Goal: Information Seeking & Learning: Learn about a topic

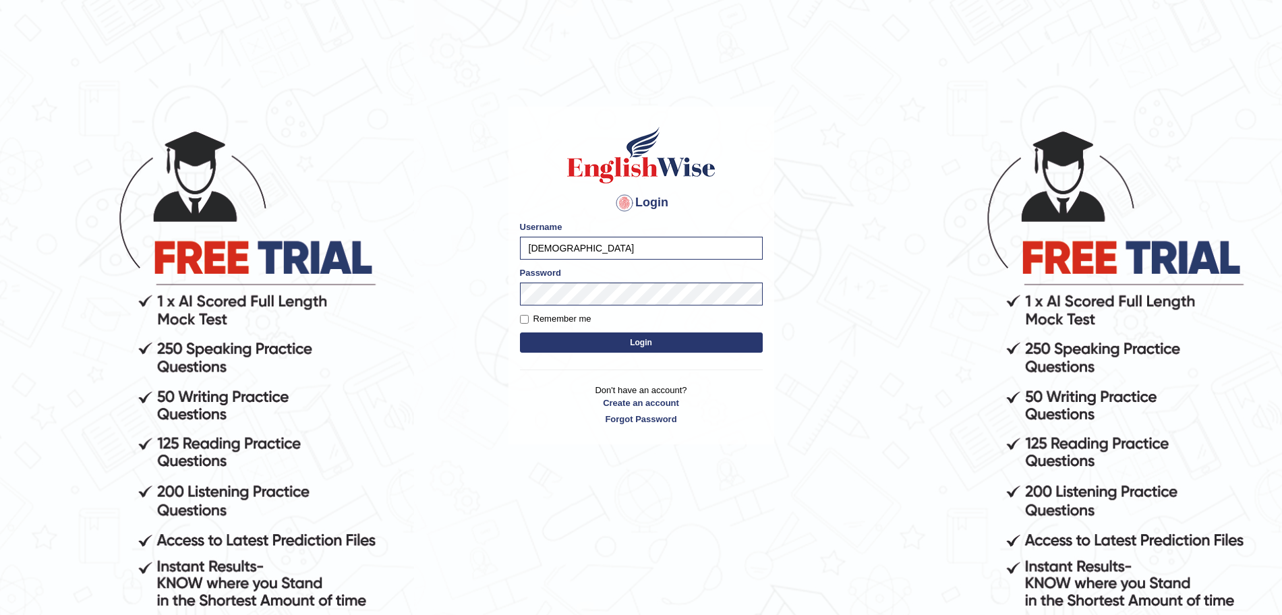
click at [592, 343] on button "Login" at bounding box center [641, 343] width 243 height 20
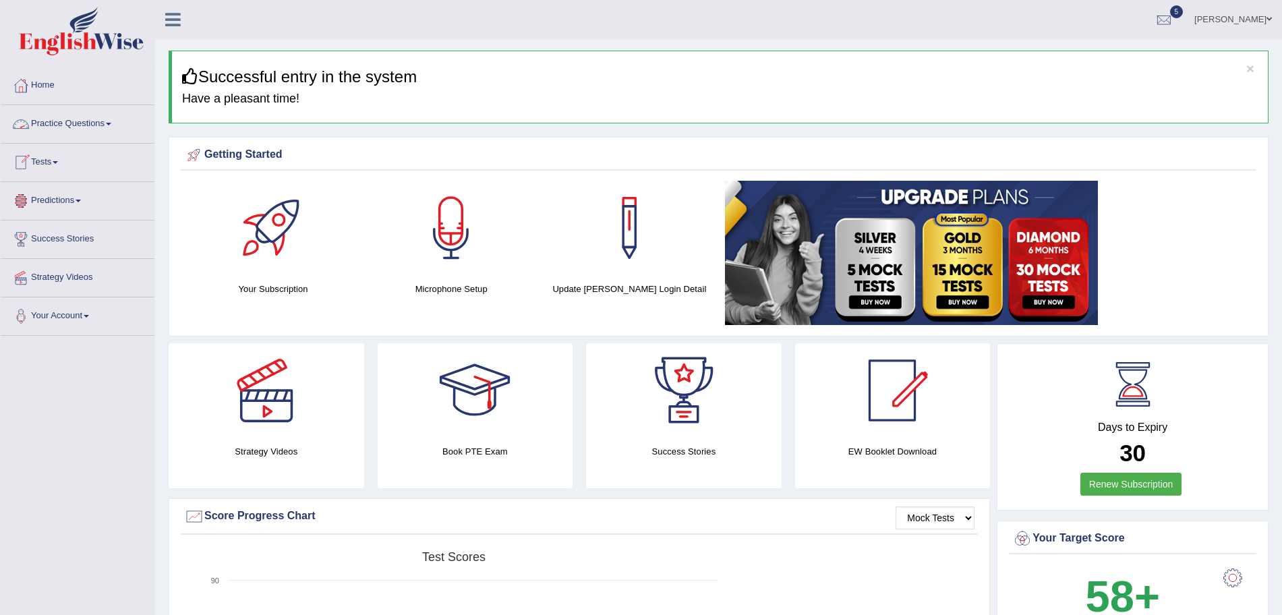
click at [63, 117] on link "Practice Questions" at bounding box center [78, 122] width 154 height 34
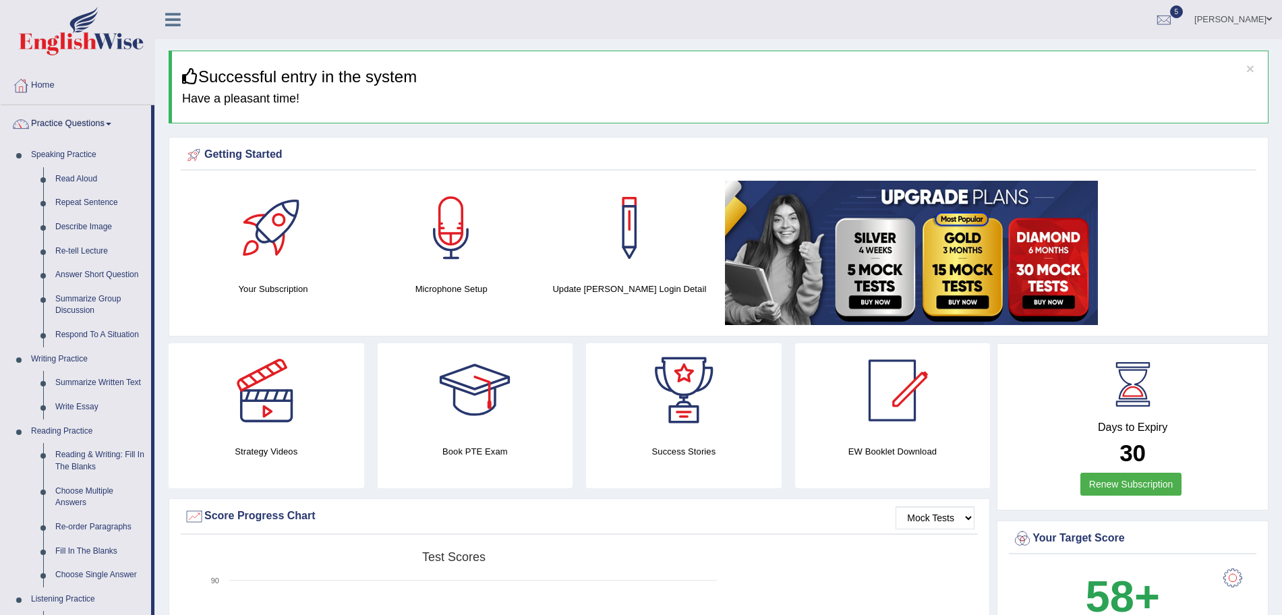
click at [94, 29] on img at bounding box center [81, 31] width 125 height 49
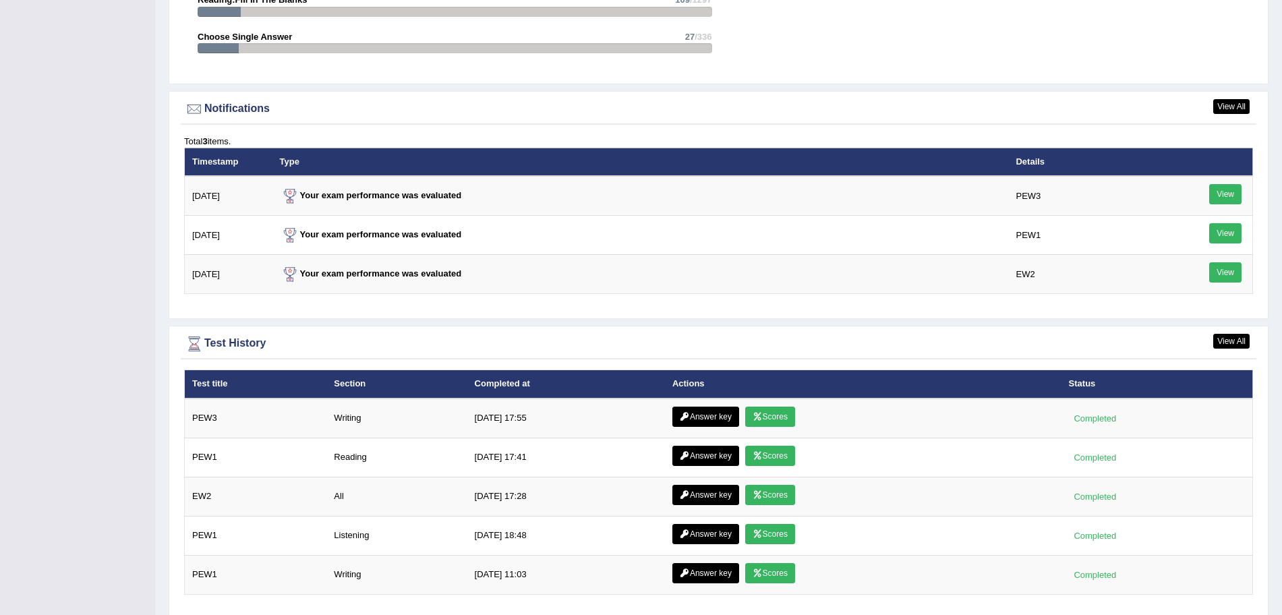
scroll to position [1606, 0]
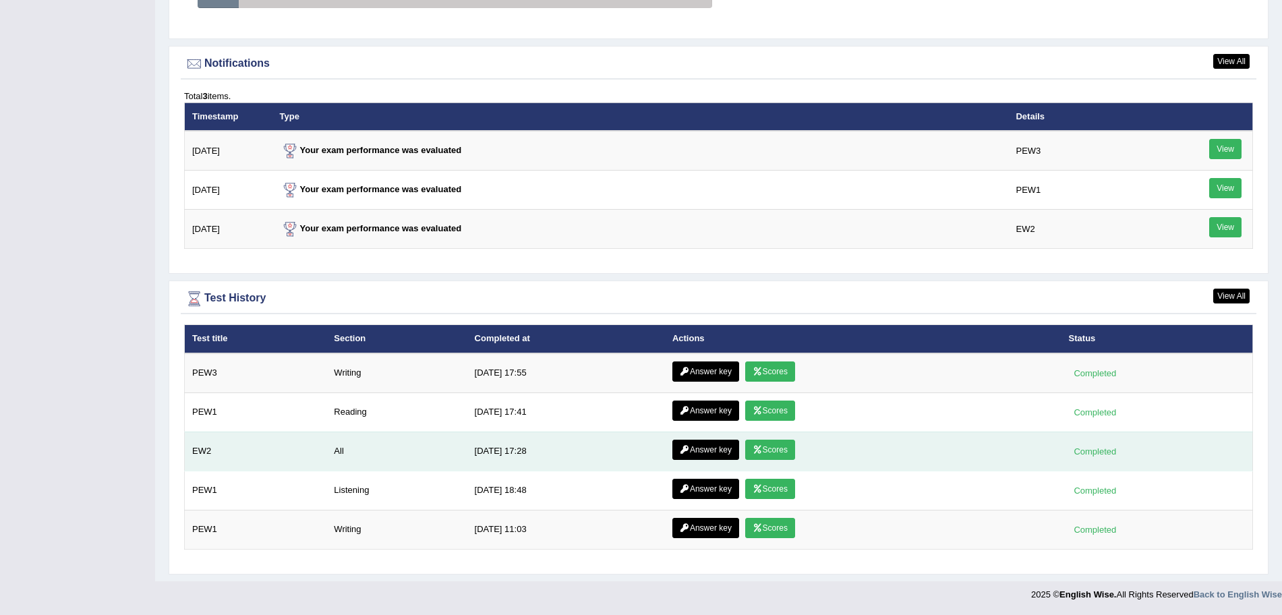
click at [766, 446] on link "Scores" at bounding box center [770, 450] width 50 height 20
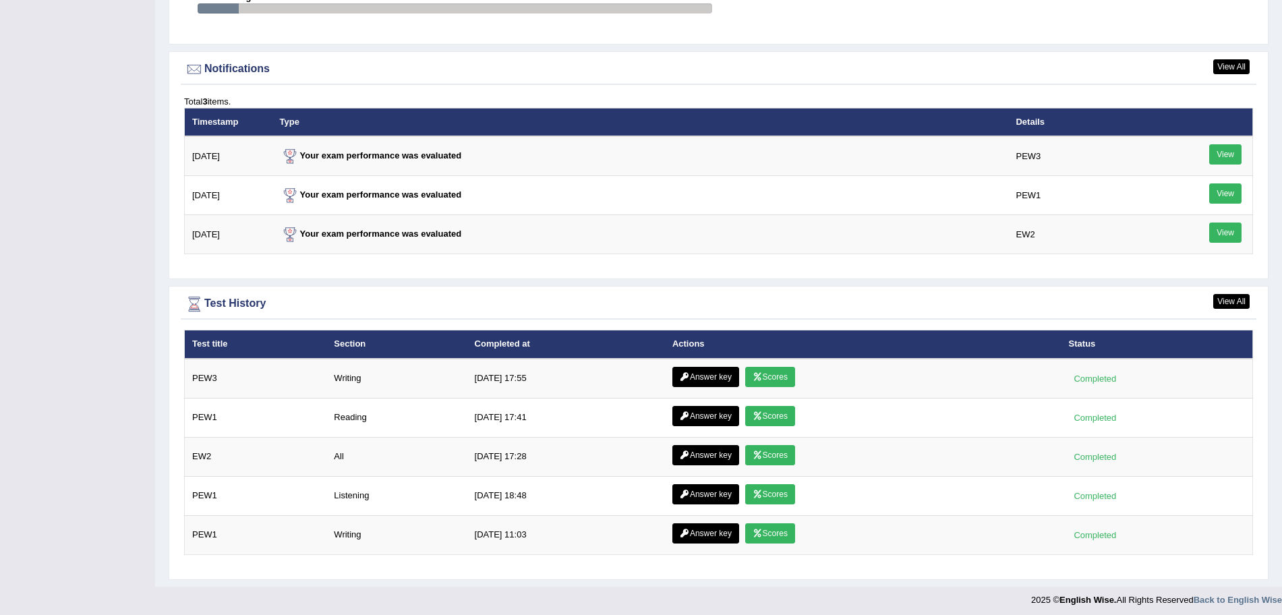
scroll to position [1606, 0]
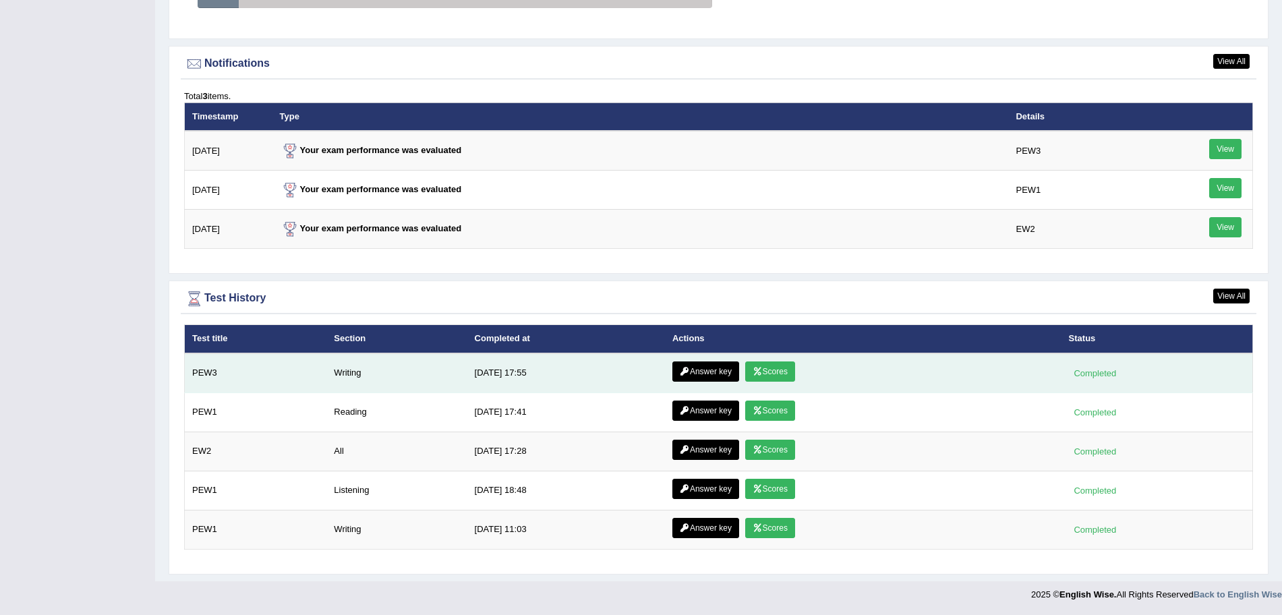
click at [768, 372] on link "Scores" at bounding box center [770, 372] width 50 height 20
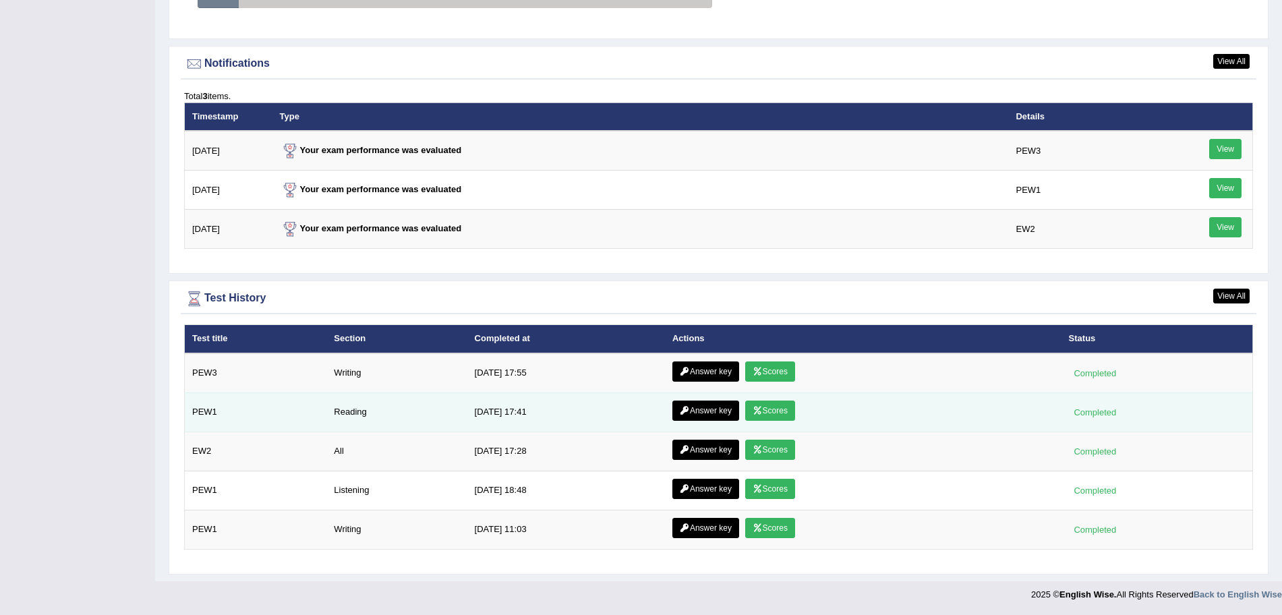
click at [771, 412] on link "Scores" at bounding box center [770, 411] width 50 height 20
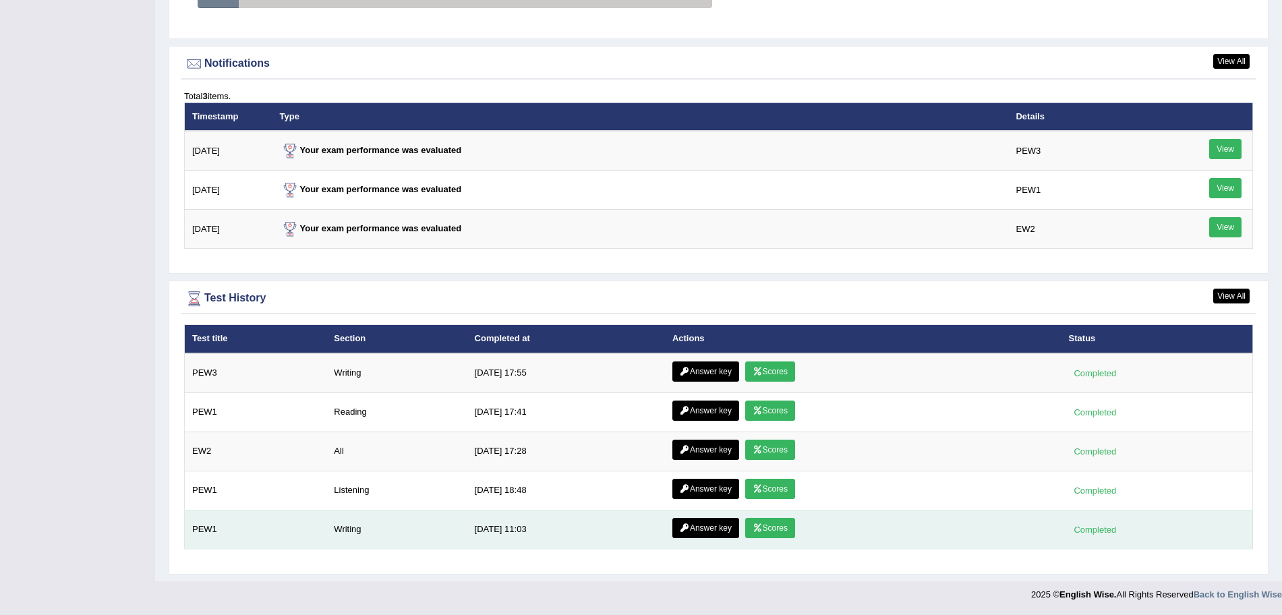
click at [758, 521] on link "Scores" at bounding box center [770, 528] width 50 height 20
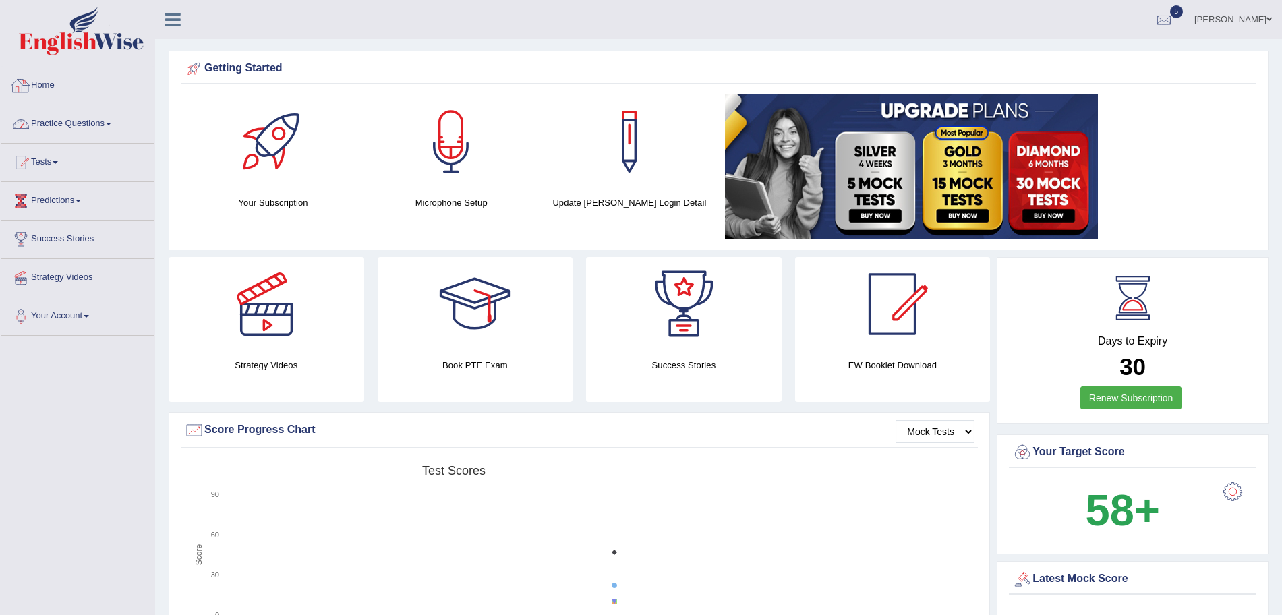
click at [61, 121] on link "Practice Questions" at bounding box center [78, 122] width 154 height 34
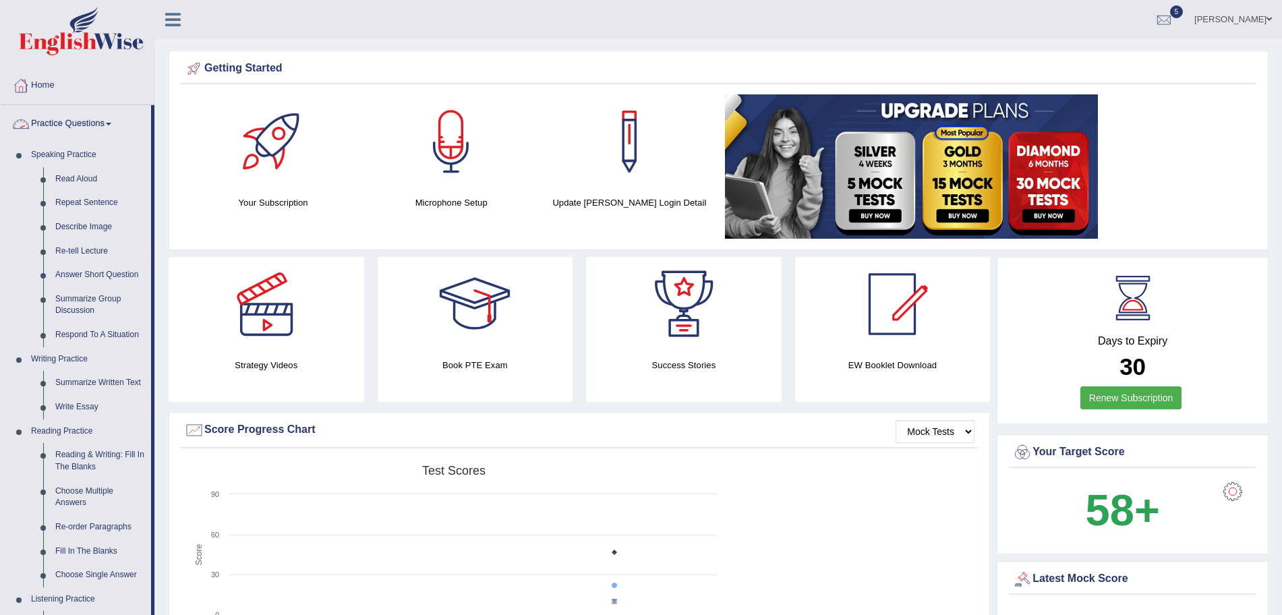
click at [98, 126] on link "Practice Questions" at bounding box center [76, 122] width 150 height 34
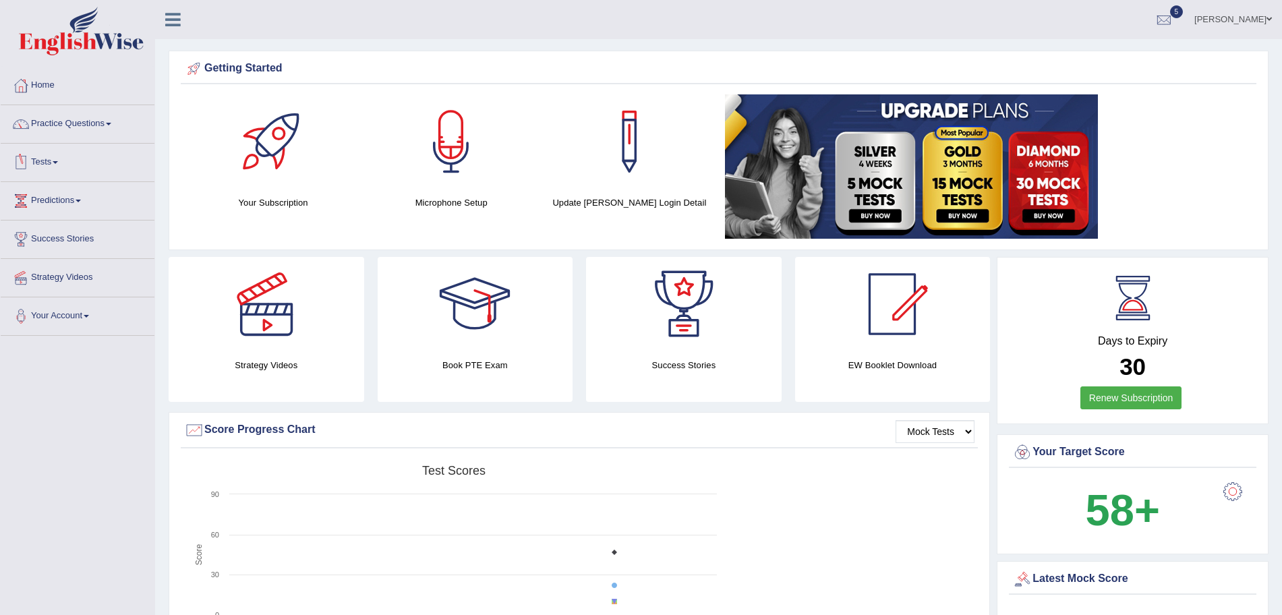
click at [47, 161] on link "Tests" at bounding box center [78, 161] width 154 height 34
click at [54, 217] on link "Take Mock Test" at bounding box center [88, 218] width 126 height 24
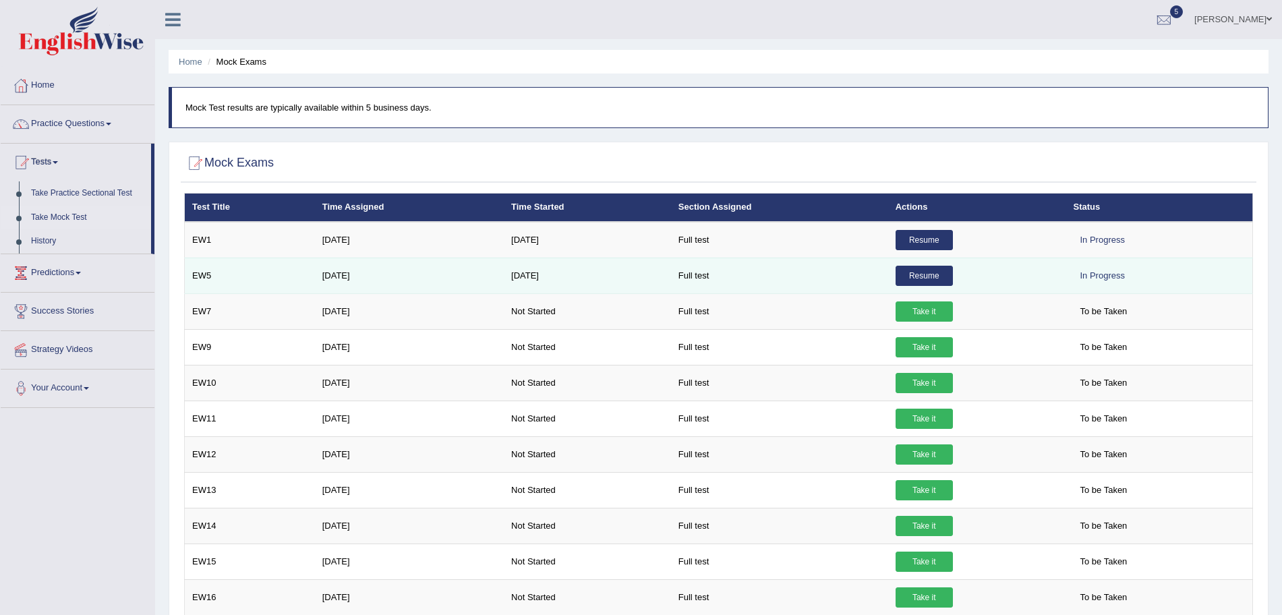
click at [928, 279] on link "Resume" at bounding box center [924, 276] width 57 height 20
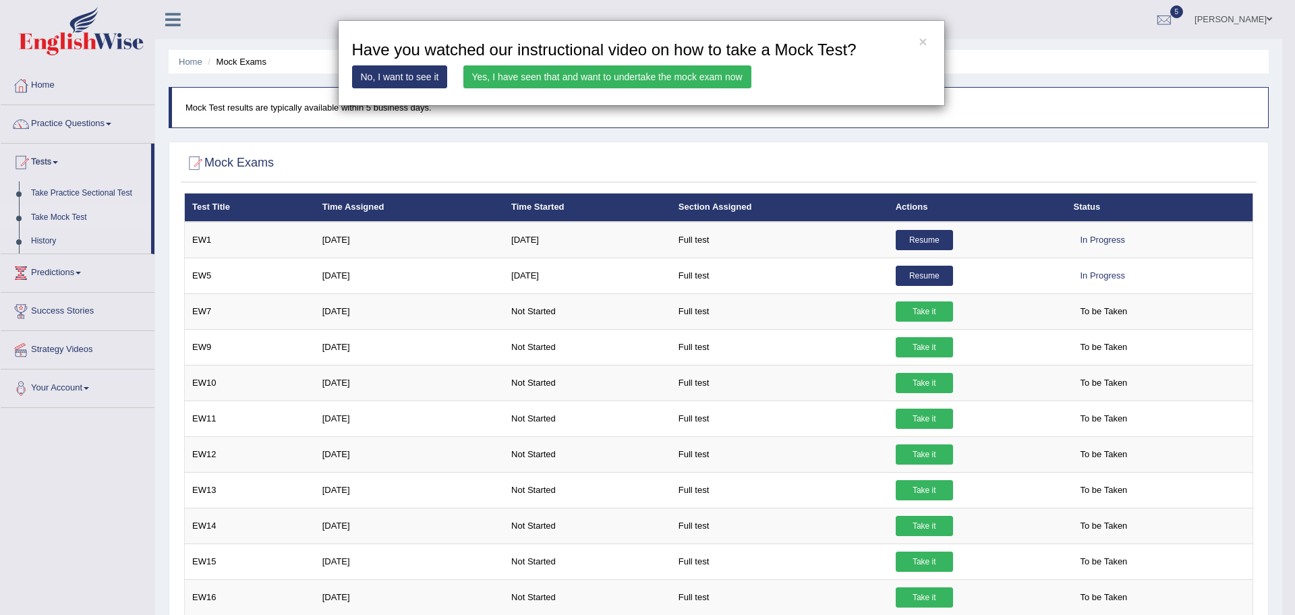
click at [545, 83] on link "Yes, I have seen that and want to undertake the mock exam now" at bounding box center [607, 76] width 288 height 23
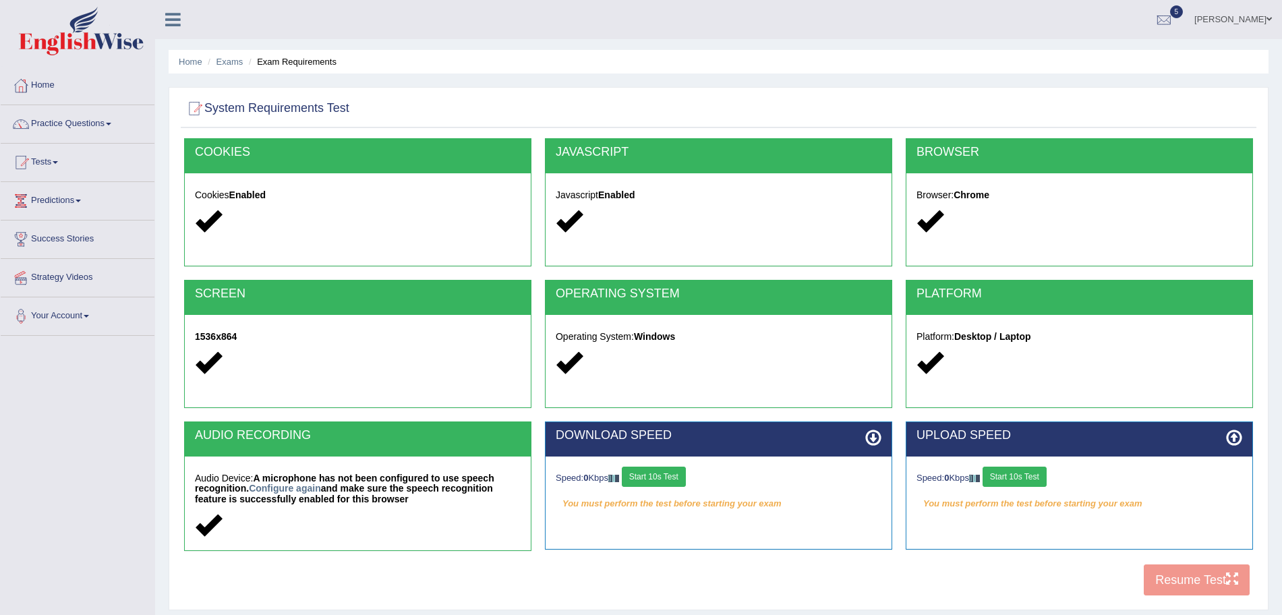
scroll to position [93, 0]
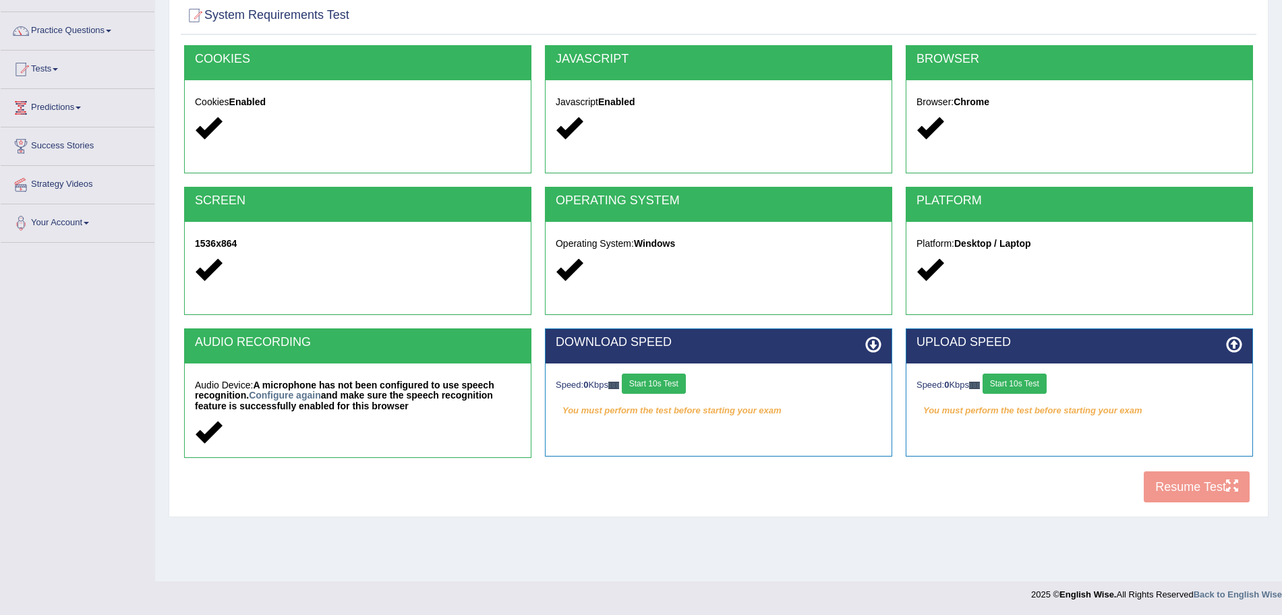
click at [648, 385] on button "Start 10s Test" at bounding box center [654, 384] width 64 height 20
click at [1028, 377] on div "Speed: 0 Kbps Start 10s Test" at bounding box center [1080, 386] width 326 height 24
click at [1017, 388] on button "Start 10s Test" at bounding box center [1015, 384] width 64 height 20
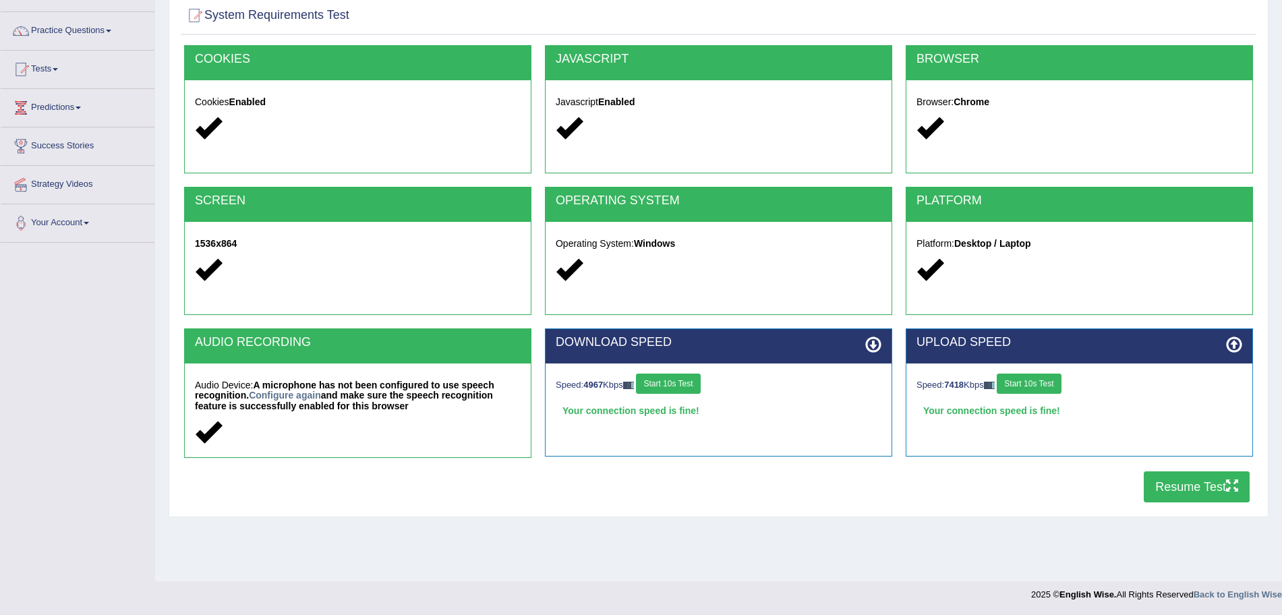
click at [1196, 488] on button "Resume Test" at bounding box center [1197, 487] width 106 height 31
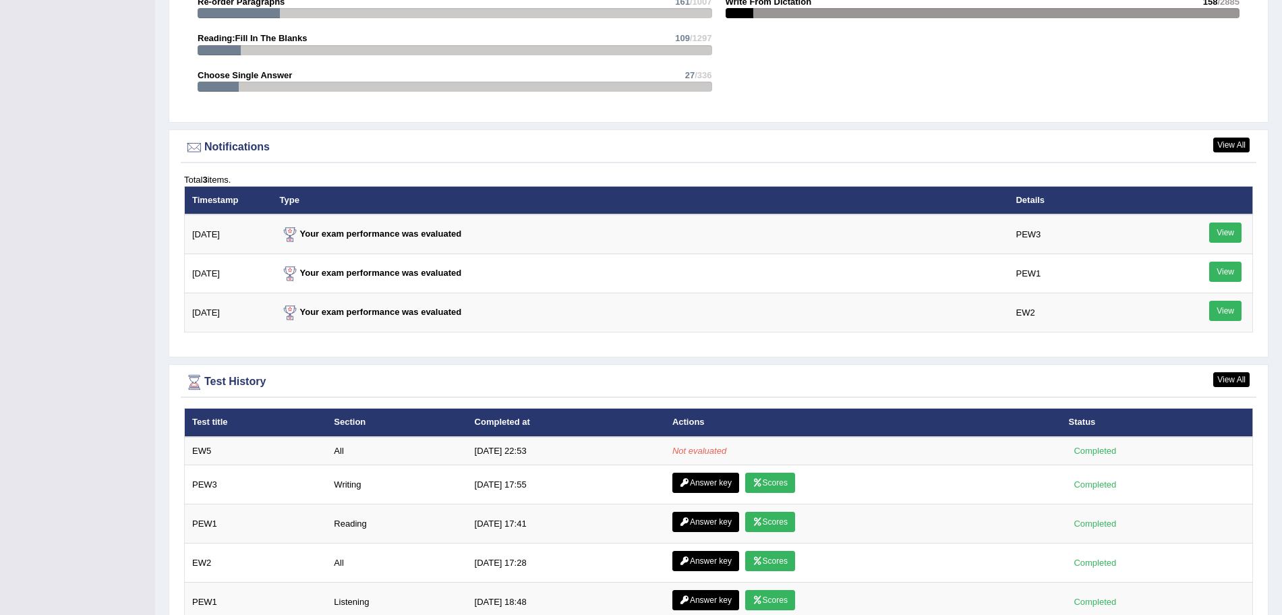
scroll to position [1633, 0]
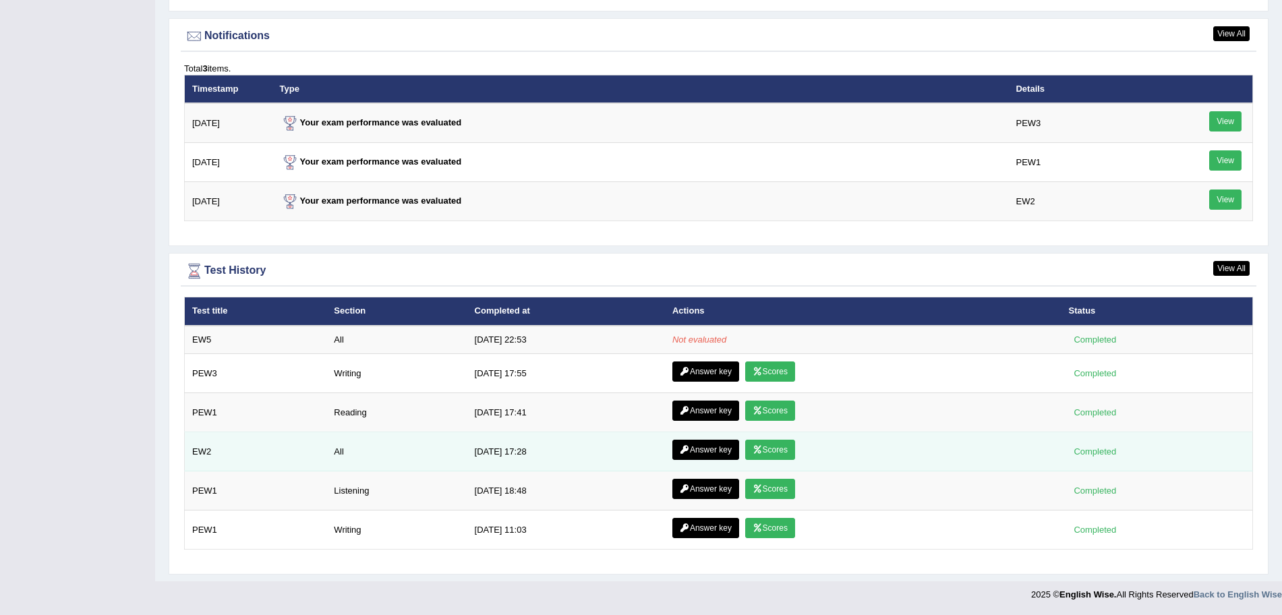
click at [774, 448] on link "Scores" at bounding box center [770, 450] width 50 height 20
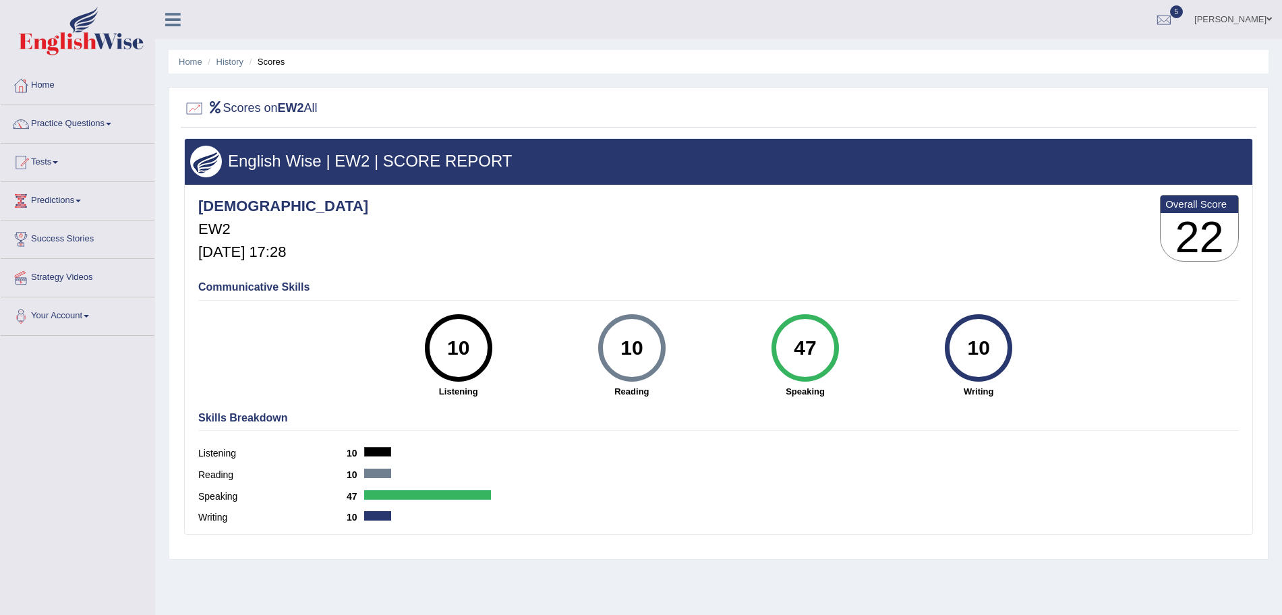
scroll to position [93, 0]
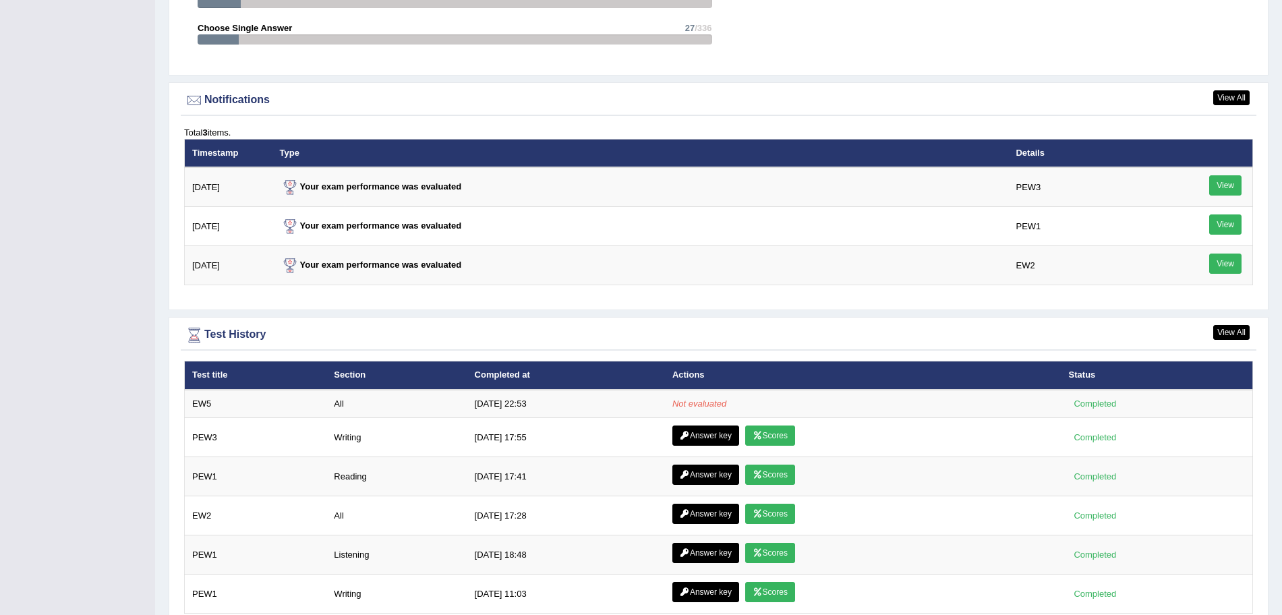
scroll to position [1633, 0]
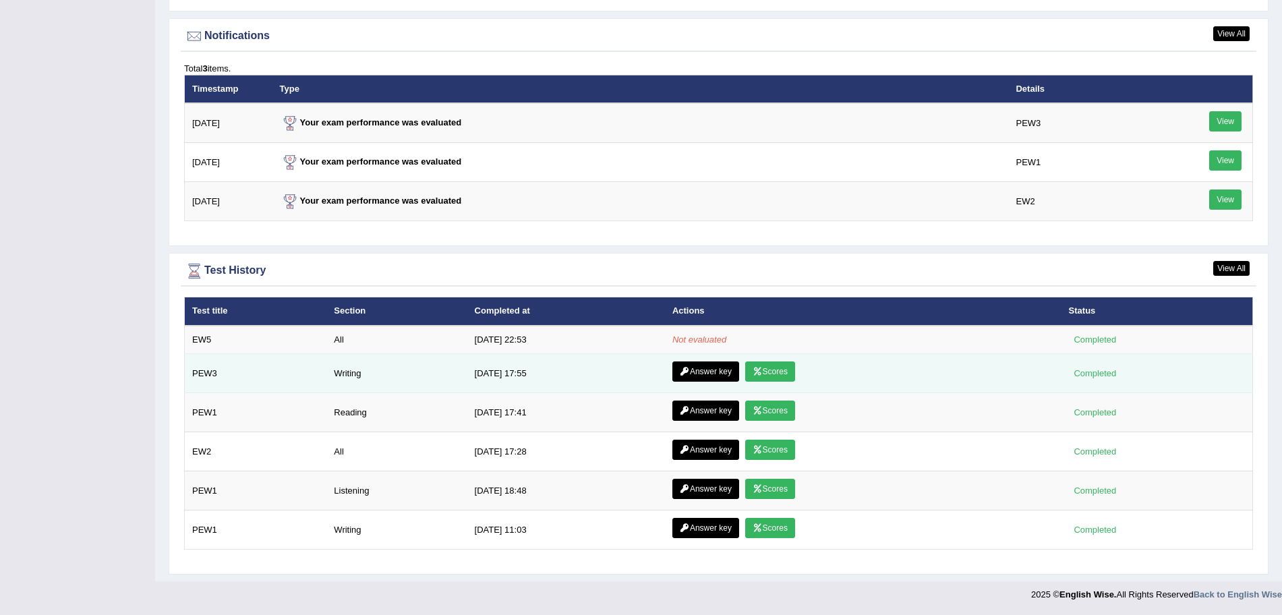
click at [768, 375] on link "Scores" at bounding box center [770, 372] width 50 height 20
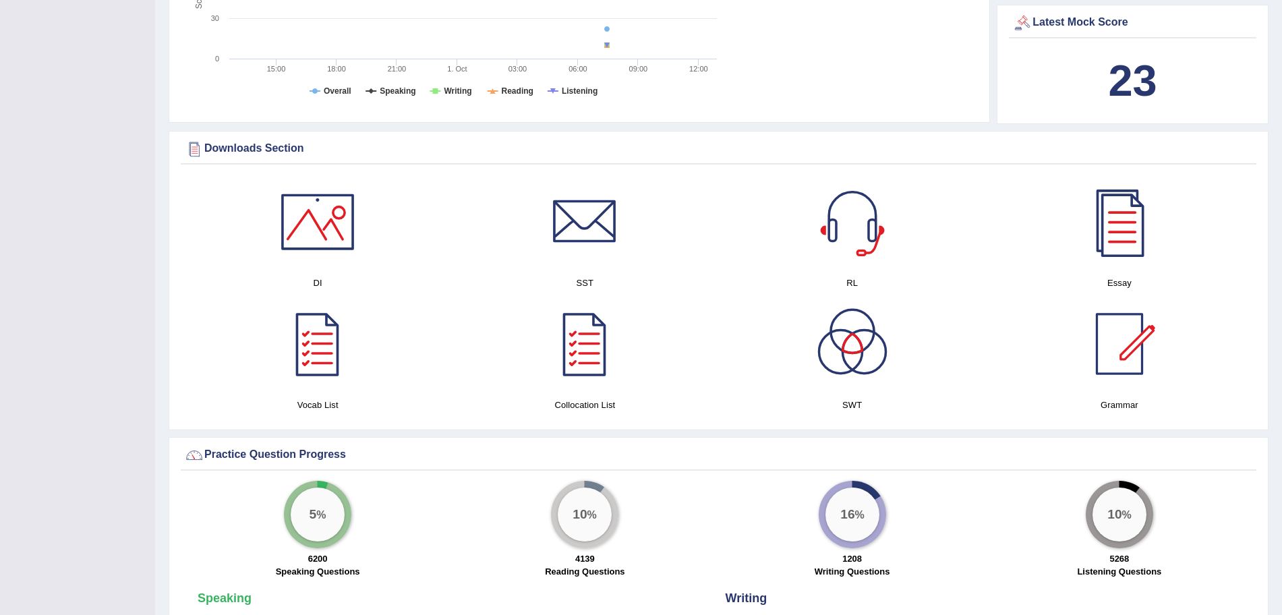
scroll to position [1633, 0]
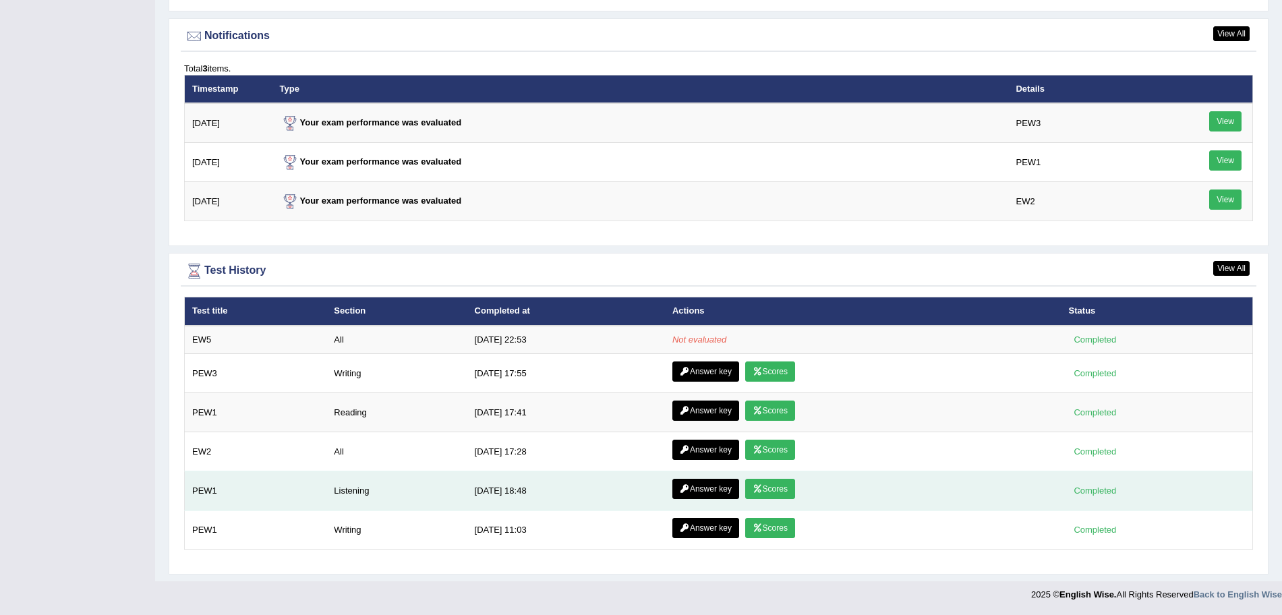
click at [758, 490] on icon at bounding box center [758, 489] width 10 height 8
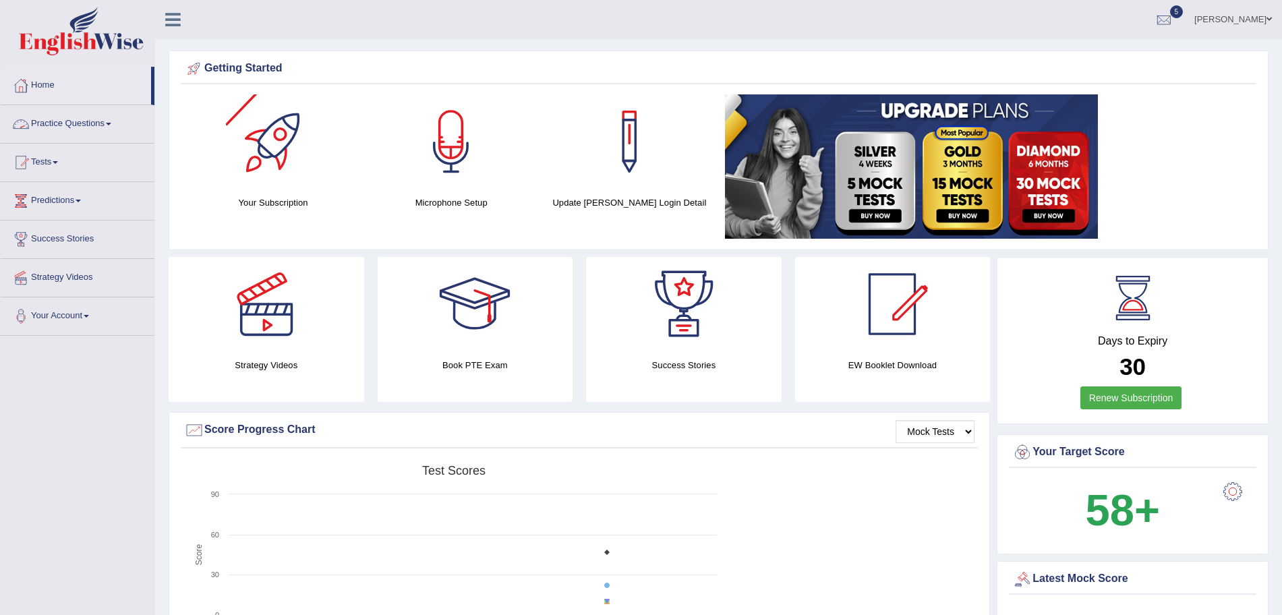
click at [90, 127] on link "Practice Questions" at bounding box center [78, 122] width 154 height 34
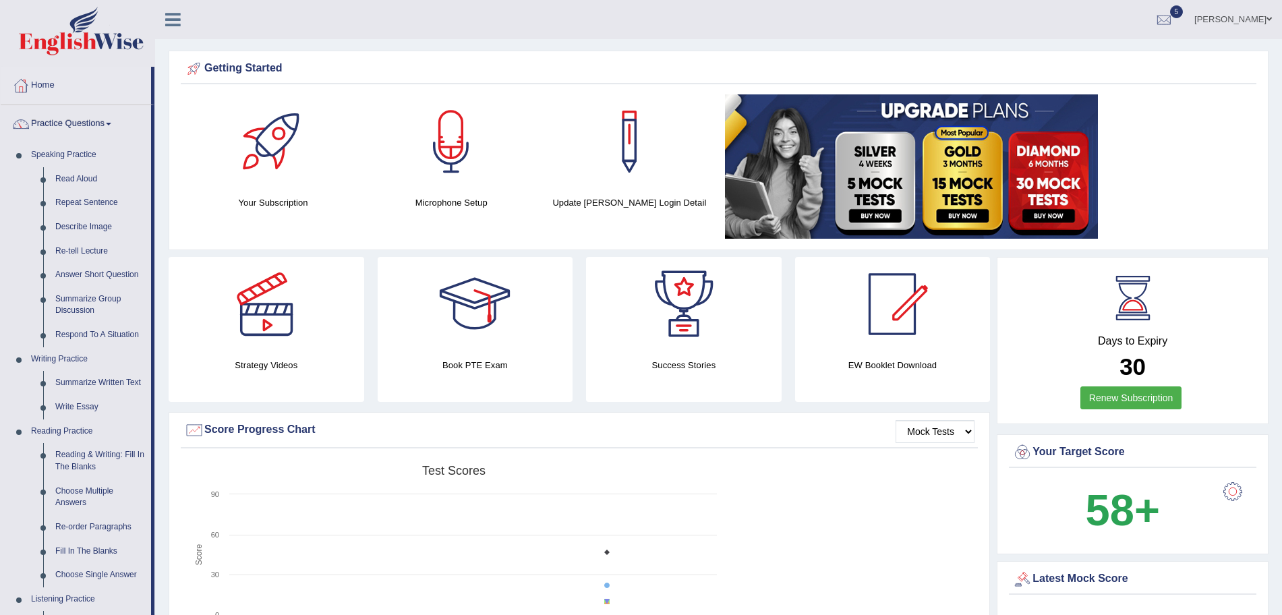
click at [92, 125] on link "Practice Questions" at bounding box center [76, 122] width 150 height 34
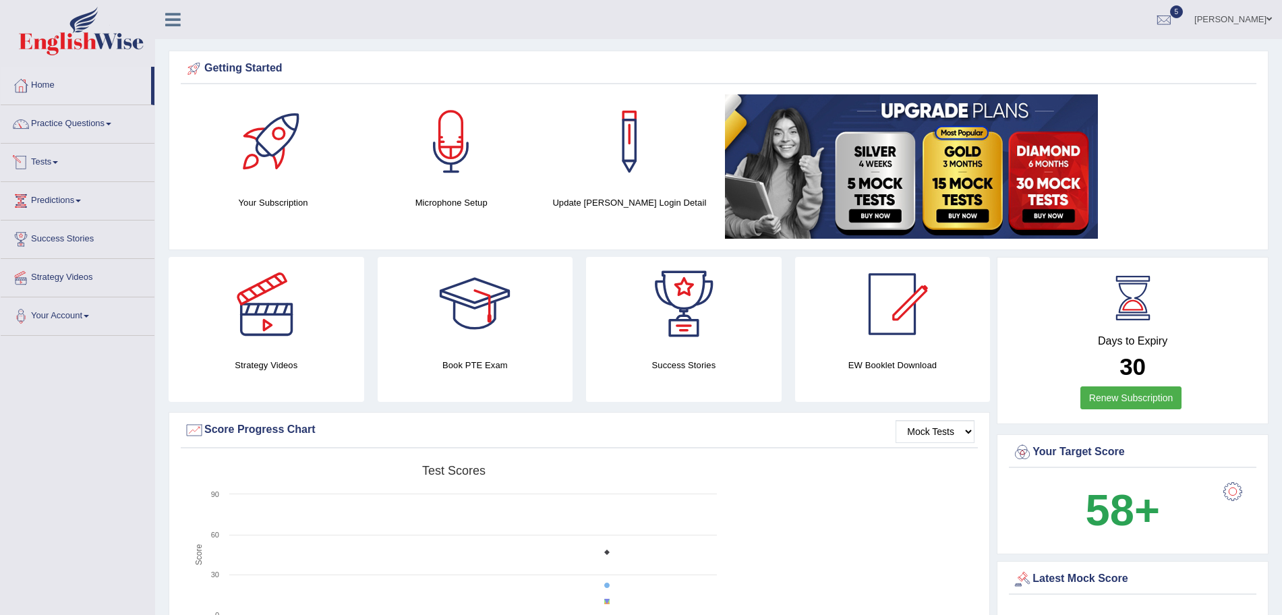
click at [61, 159] on link "Tests" at bounding box center [78, 161] width 154 height 34
click at [57, 193] on link "Take Practice Sectional Test" at bounding box center [88, 193] width 126 height 24
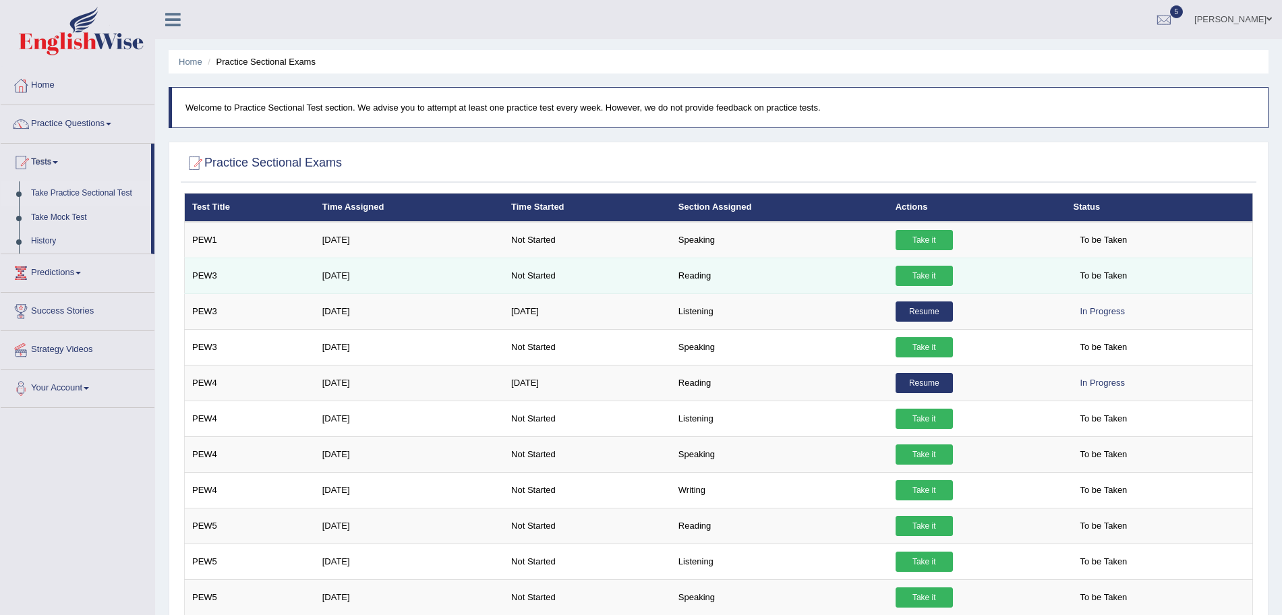
click at [928, 271] on link "Take it" at bounding box center [924, 276] width 57 height 20
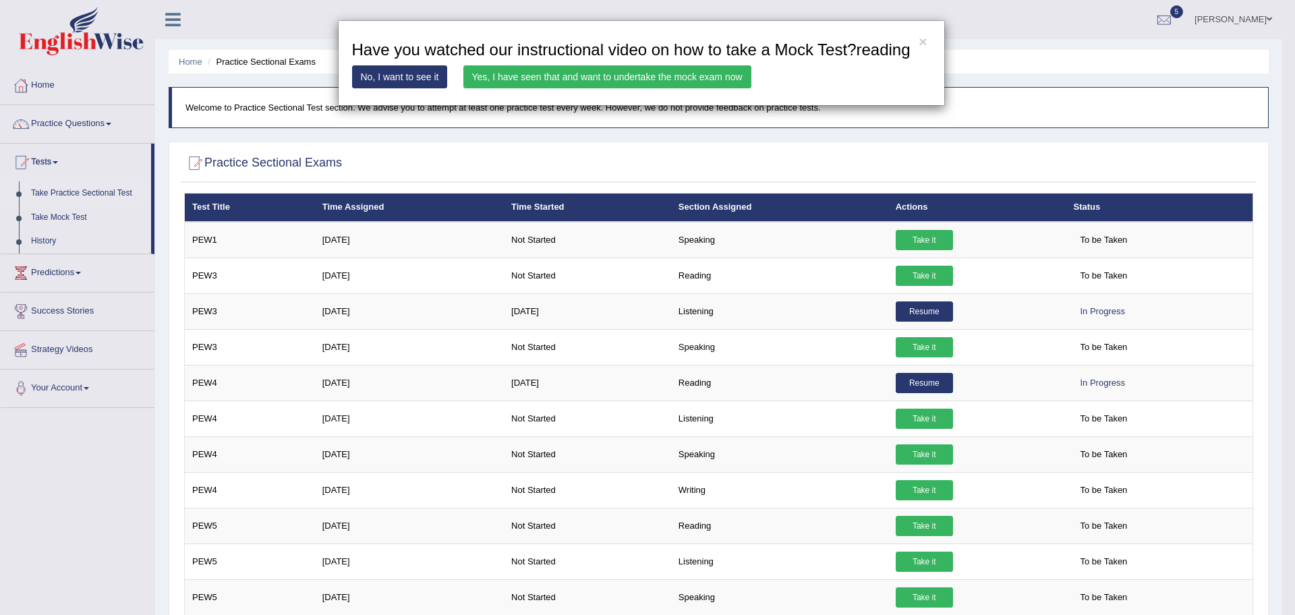
click at [551, 70] on link "Yes, I have seen that and want to undertake the mock exam now" at bounding box center [607, 76] width 288 height 23
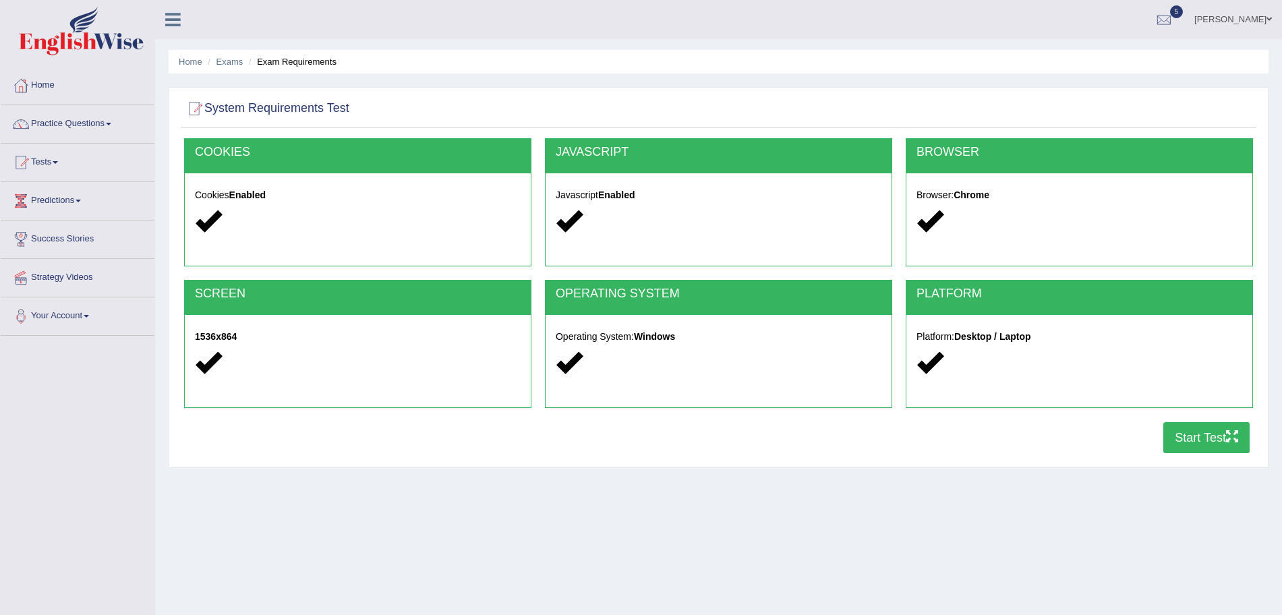
click at [1212, 441] on button "Start Test" at bounding box center [1207, 437] width 86 height 31
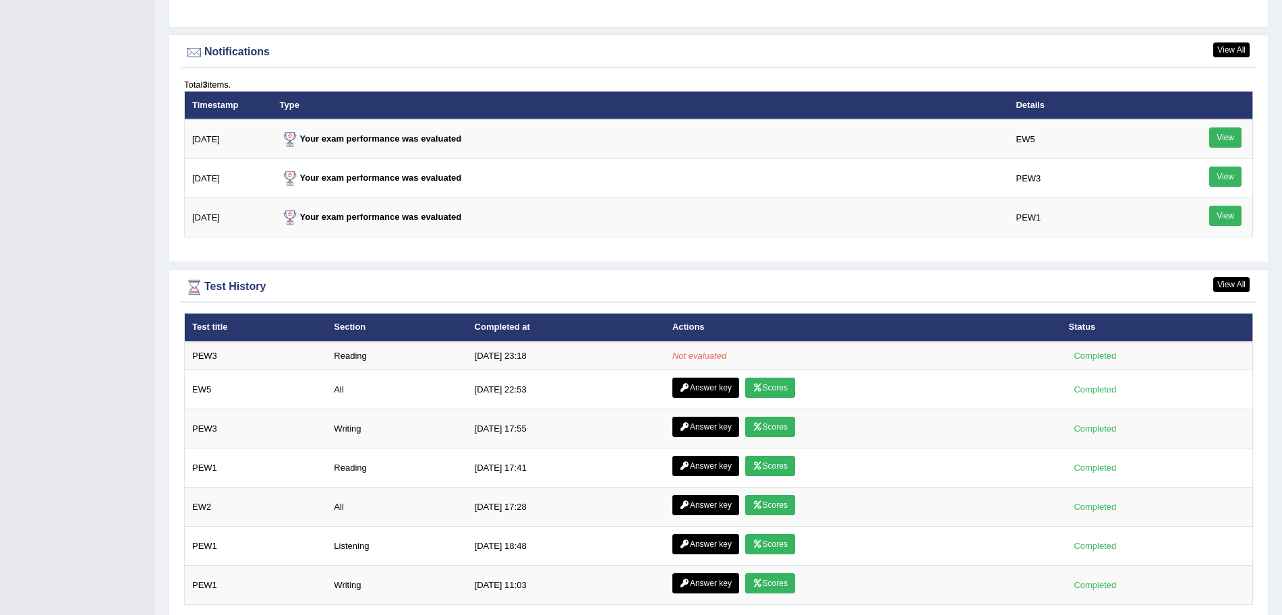
scroll to position [1672, 0]
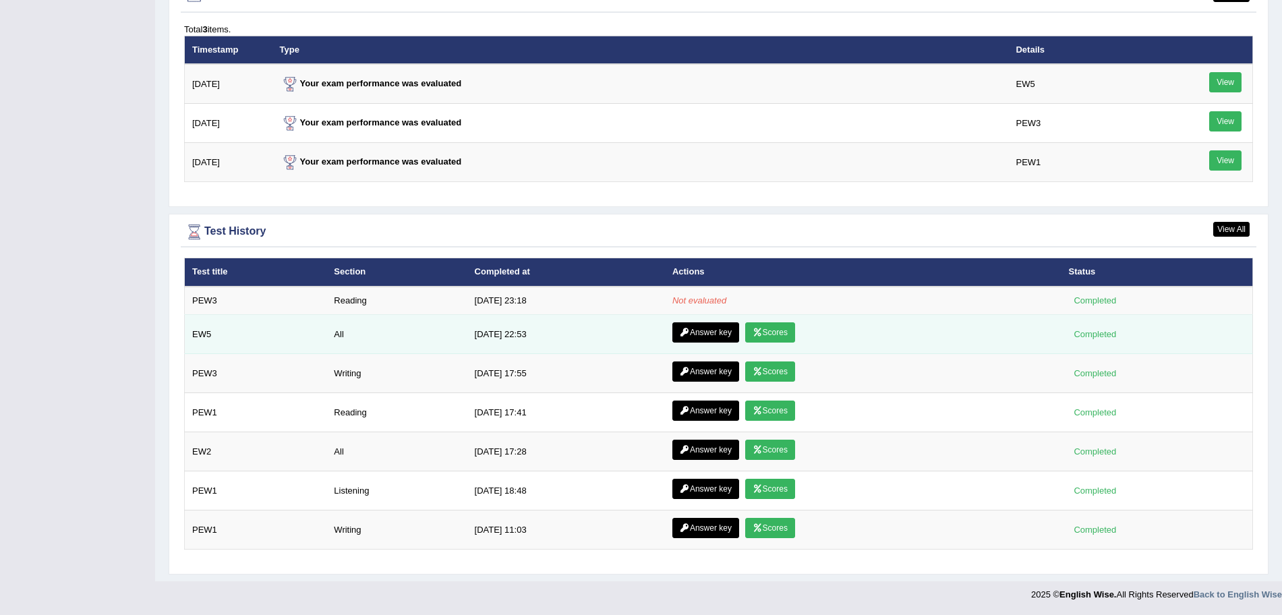
click at [772, 331] on link "Scores" at bounding box center [770, 332] width 50 height 20
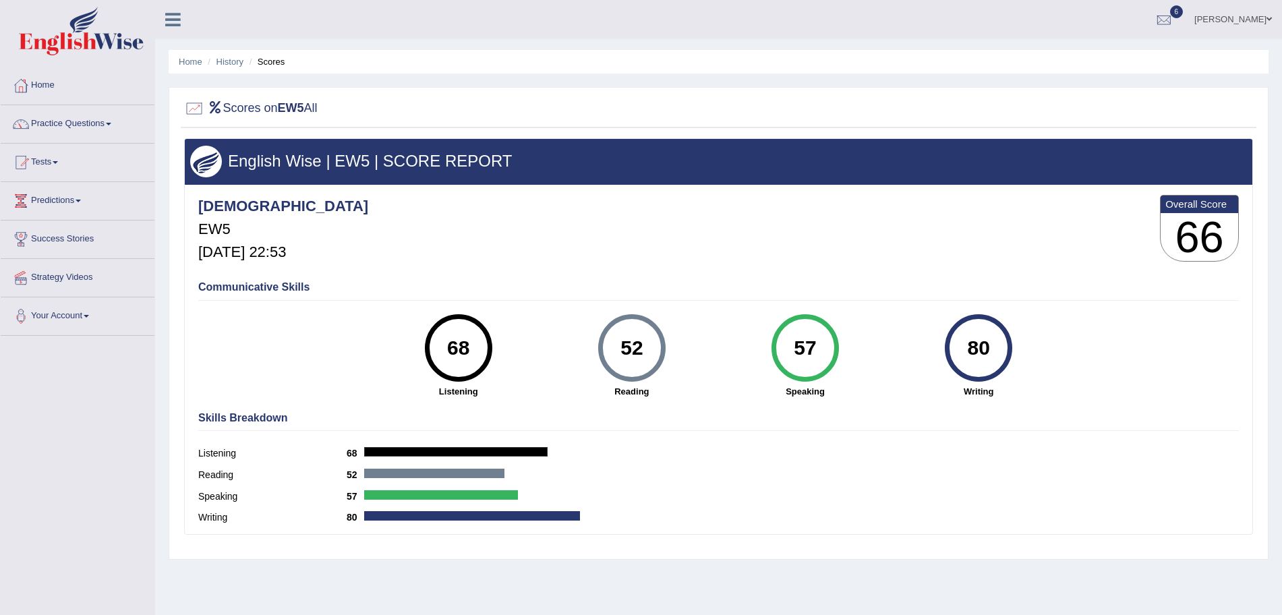
scroll to position [93, 0]
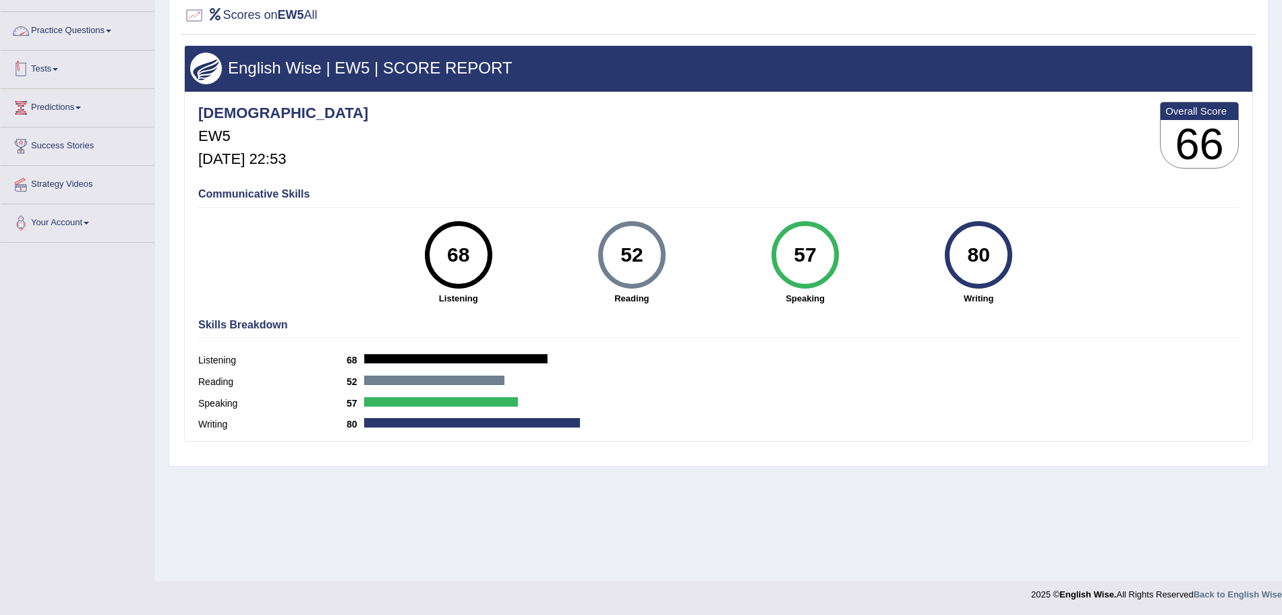
click at [53, 59] on link "Tests" at bounding box center [78, 68] width 154 height 34
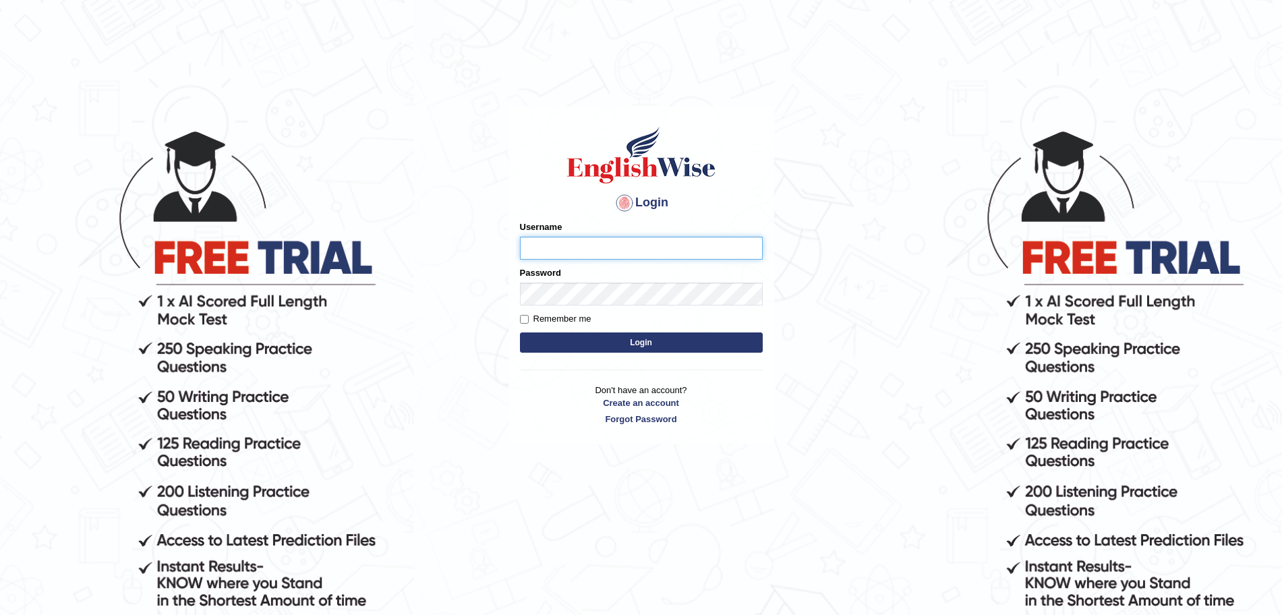
click at [569, 251] on input "Username" at bounding box center [641, 248] width 243 height 23
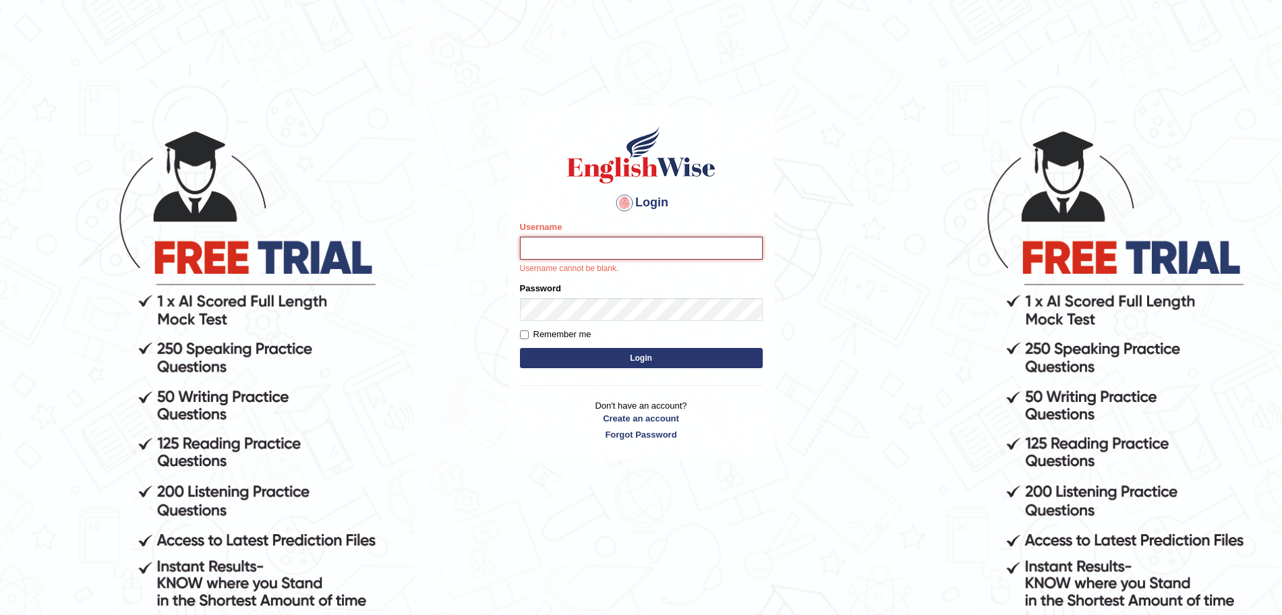
type input "[DEMOGRAPHIC_DATA]"
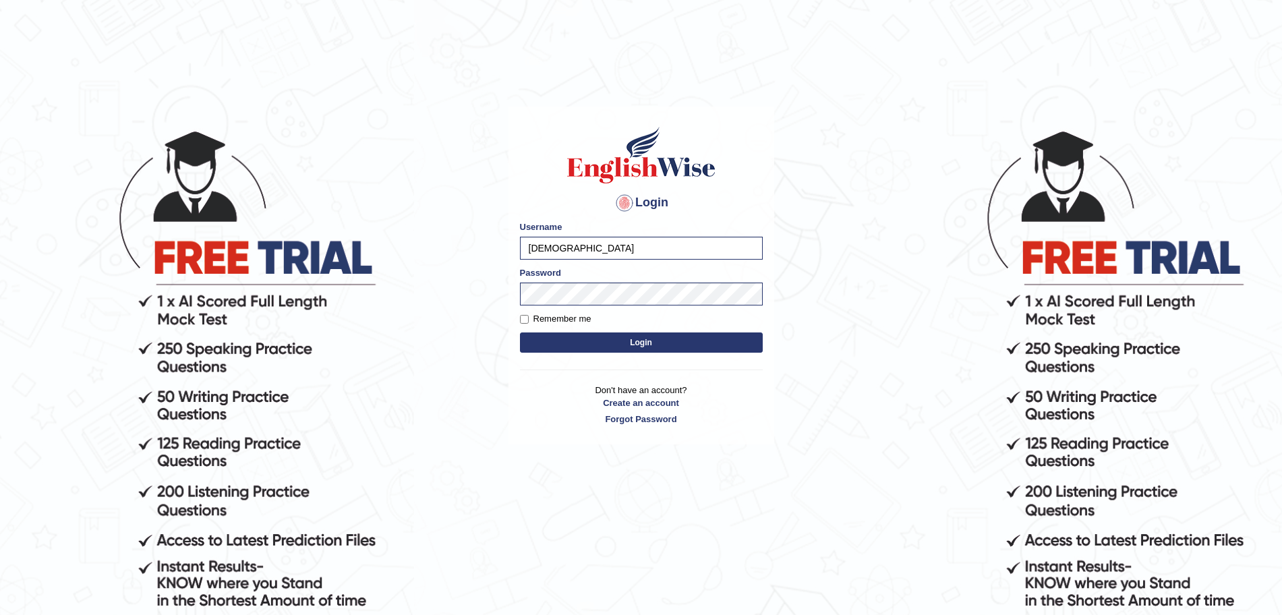
click at [588, 335] on button "Login" at bounding box center [641, 343] width 243 height 20
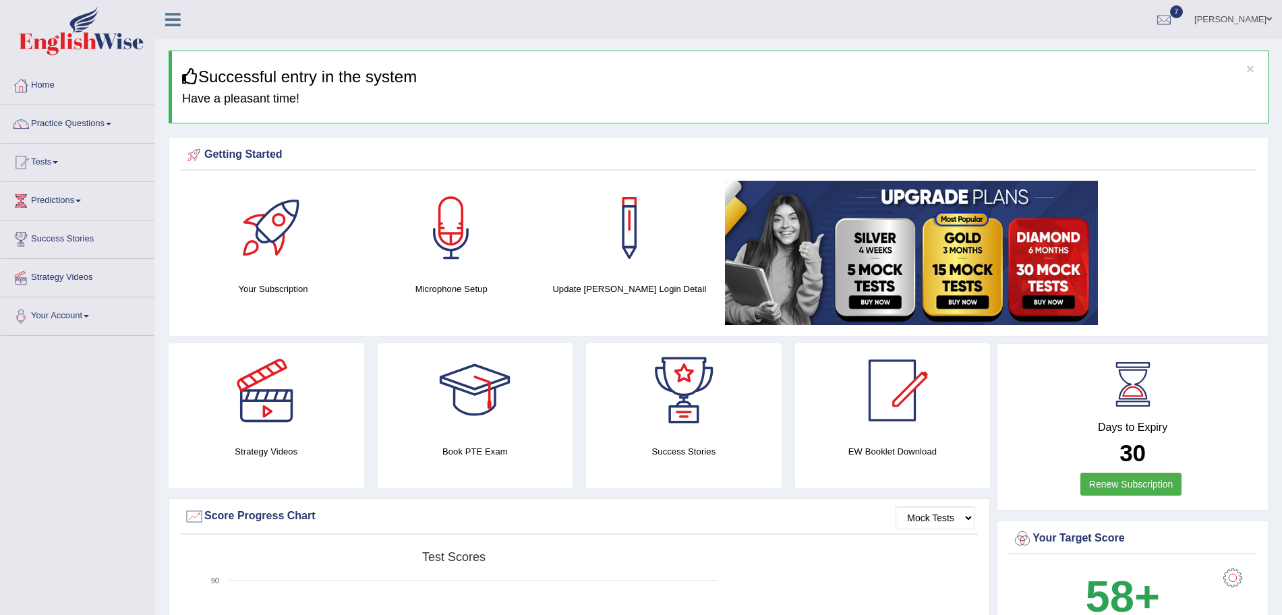
click at [76, 124] on link "Practice Questions" at bounding box center [78, 122] width 154 height 34
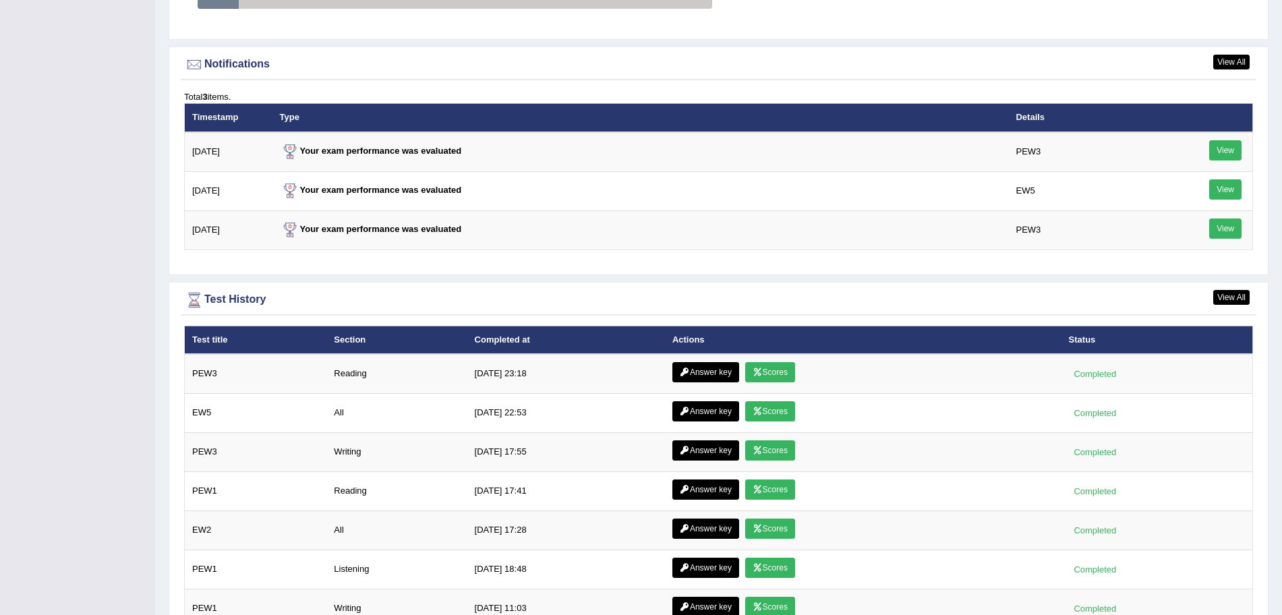
scroll to position [1770, 0]
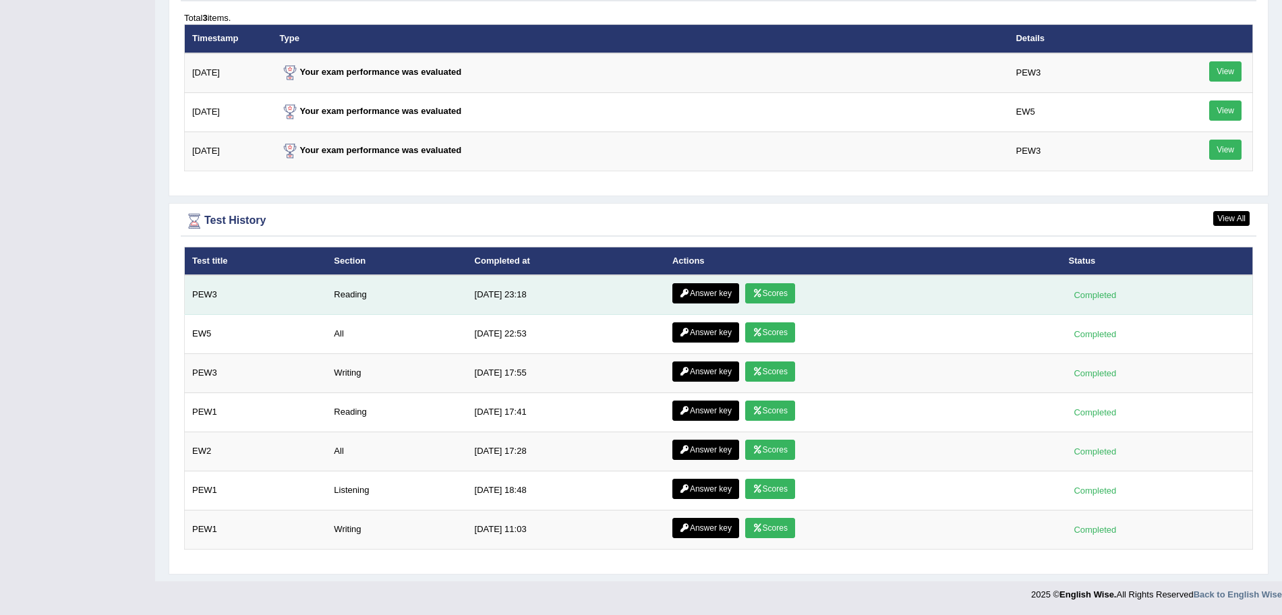
click at [765, 293] on link "Scores" at bounding box center [770, 293] width 50 height 20
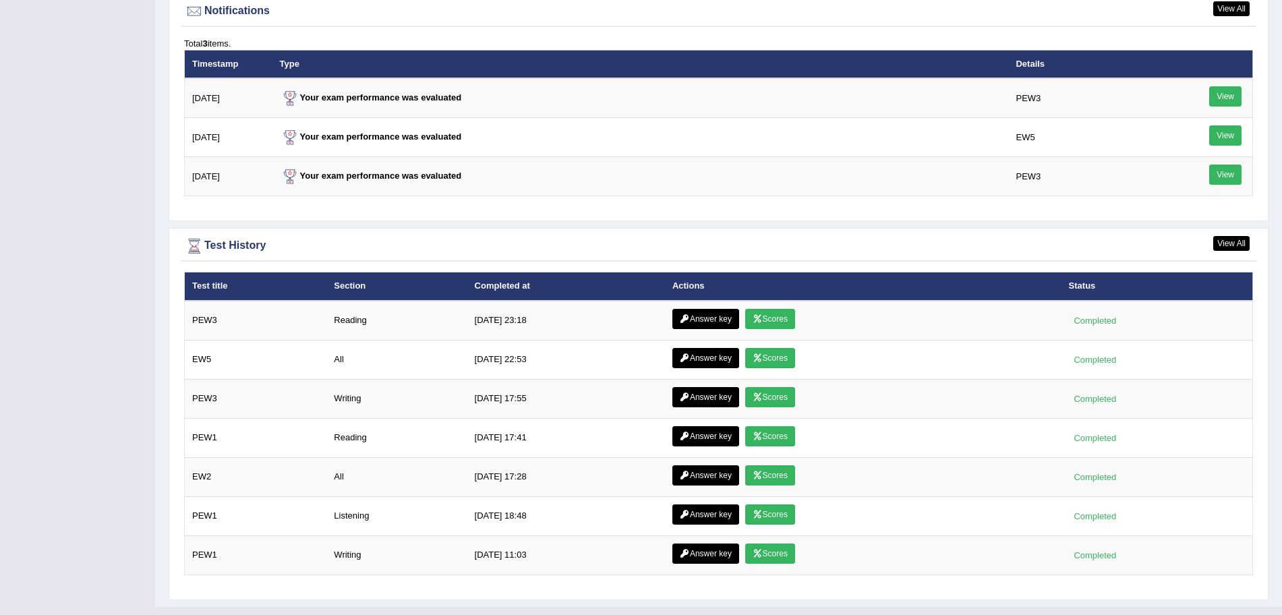
scroll to position [1684, 0]
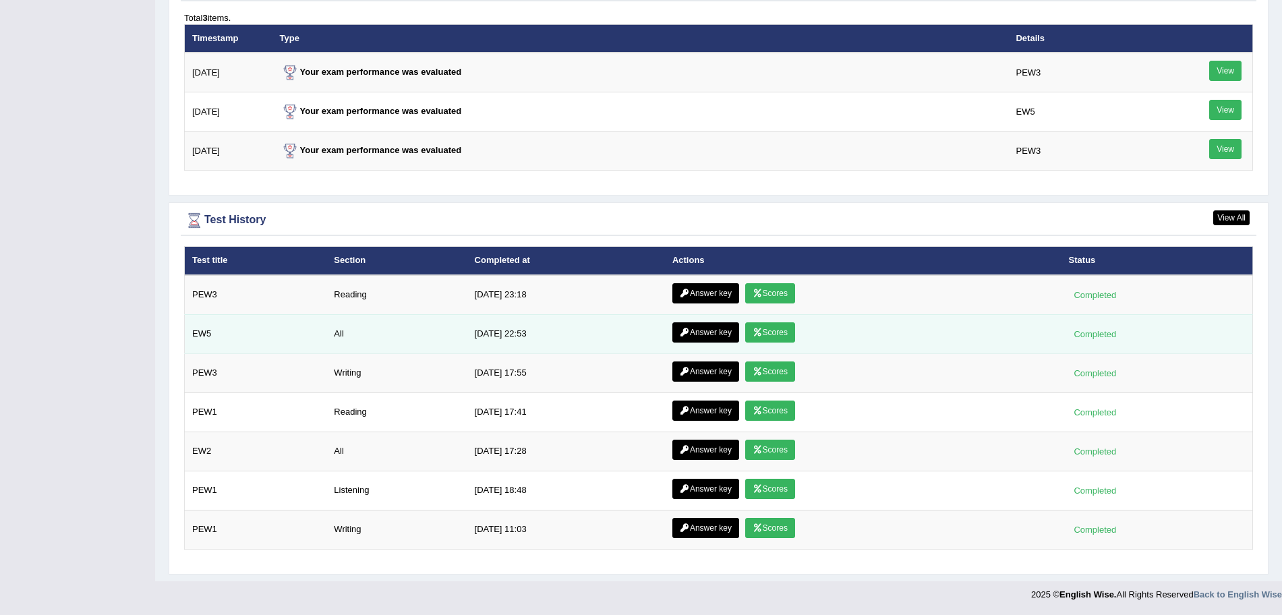
click at [765, 331] on link "Scores" at bounding box center [770, 332] width 50 height 20
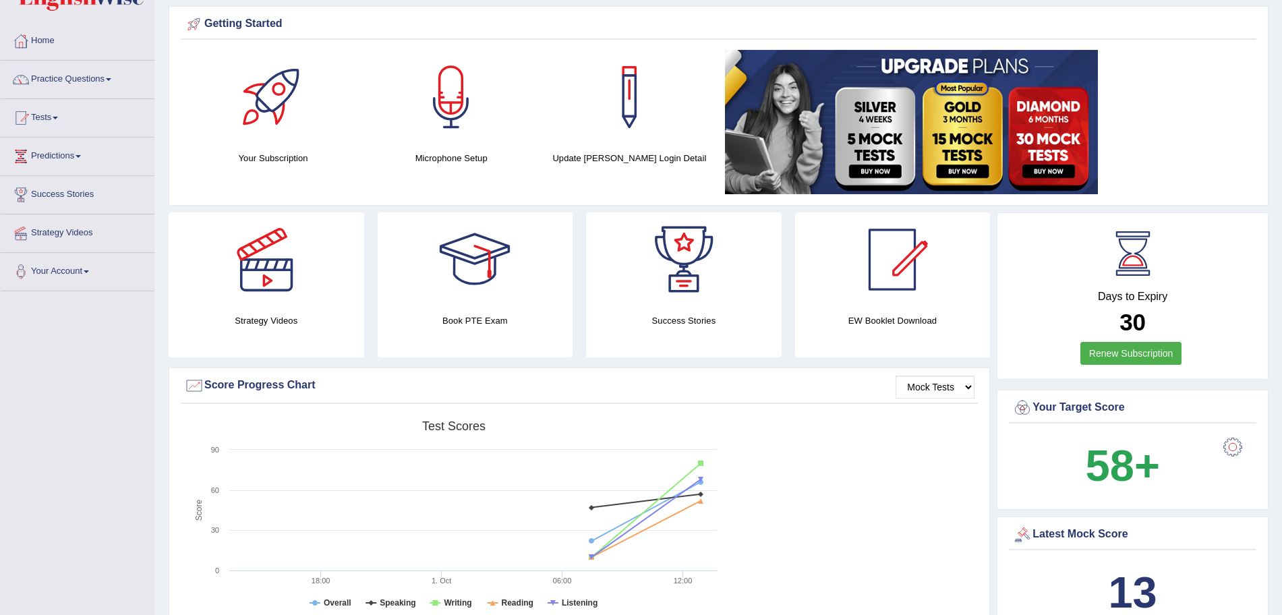
scroll to position [42, 0]
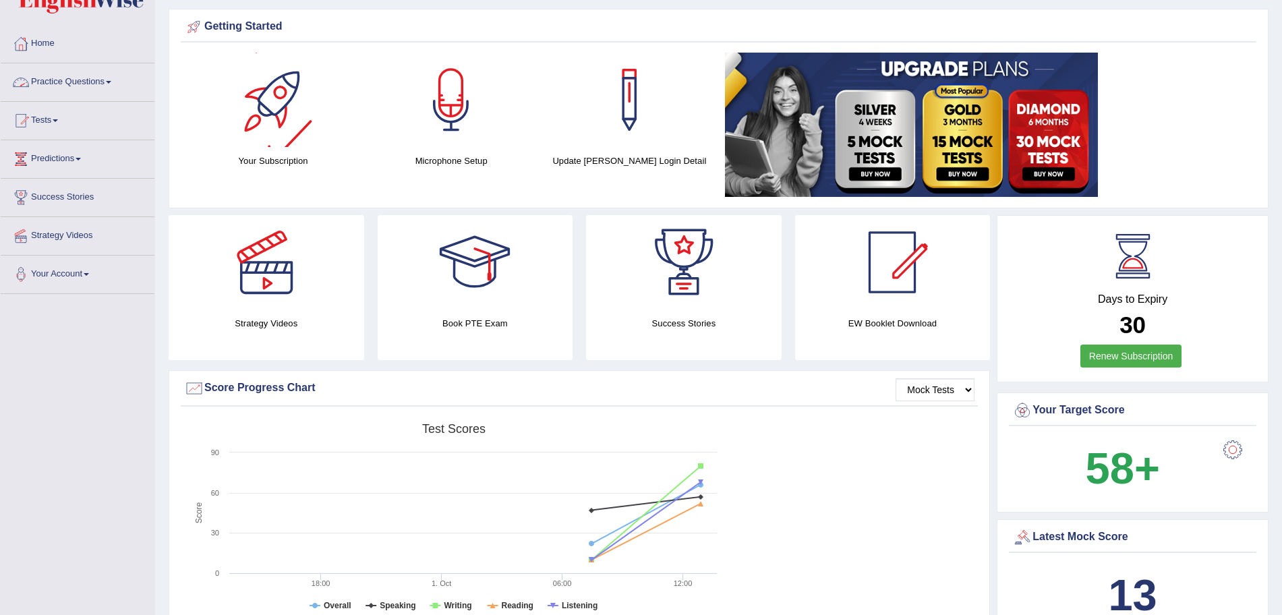
click at [93, 82] on link "Practice Questions" at bounding box center [78, 80] width 154 height 34
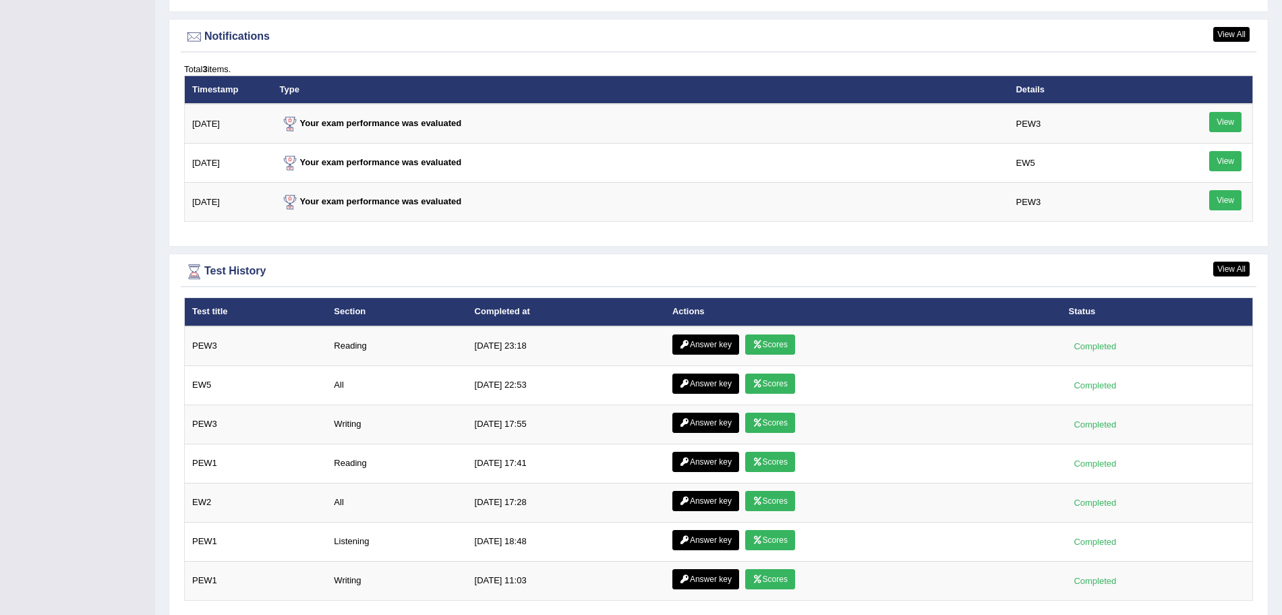
scroll to position [1684, 0]
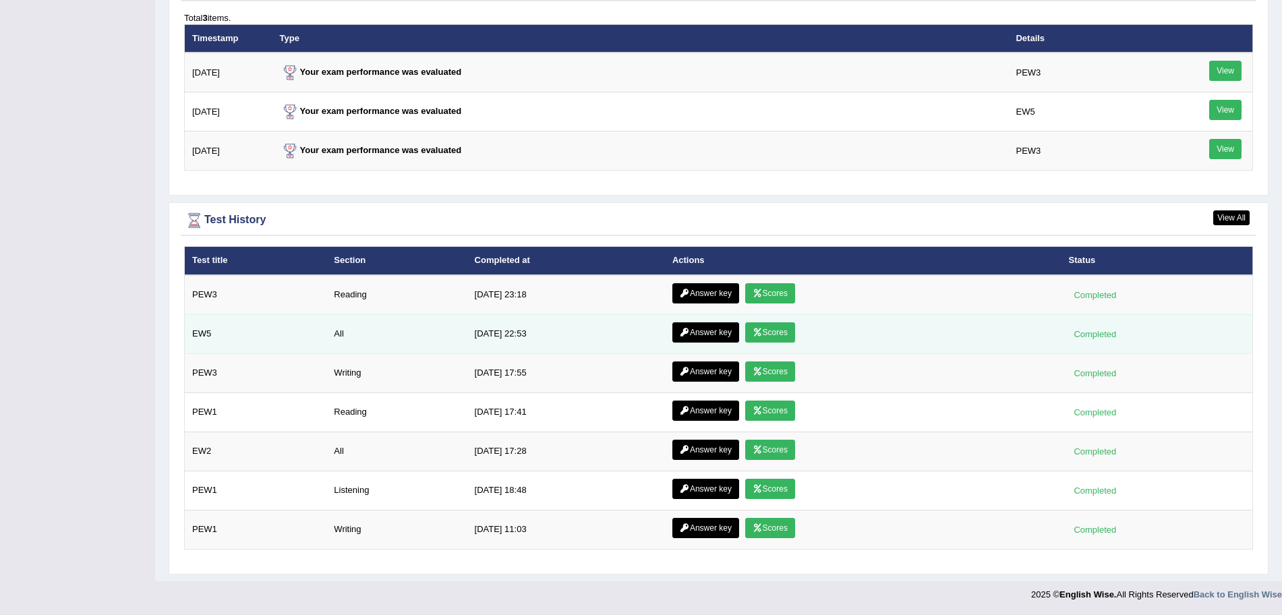
click at [762, 334] on link "Scores" at bounding box center [770, 332] width 50 height 20
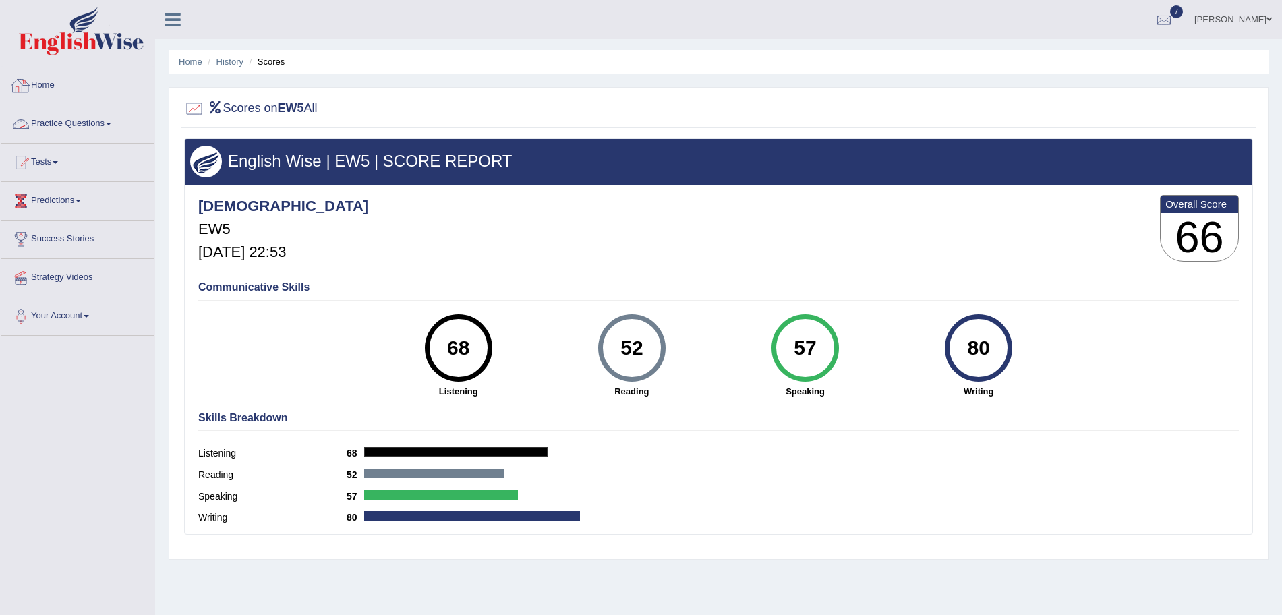
click at [79, 45] on img at bounding box center [81, 31] width 125 height 49
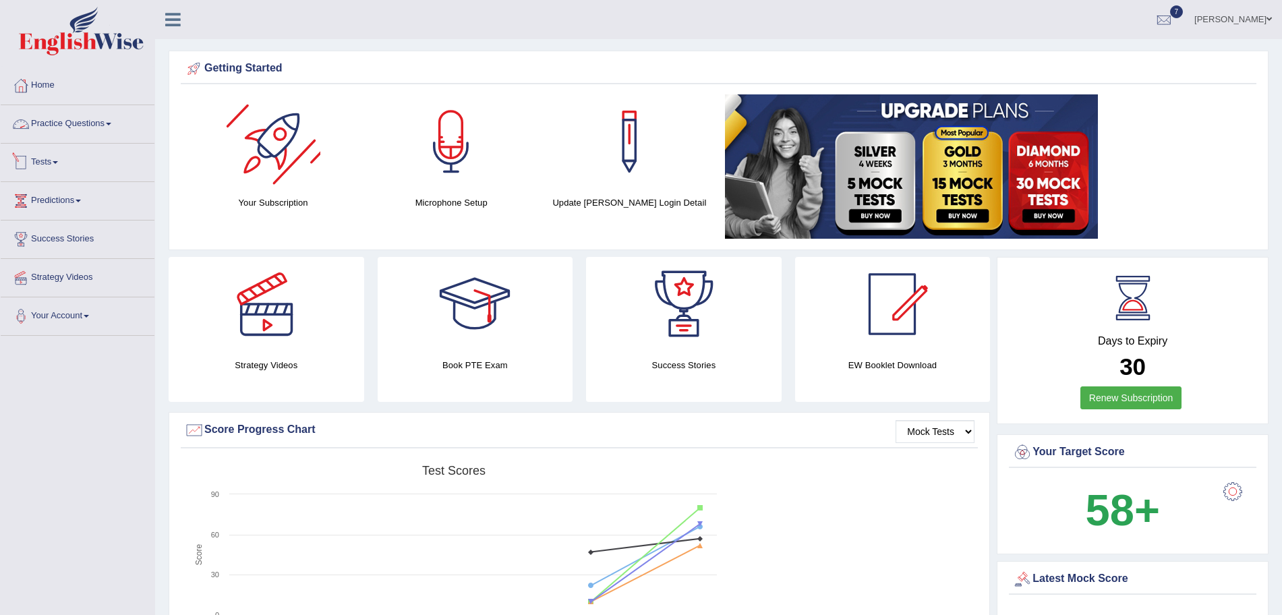
click at [99, 126] on link "Practice Questions" at bounding box center [78, 122] width 154 height 34
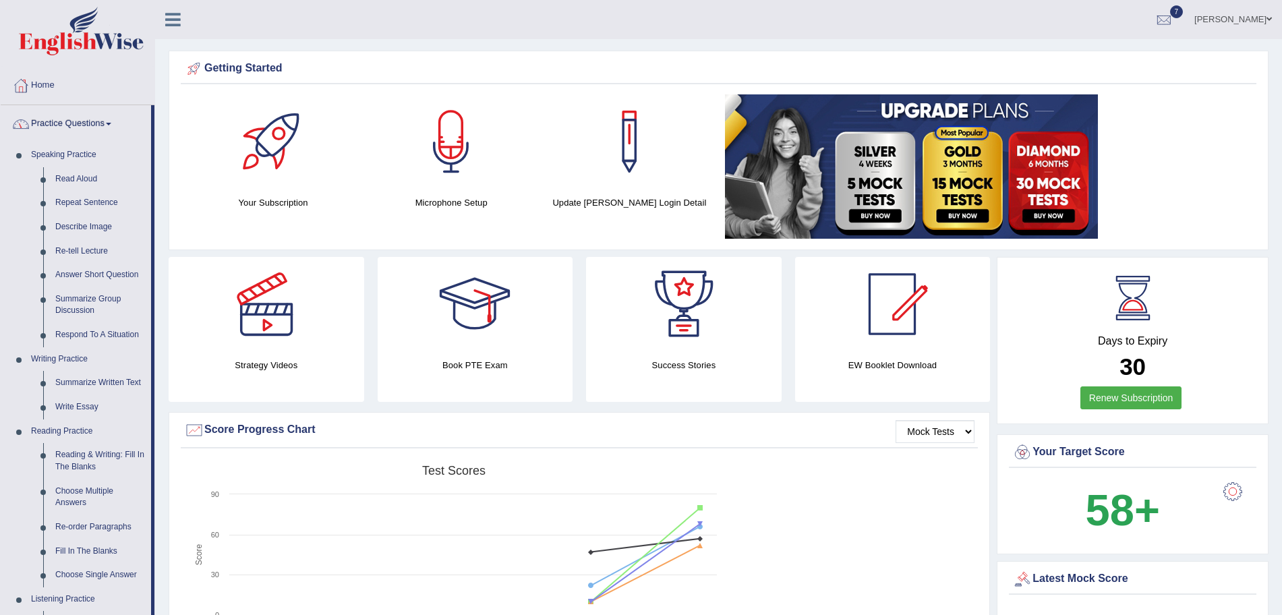
click at [99, 126] on link "Practice Questions" at bounding box center [76, 122] width 150 height 34
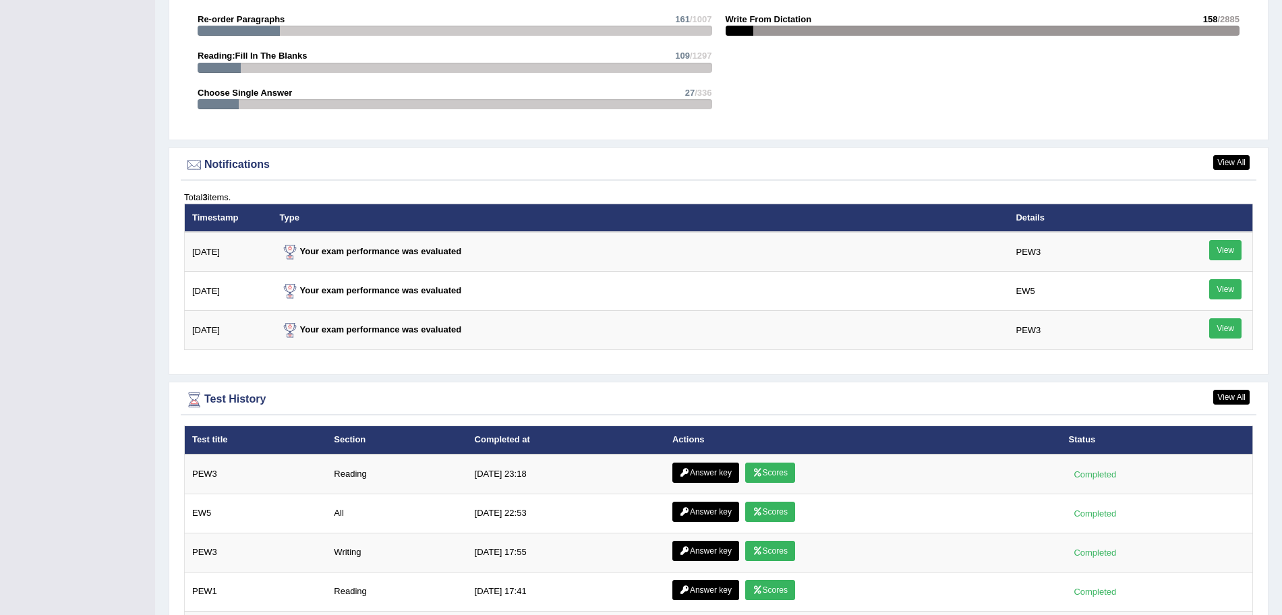
scroll to position [1684, 0]
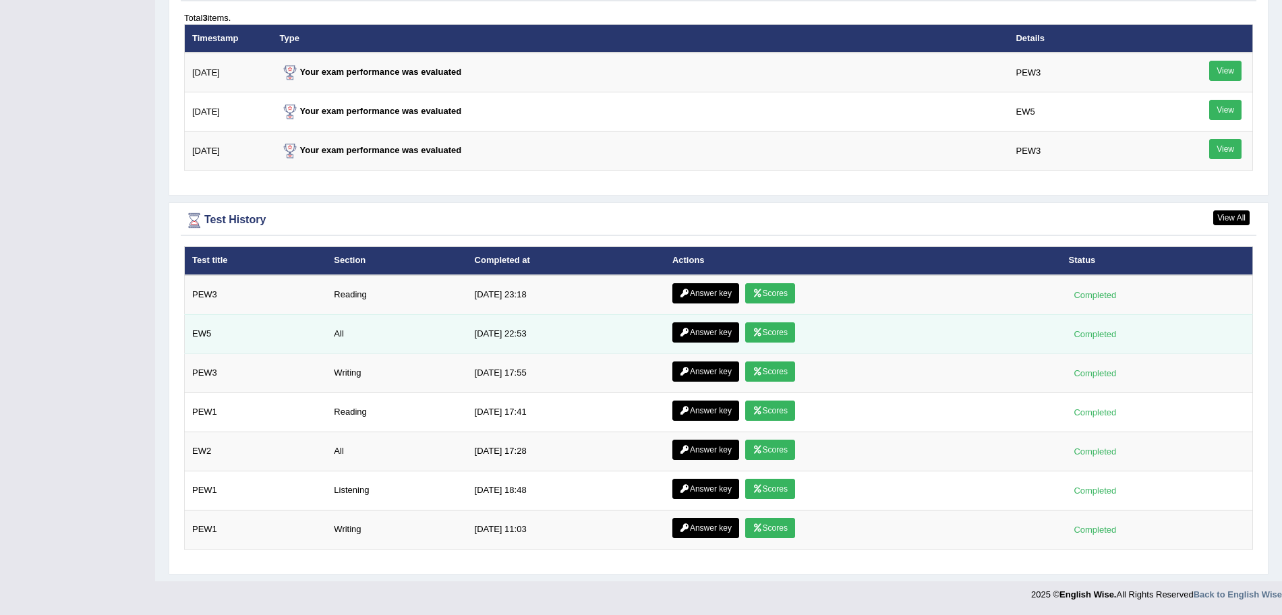
click at [784, 327] on link "Scores" at bounding box center [770, 332] width 50 height 20
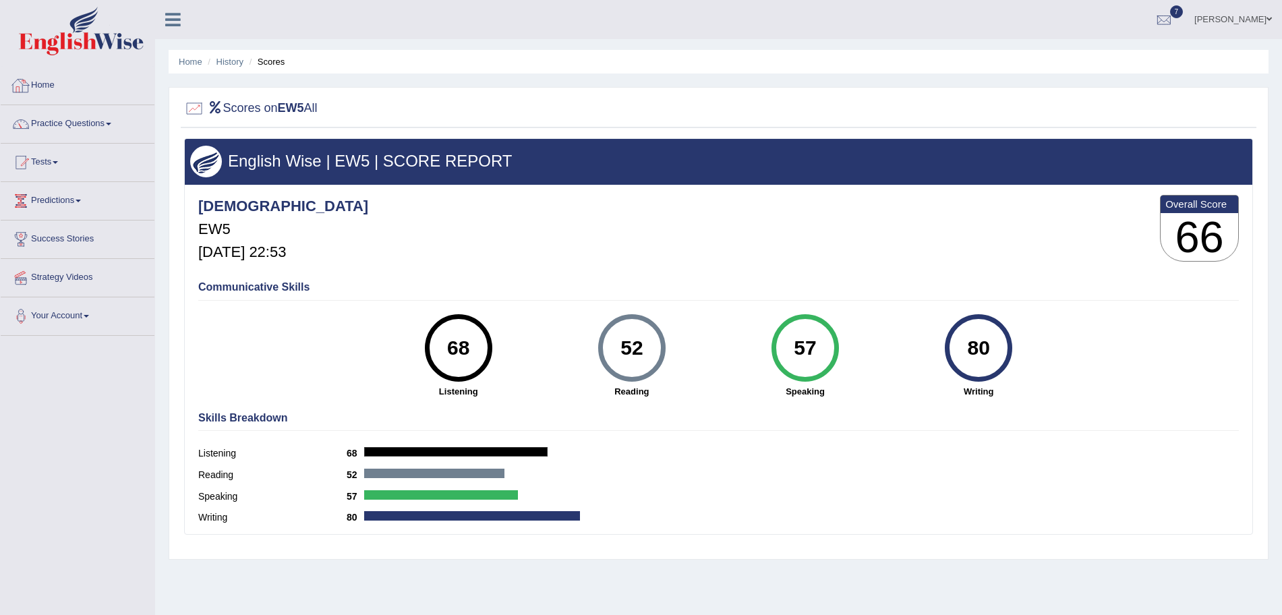
click at [43, 95] on link "Home" at bounding box center [78, 84] width 154 height 34
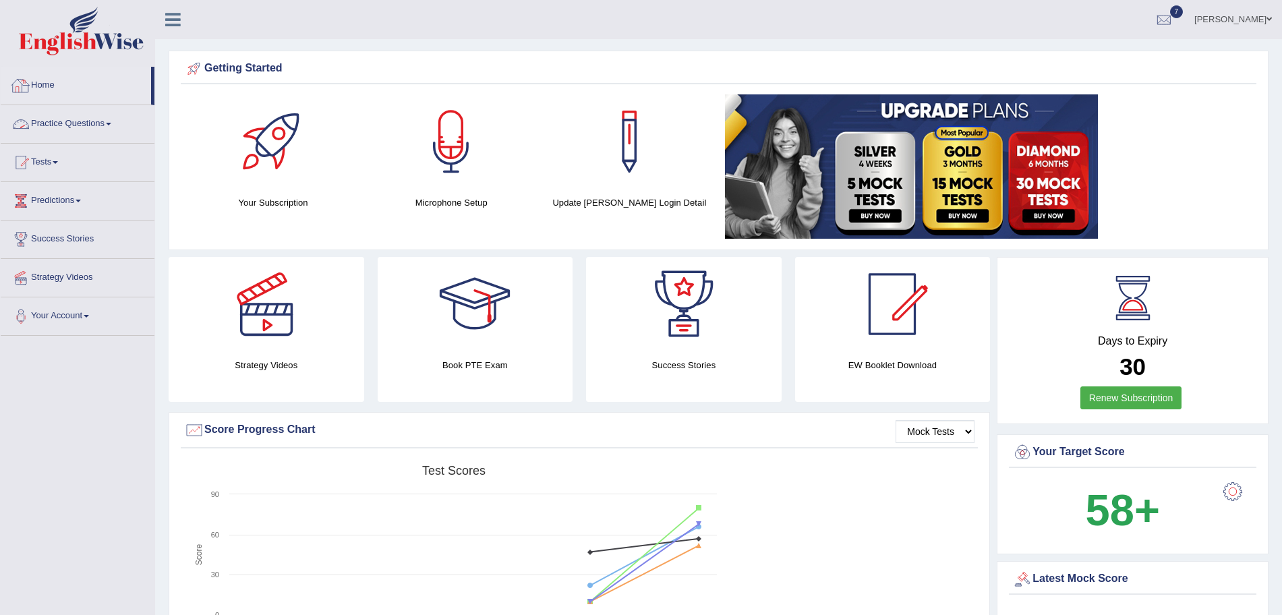
click at [82, 126] on link "Practice Questions" at bounding box center [78, 122] width 154 height 34
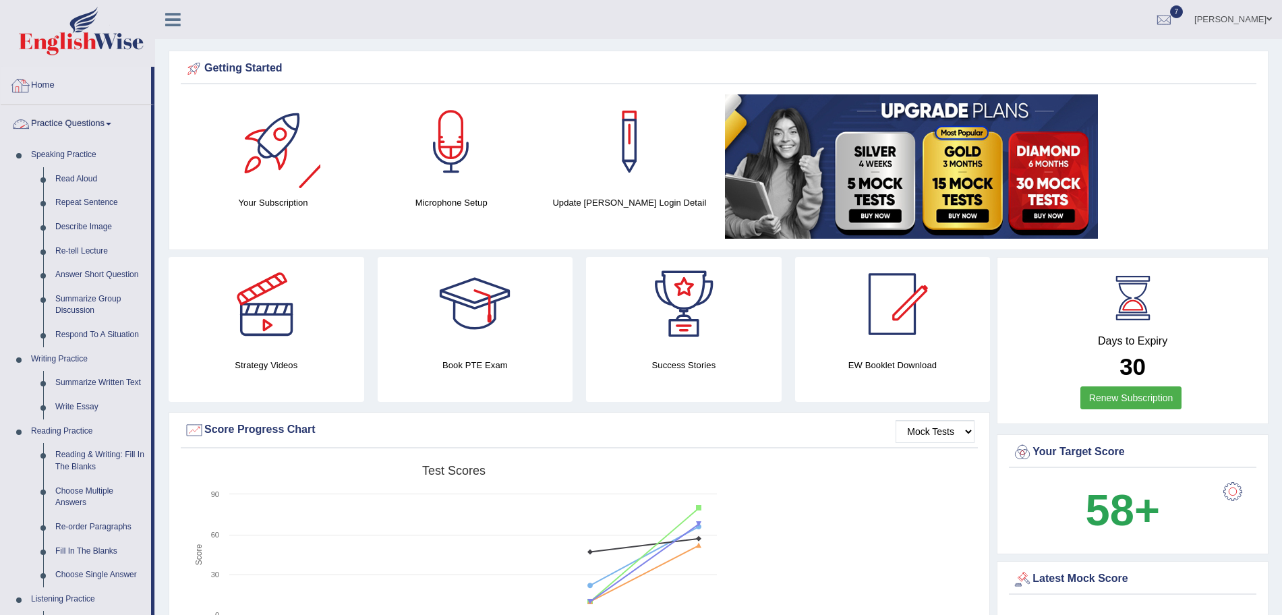
click at [95, 121] on link "Practice Questions" at bounding box center [76, 122] width 150 height 34
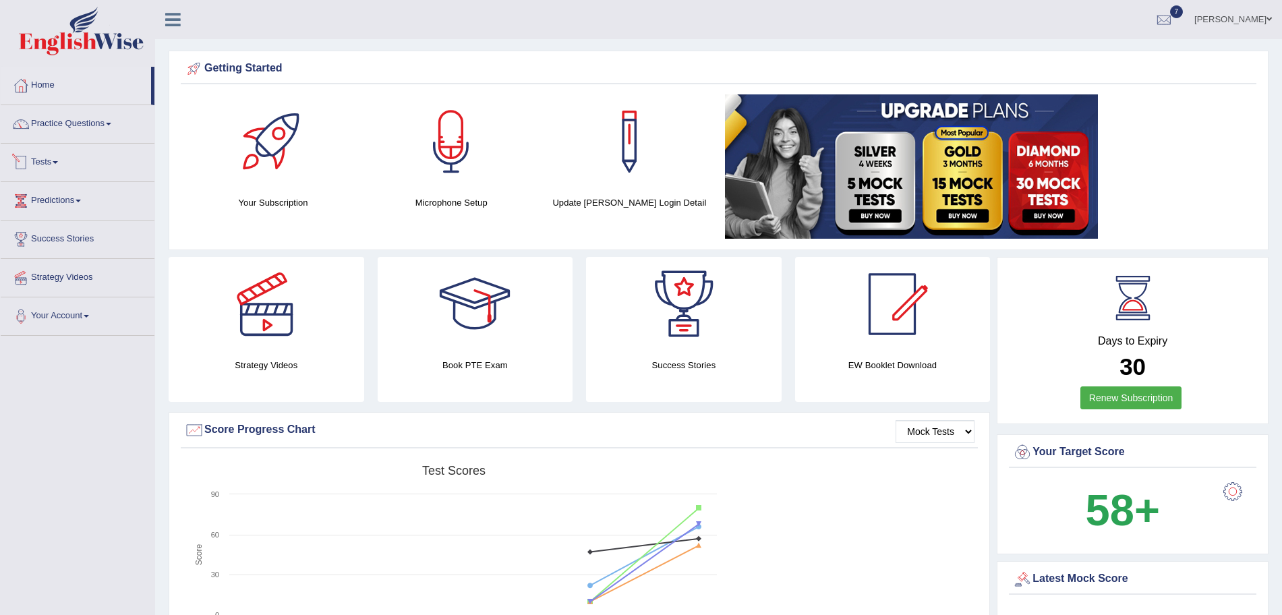
click at [54, 162] on link "Tests" at bounding box center [78, 161] width 154 height 34
click at [68, 215] on link "Take Mock Test" at bounding box center [88, 218] width 126 height 24
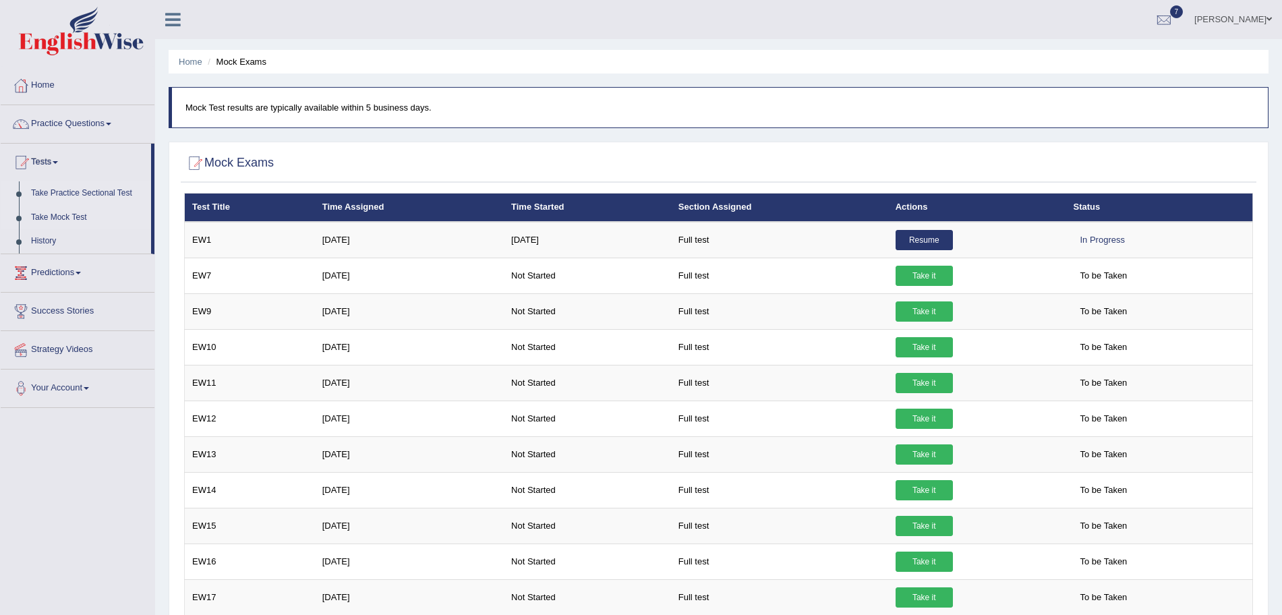
click at [81, 190] on link "Take Practice Sectional Test" at bounding box center [88, 193] width 126 height 24
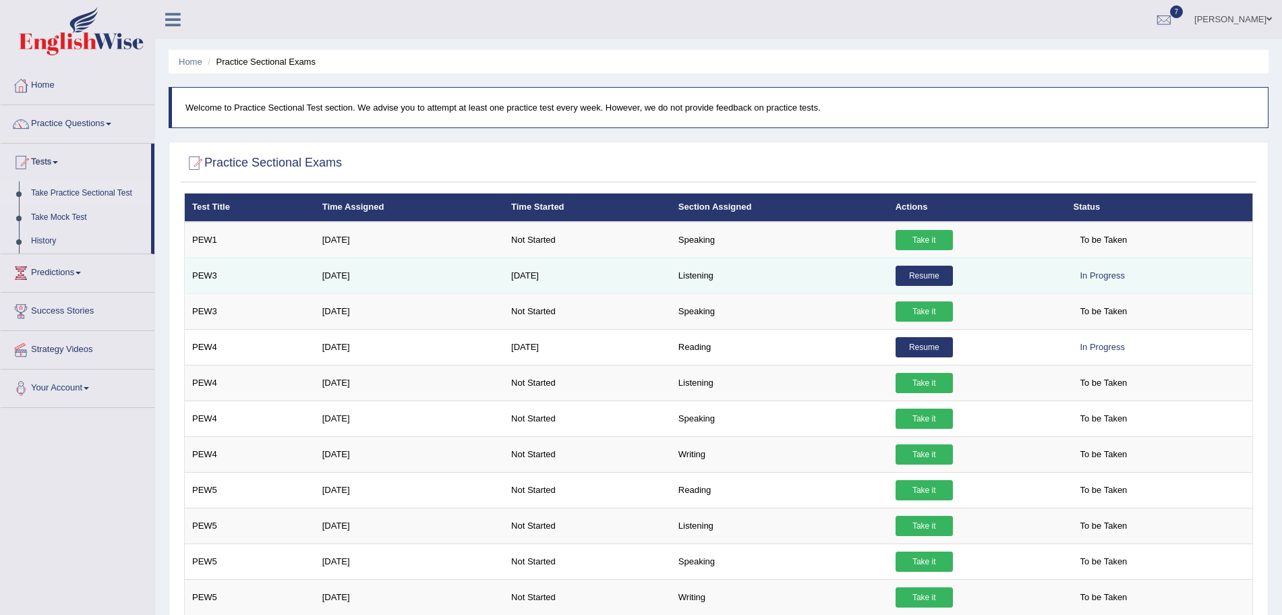
click at [911, 271] on link "Resume" at bounding box center [924, 276] width 57 height 20
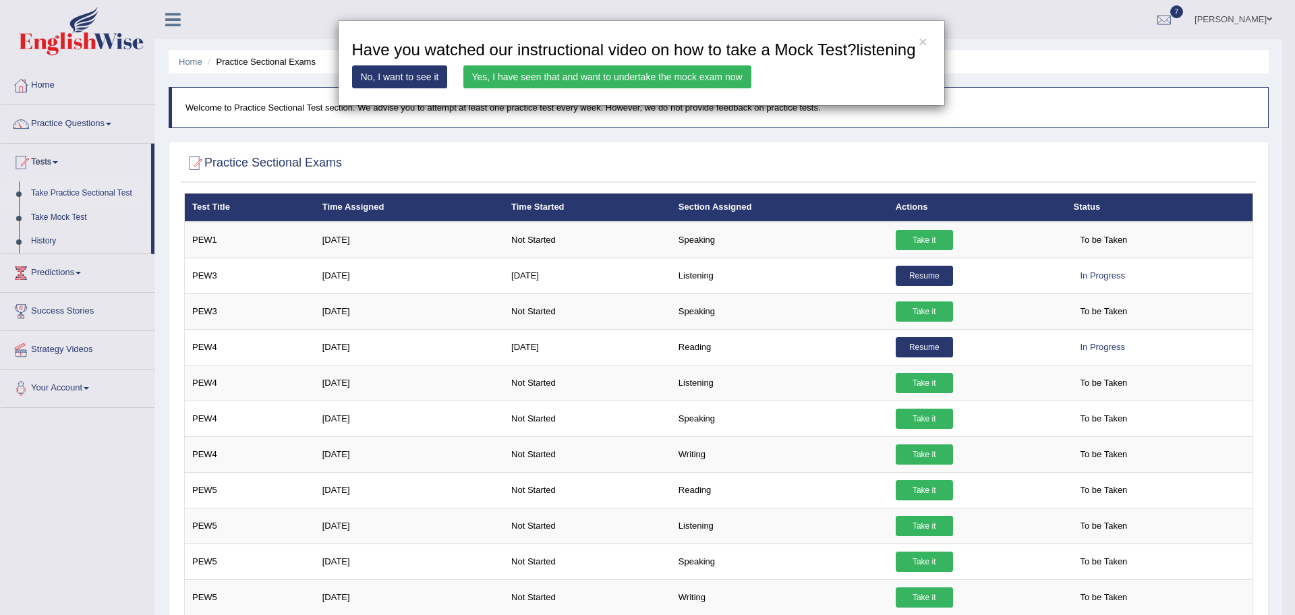
click at [590, 76] on link "Yes, I have seen that and want to undertake the mock exam now" at bounding box center [607, 76] width 288 height 23
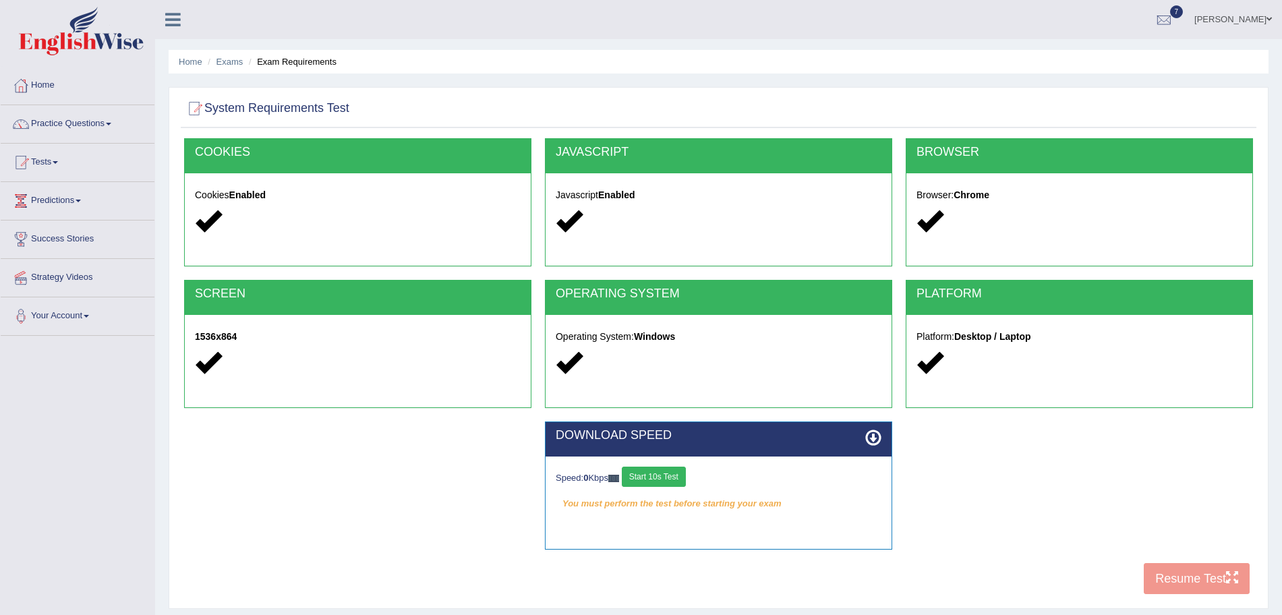
click at [665, 480] on button "Start 10s Test" at bounding box center [654, 477] width 64 height 20
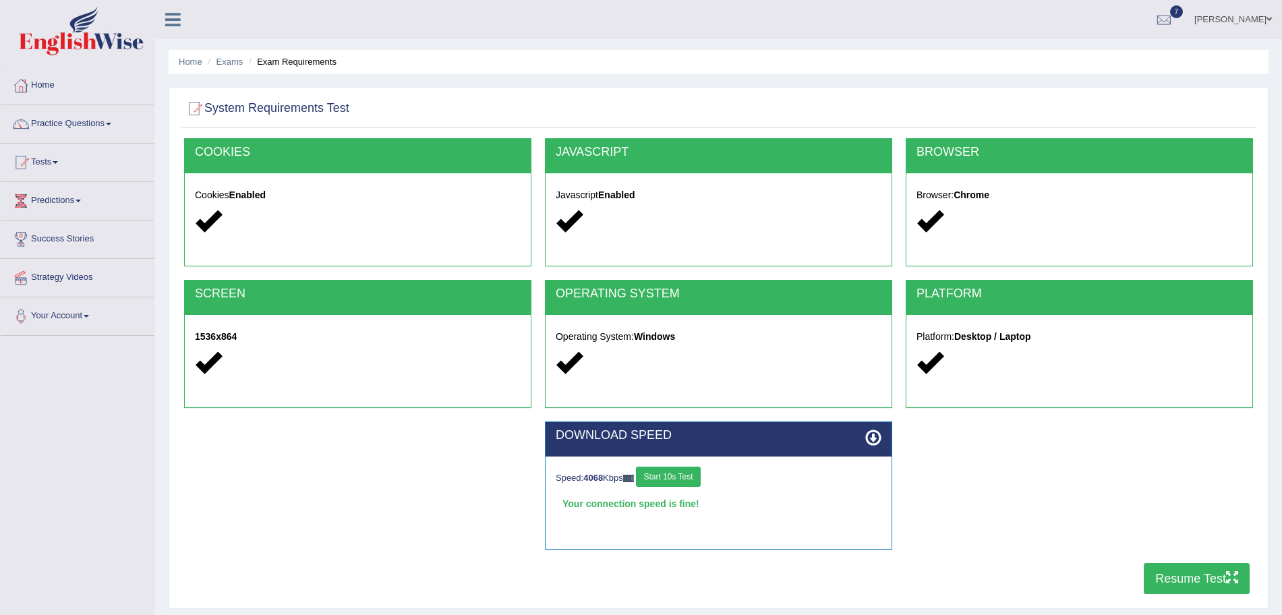
click at [1212, 578] on button "Resume Test" at bounding box center [1197, 578] width 106 height 31
click at [71, 49] on img at bounding box center [81, 31] width 125 height 49
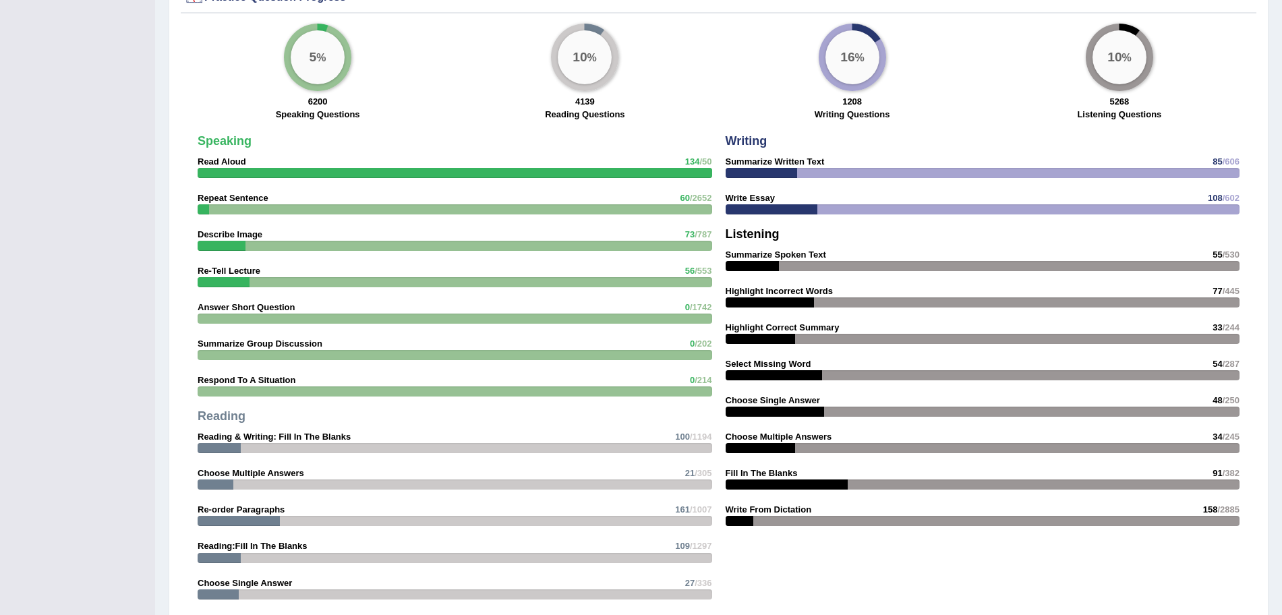
scroll to position [1035, 0]
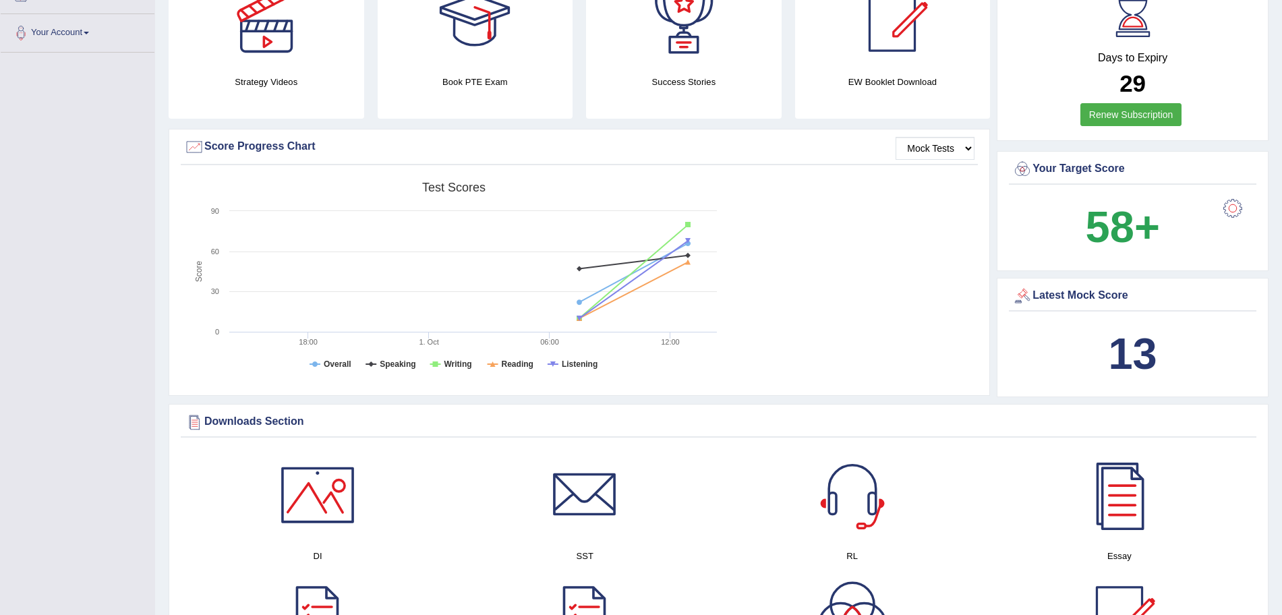
scroll to position [0, 0]
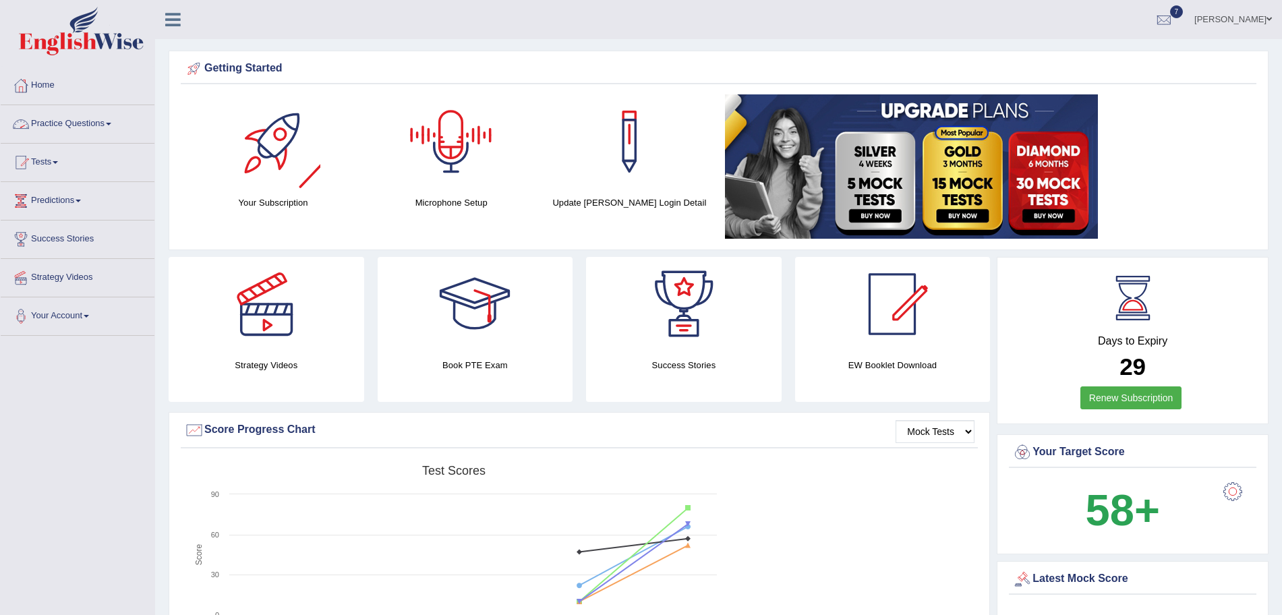
click at [107, 121] on link "Practice Questions" at bounding box center [78, 122] width 154 height 34
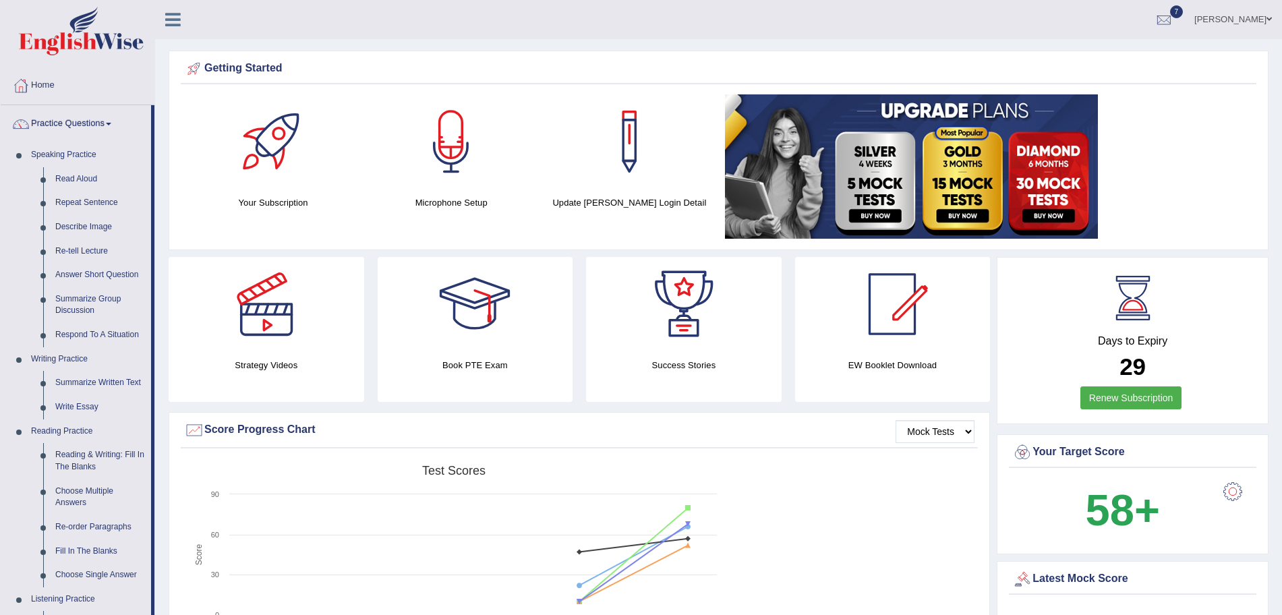
click at [107, 121] on link "Practice Questions" at bounding box center [76, 122] width 150 height 34
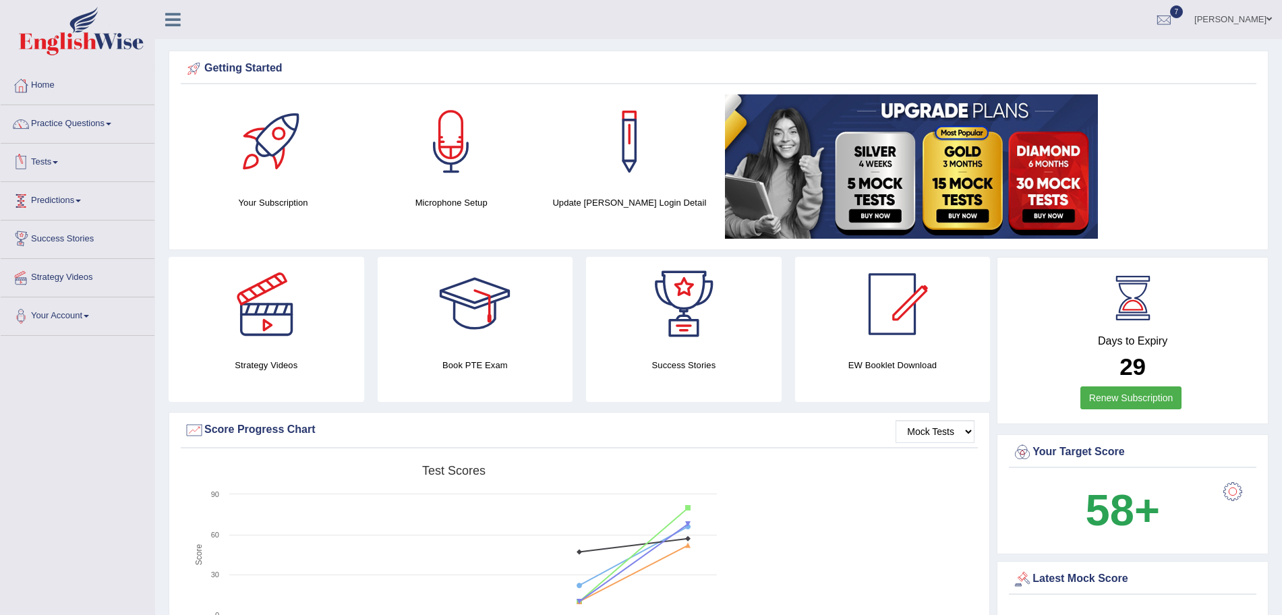
click at [48, 165] on link "Tests" at bounding box center [78, 161] width 154 height 34
click at [103, 120] on link "Practice Questions" at bounding box center [78, 122] width 154 height 34
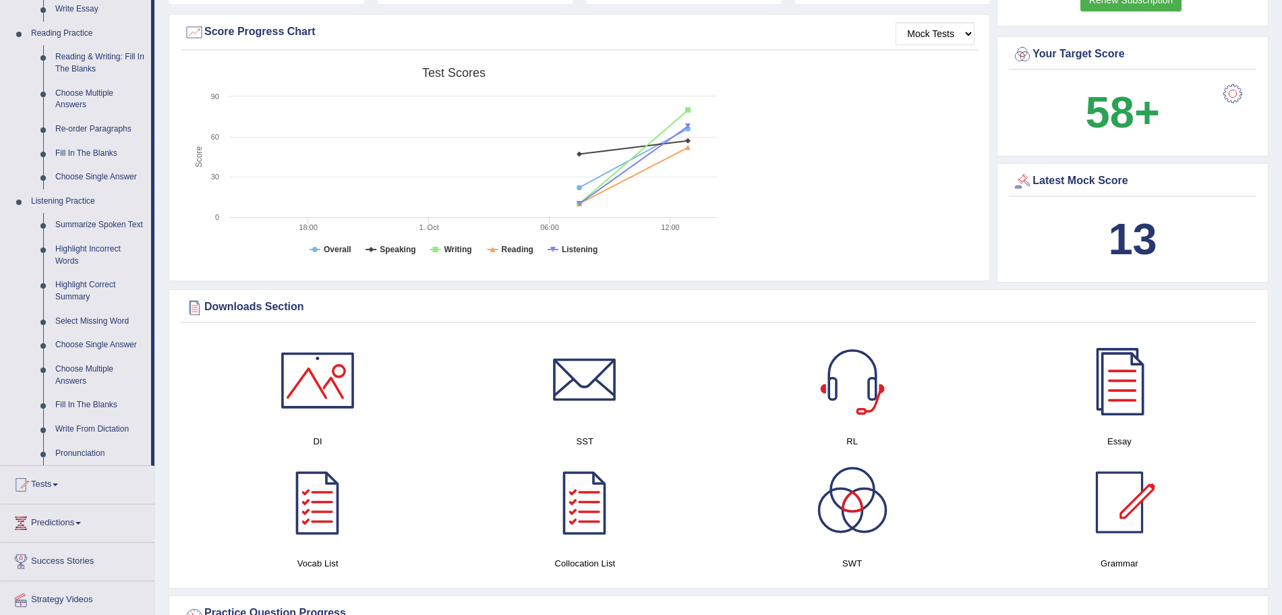
scroll to position [422, 0]
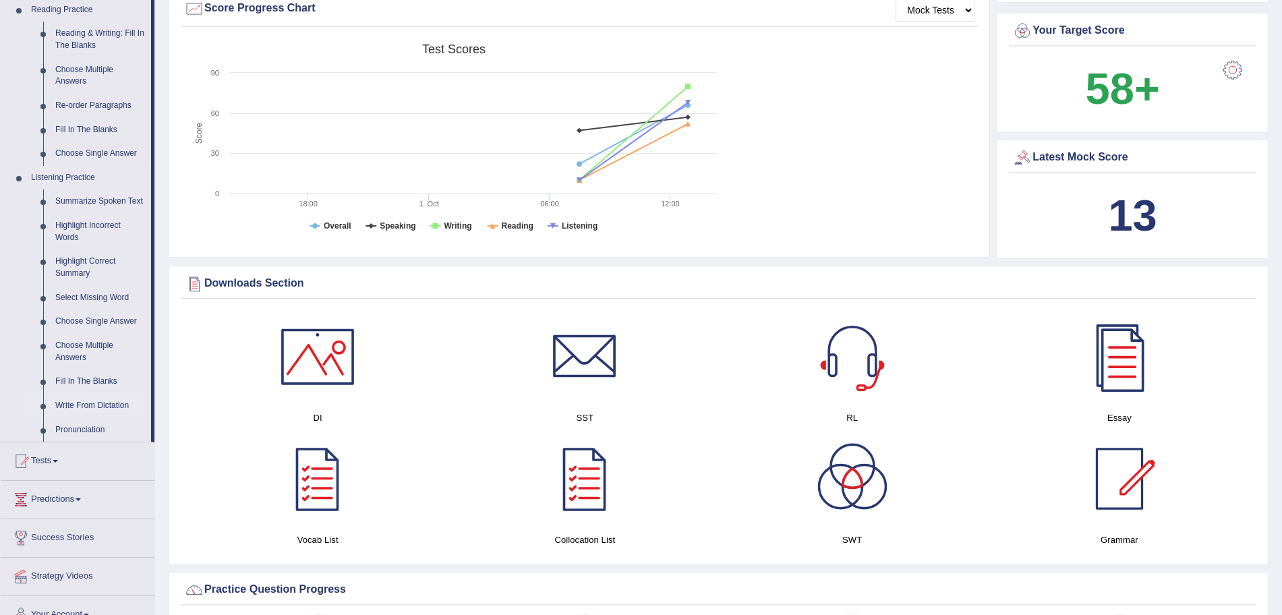
click at [82, 401] on link "Write From Dictation" at bounding box center [100, 406] width 102 height 24
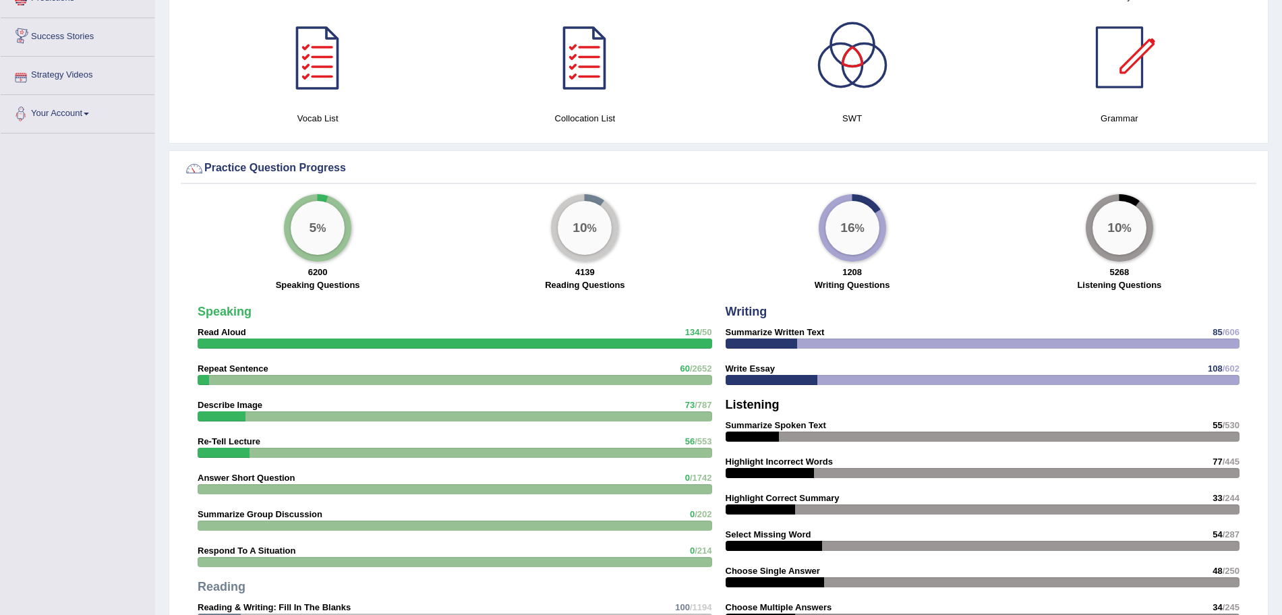
scroll to position [903, 0]
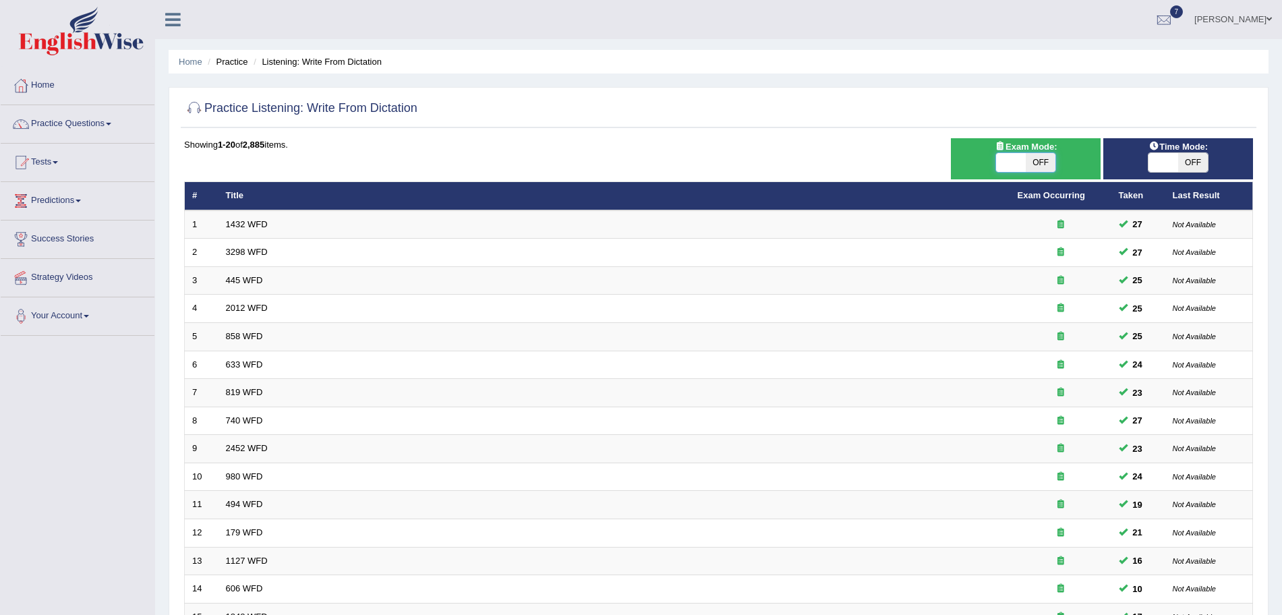
click at [1021, 156] on span at bounding box center [1011, 162] width 30 height 19
checkbox input "true"
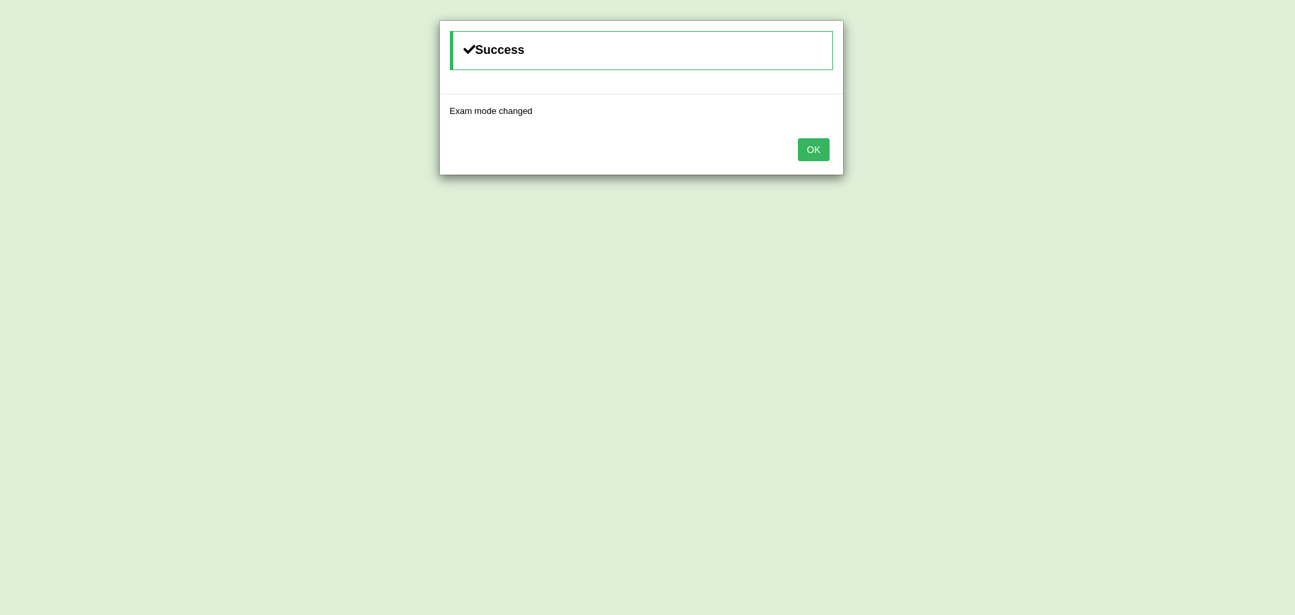
click at [816, 150] on button "OK" at bounding box center [813, 149] width 31 height 23
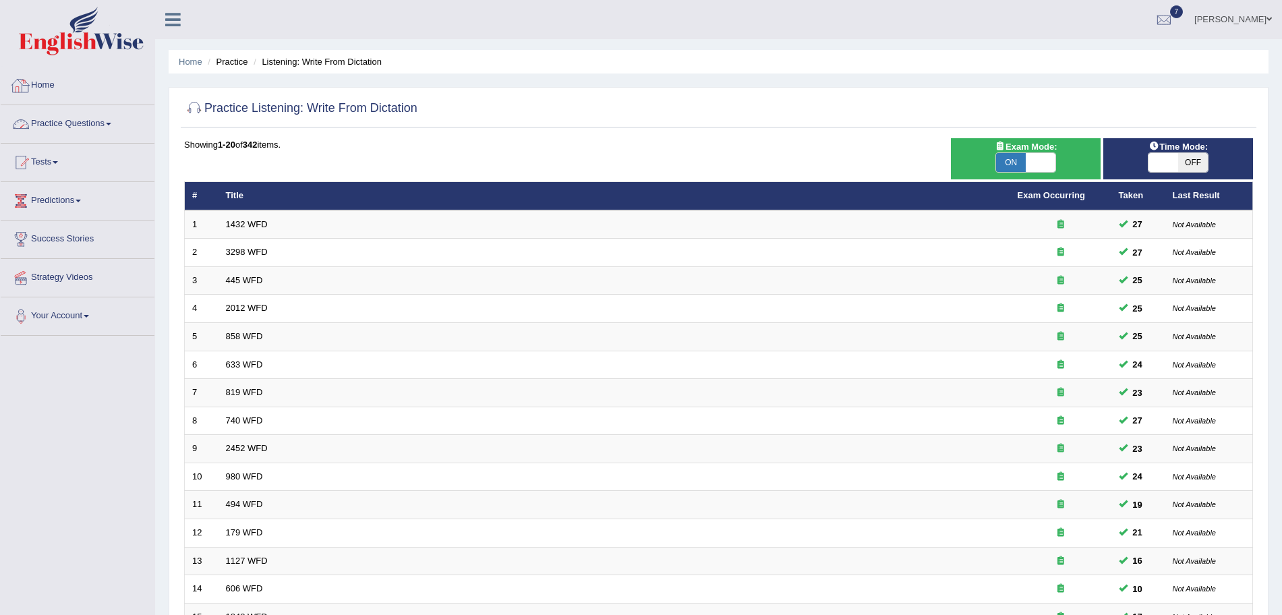
click at [88, 121] on link "Practice Questions" at bounding box center [78, 122] width 154 height 34
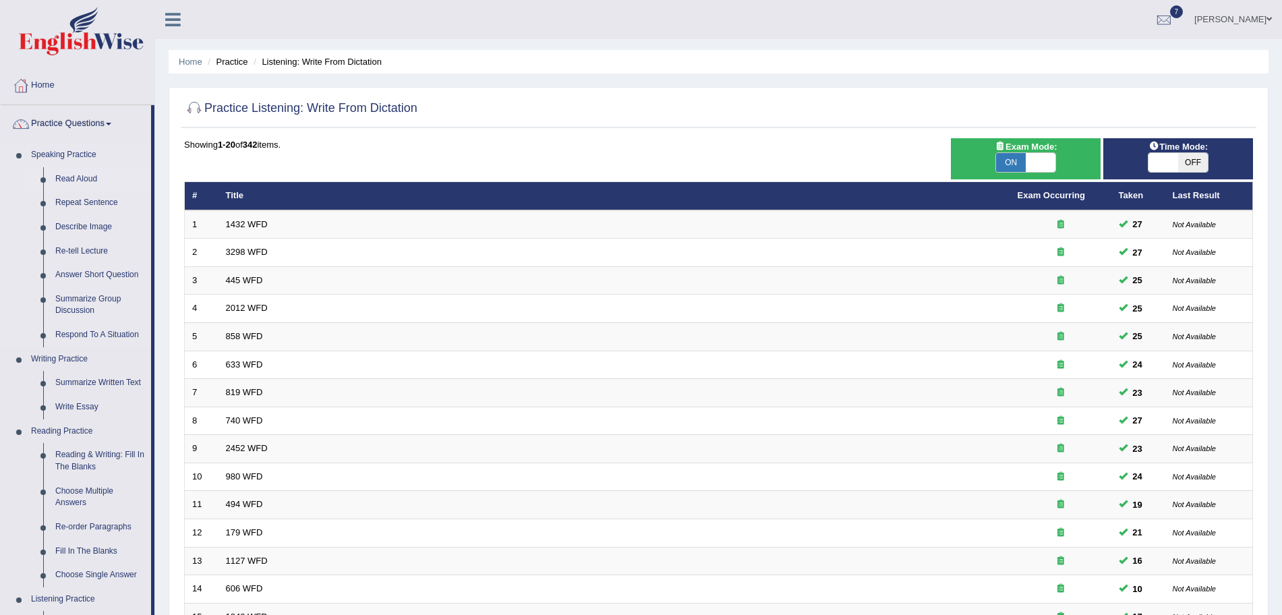
click at [86, 182] on link "Read Aloud" at bounding box center [100, 179] width 102 height 24
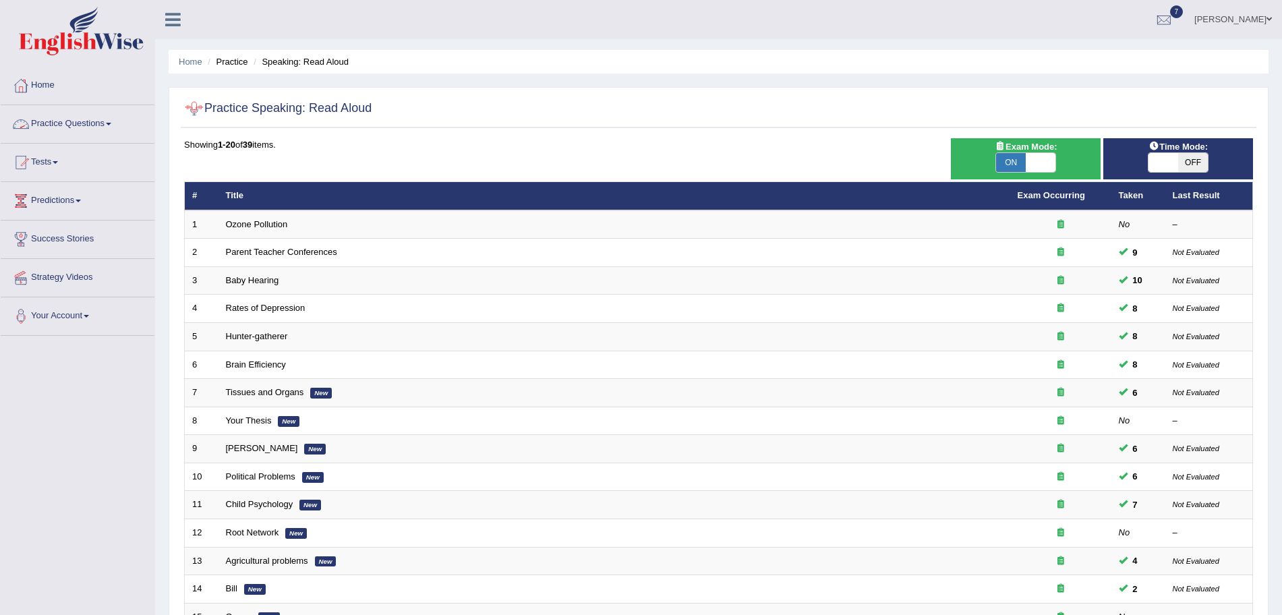
click at [93, 119] on link "Practice Questions" at bounding box center [78, 122] width 154 height 34
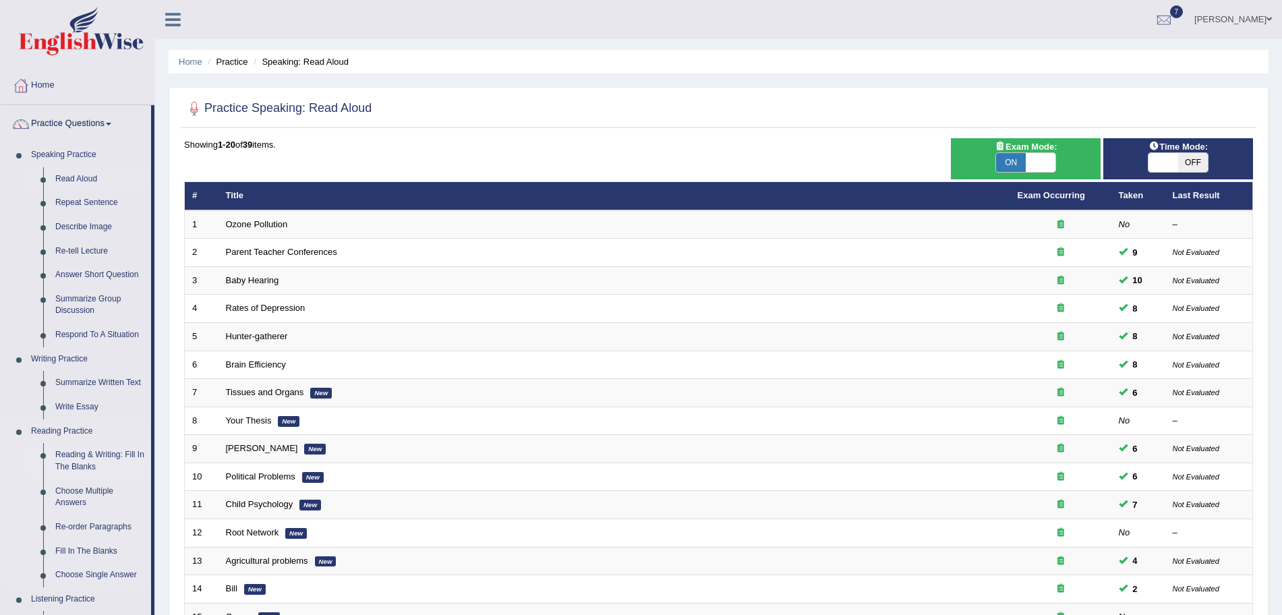
click at [76, 460] on link "Reading & Writing: Fill In The Blanks" at bounding box center [100, 461] width 102 height 36
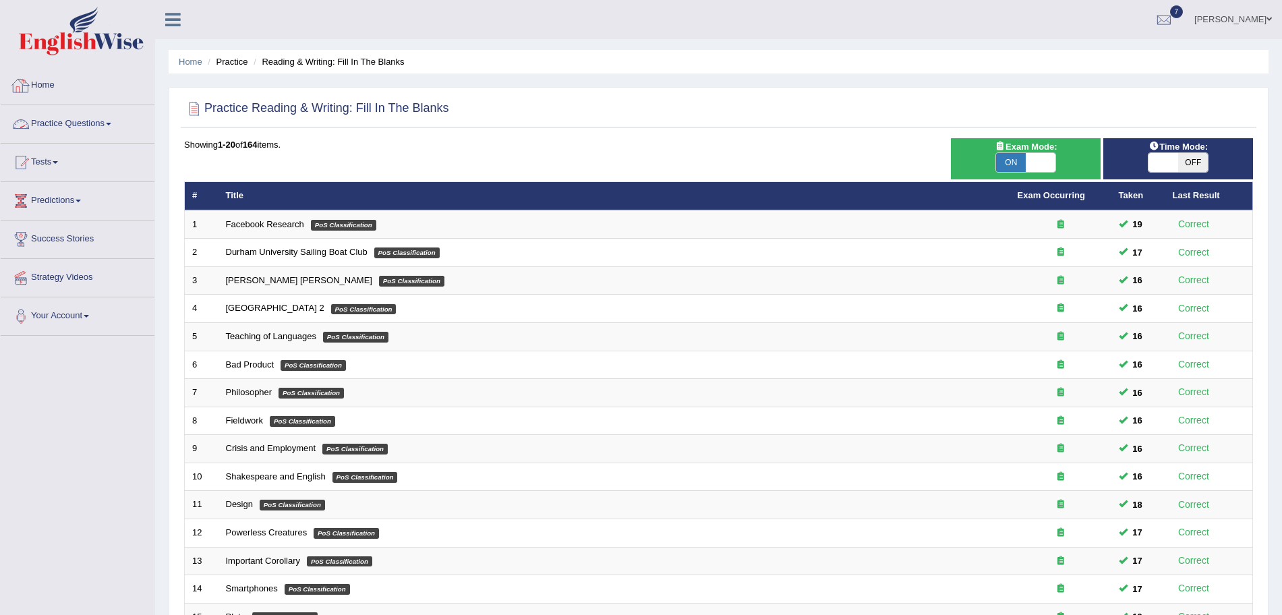
click at [99, 123] on link "Practice Questions" at bounding box center [78, 122] width 154 height 34
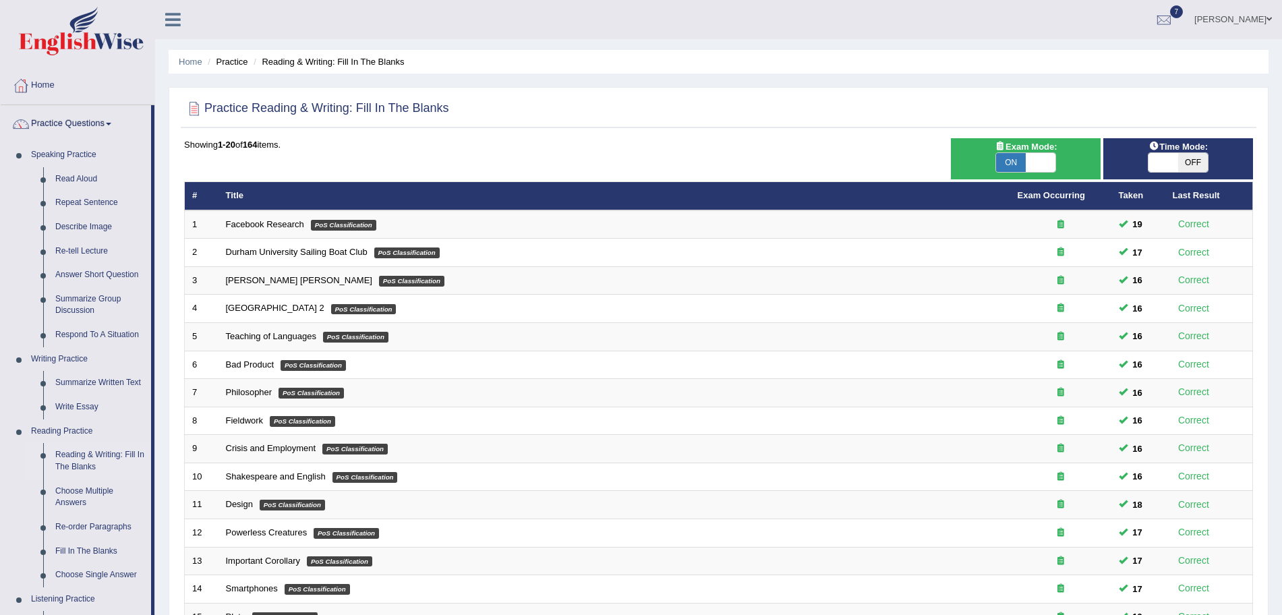
scroll to position [368, 0]
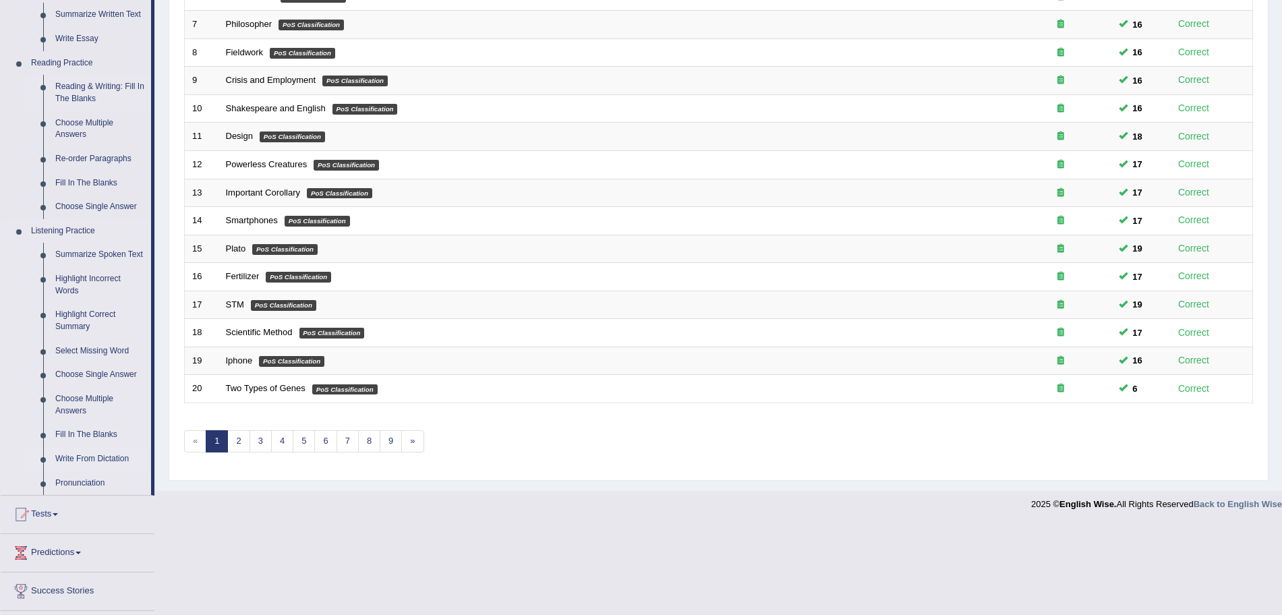
click at [71, 456] on link "Write From Dictation" at bounding box center [100, 459] width 102 height 24
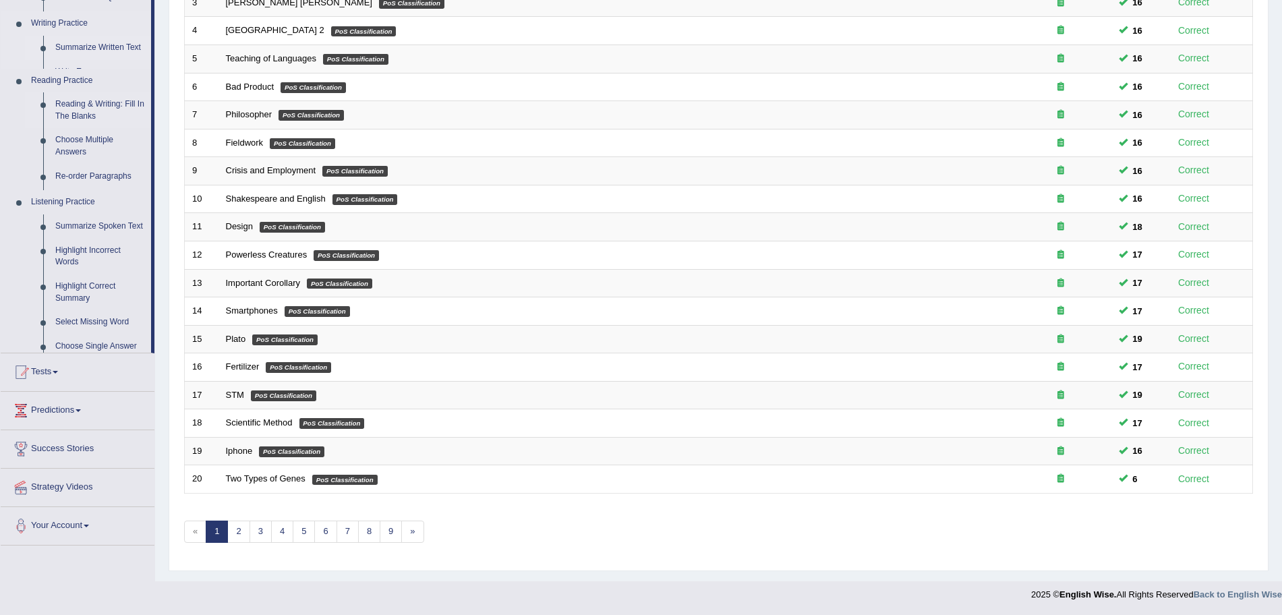
scroll to position [278, 0]
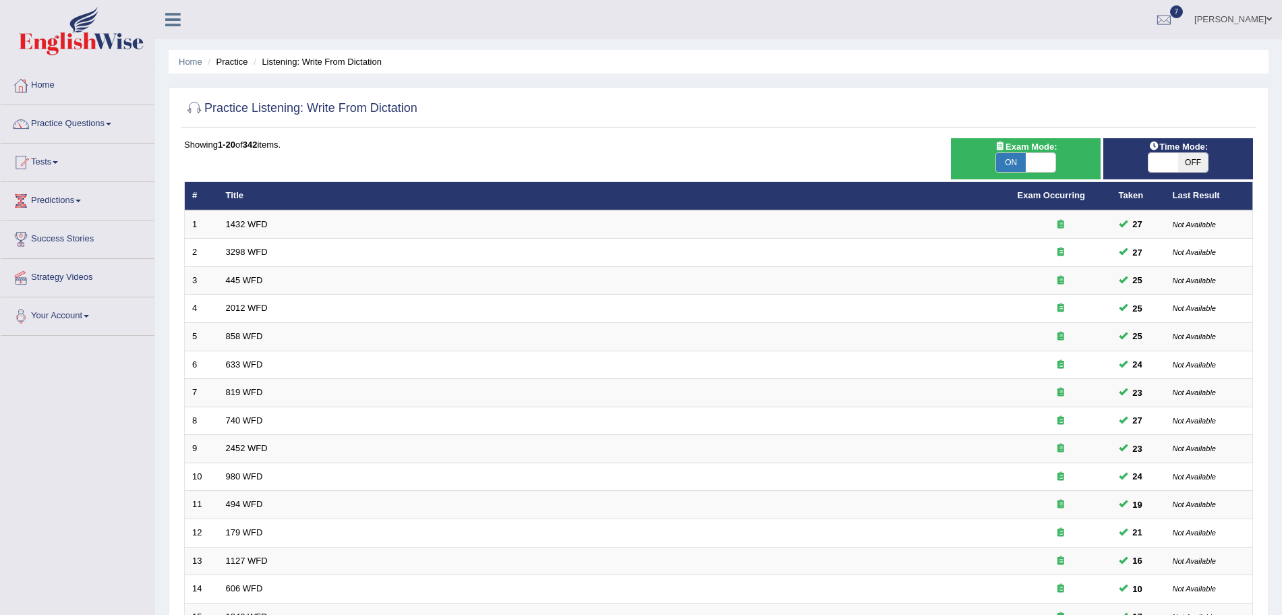
click at [92, 29] on img at bounding box center [81, 31] width 125 height 49
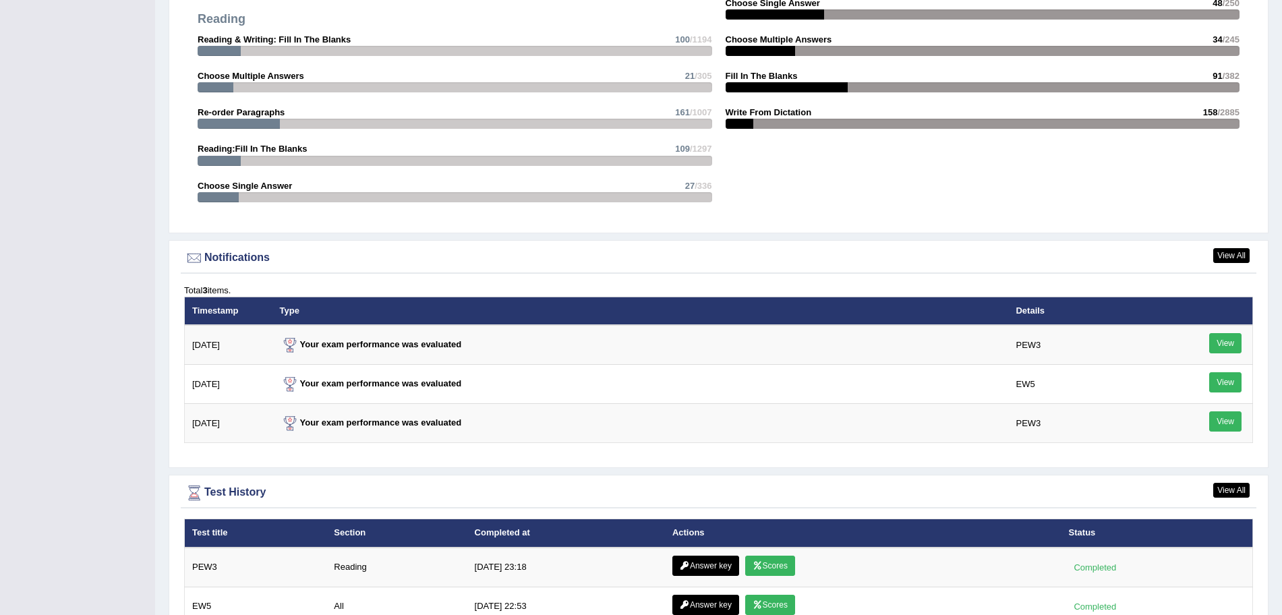
scroll to position [1643, 0]
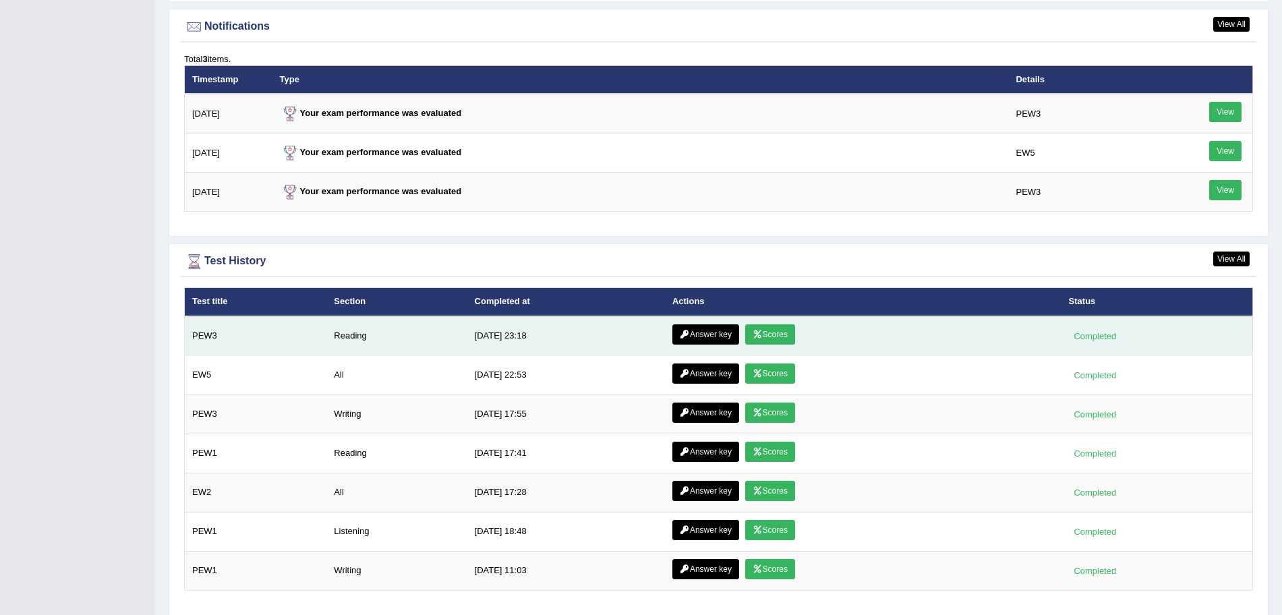
click at [769, 338] on link "Scores" at bounding box center [770, 335] width 50 height 20
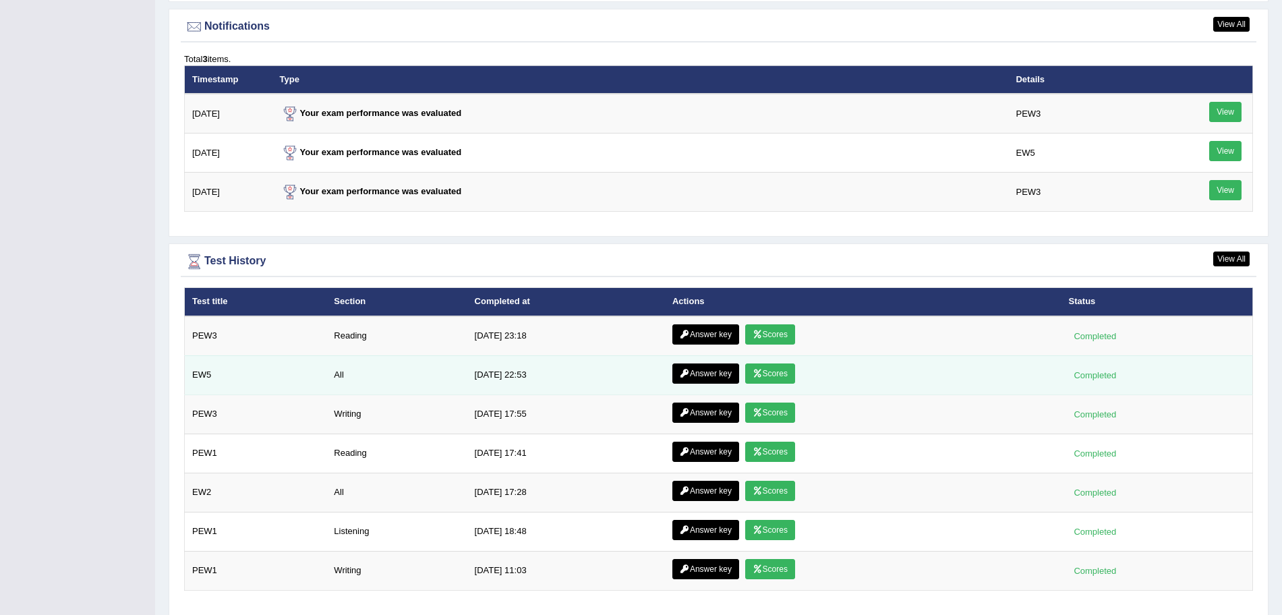
click at [778, 371] on link "Scores" at bounding box center [770, 374] width 50 height 20
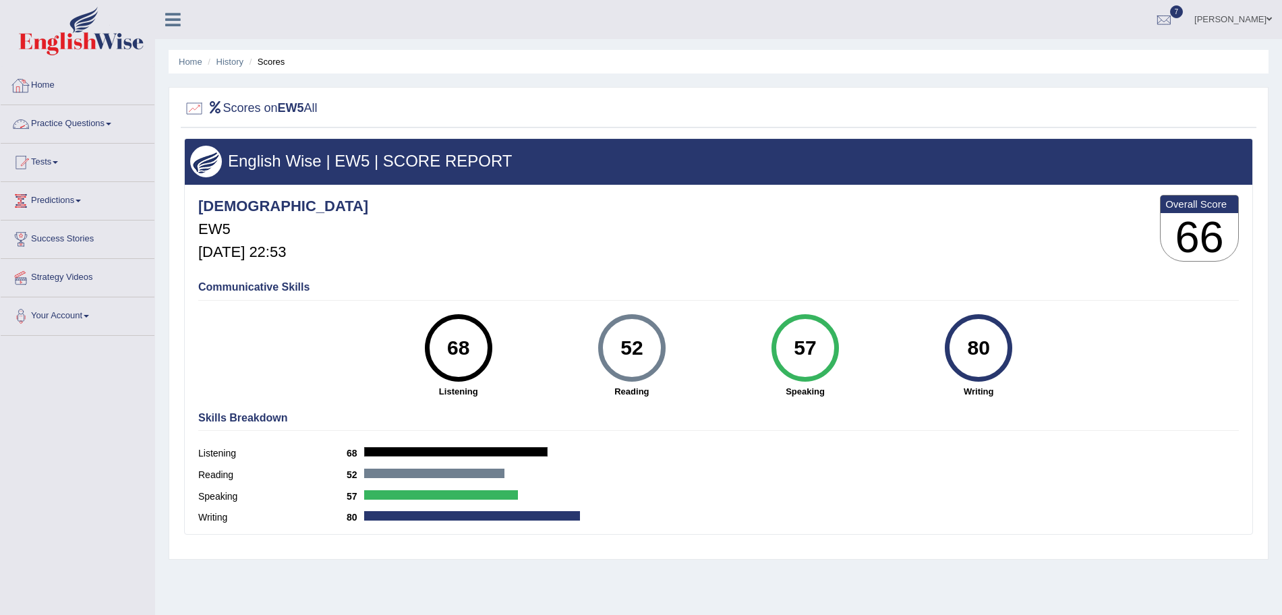
click at [84, 126] on link "Practice Questions" at bounding box center [78, 122] width 154 height 34
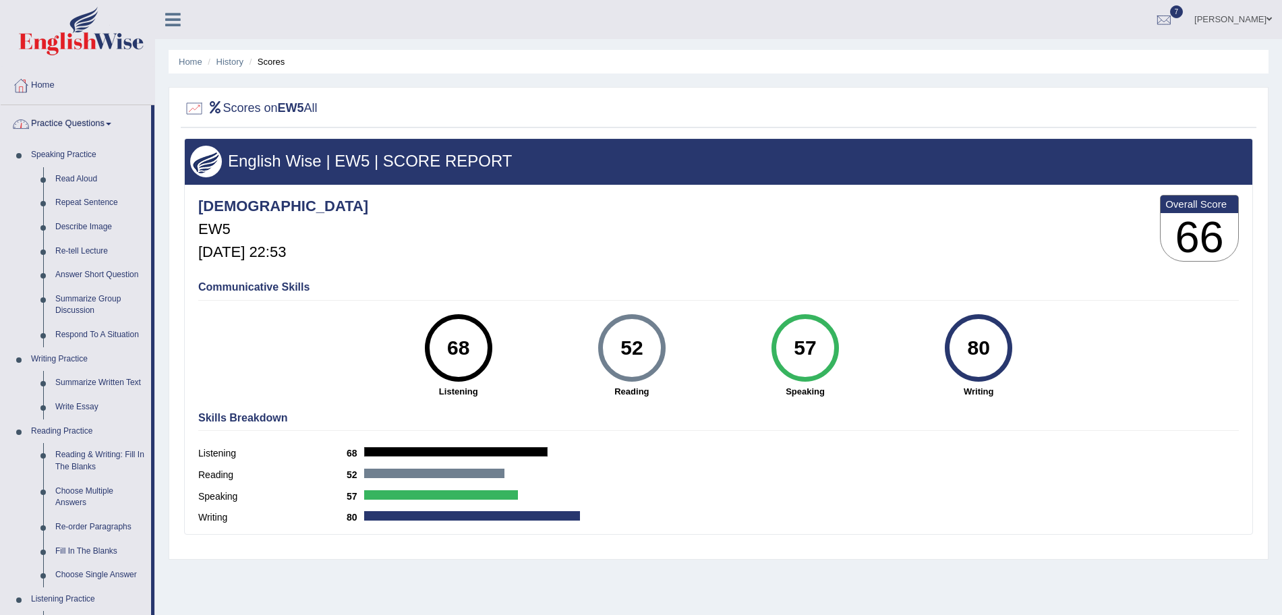
click at [84, 126] on link "Practice Questions" at bounding box center [76, 122] width 150 height 34
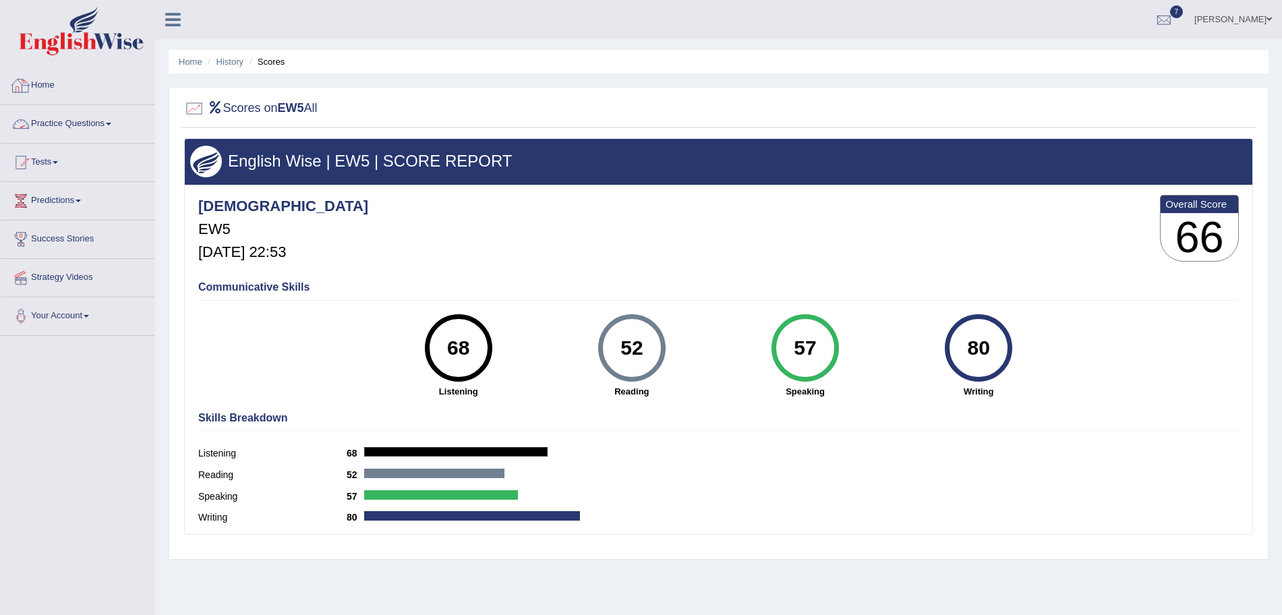
click at [114, 120] on link "Practice Questions" at bounding box center [78, 122] width 154 height 34
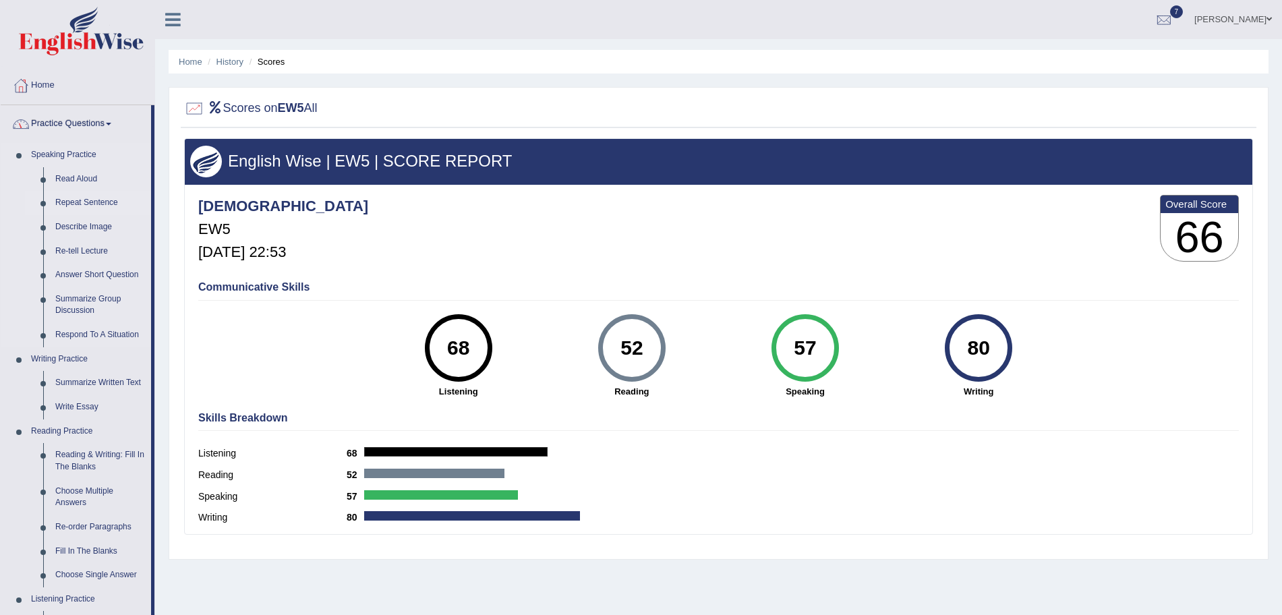
click at [91, 199] on link "Repeat Sentence" at bounding box center [100, 203] width 102 height 24
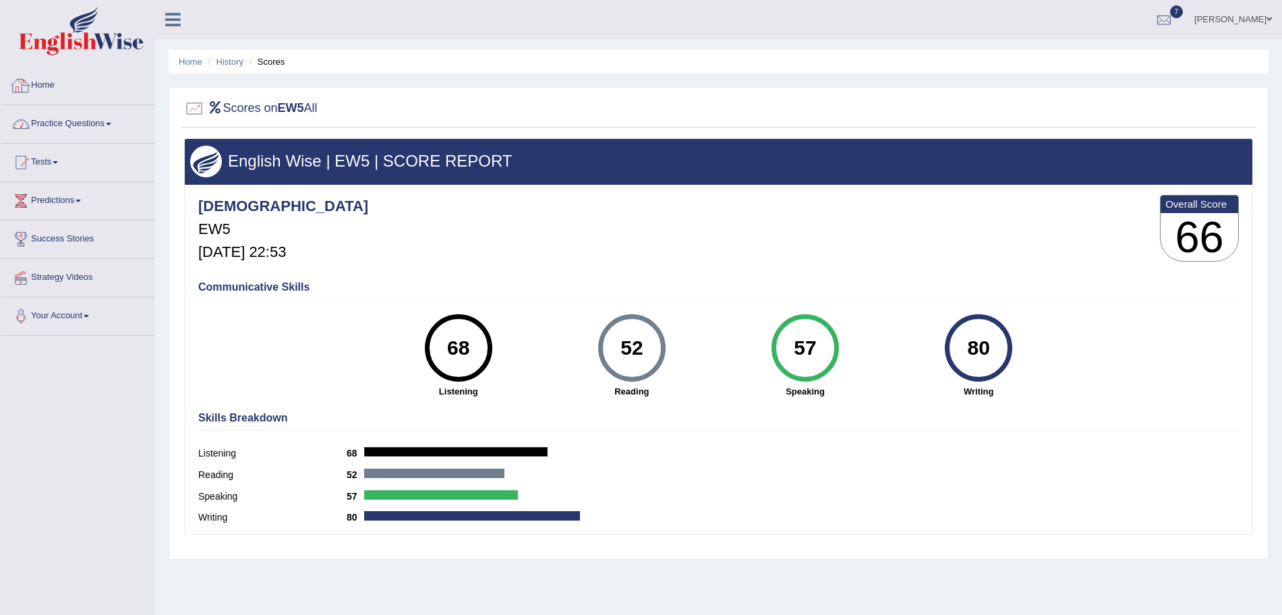
click at [93, 124] on link "Practice Questions" at bounding box center [78, 122] width 154 height 34
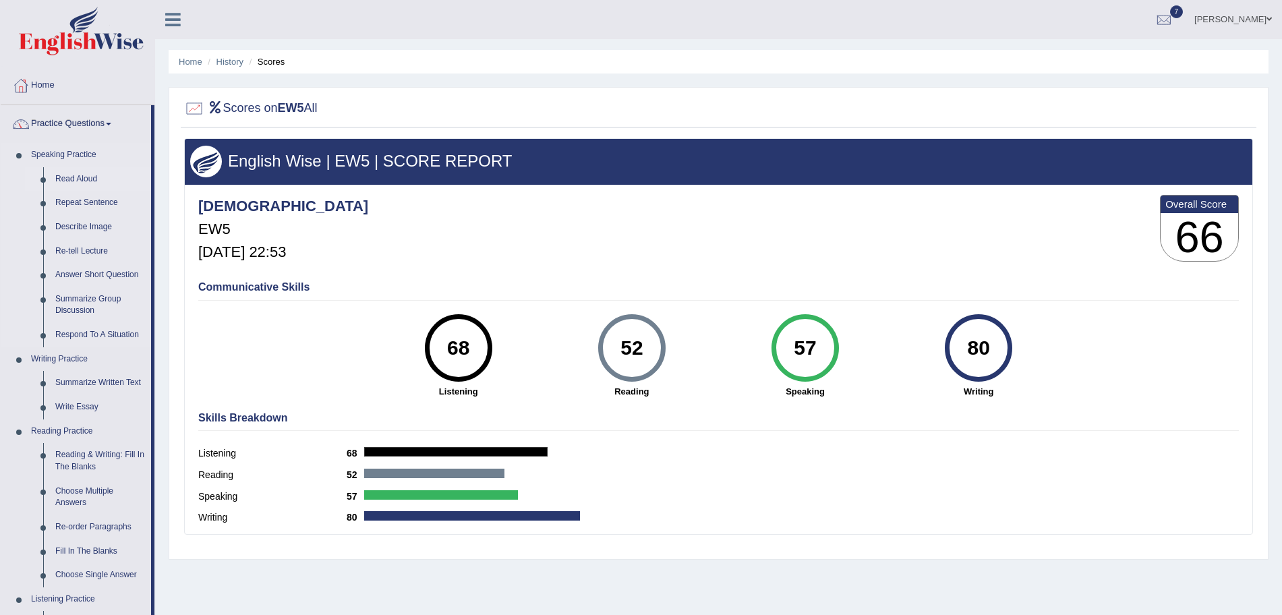
click at [80, 175] on link "Read Aloud" at bounding box center [100, 179] width 102 height 24
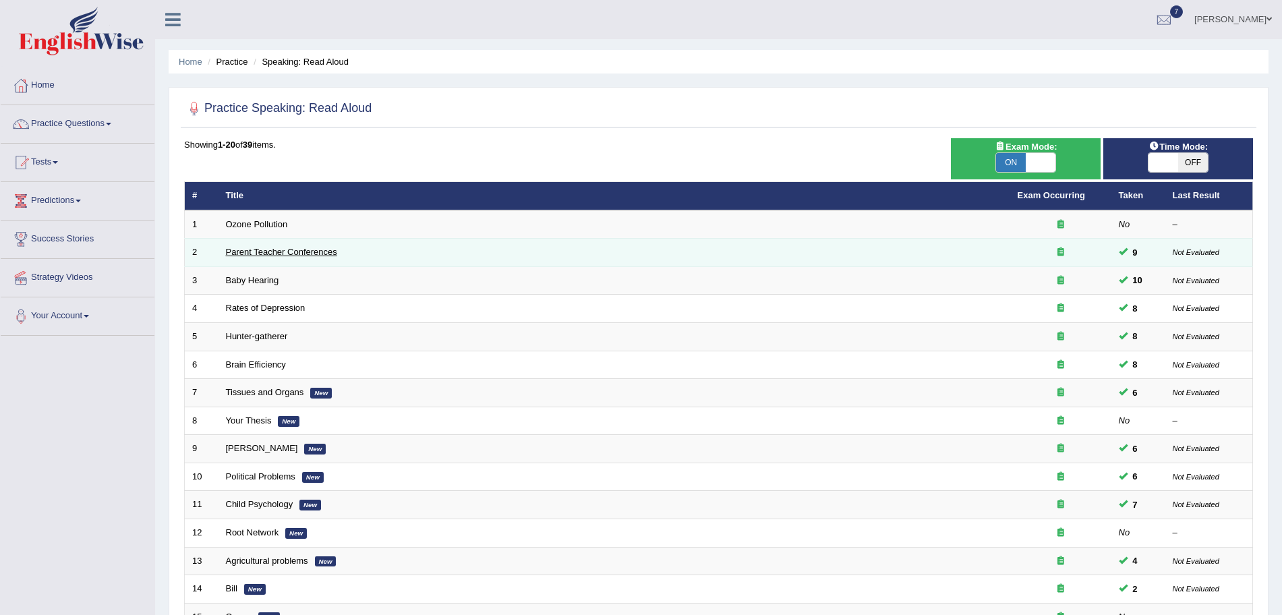
click at [267, 250] on link "Parent Teacher Conferences" at bounding box center [281, 252] width 111 height 10
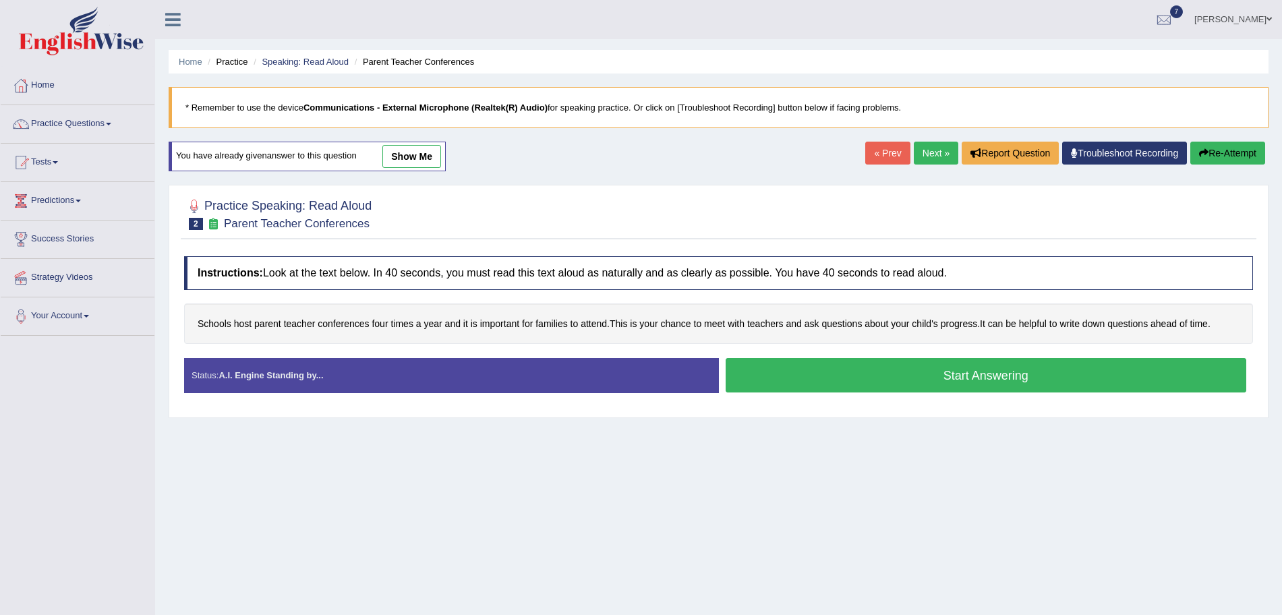
click at [893, 370] on button "Start Answering" at bounding box center [986, 375] width 521 height 34
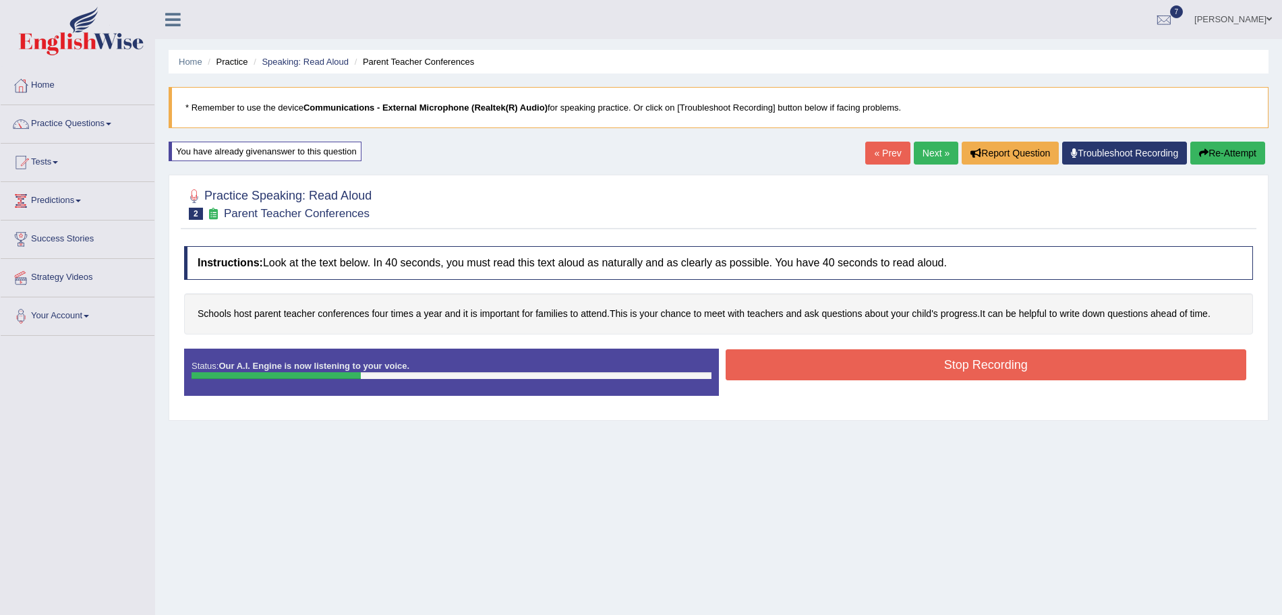
click at [861, 369] on button "Stop Recording" at bounding box center [986, 364] width 521 height 31
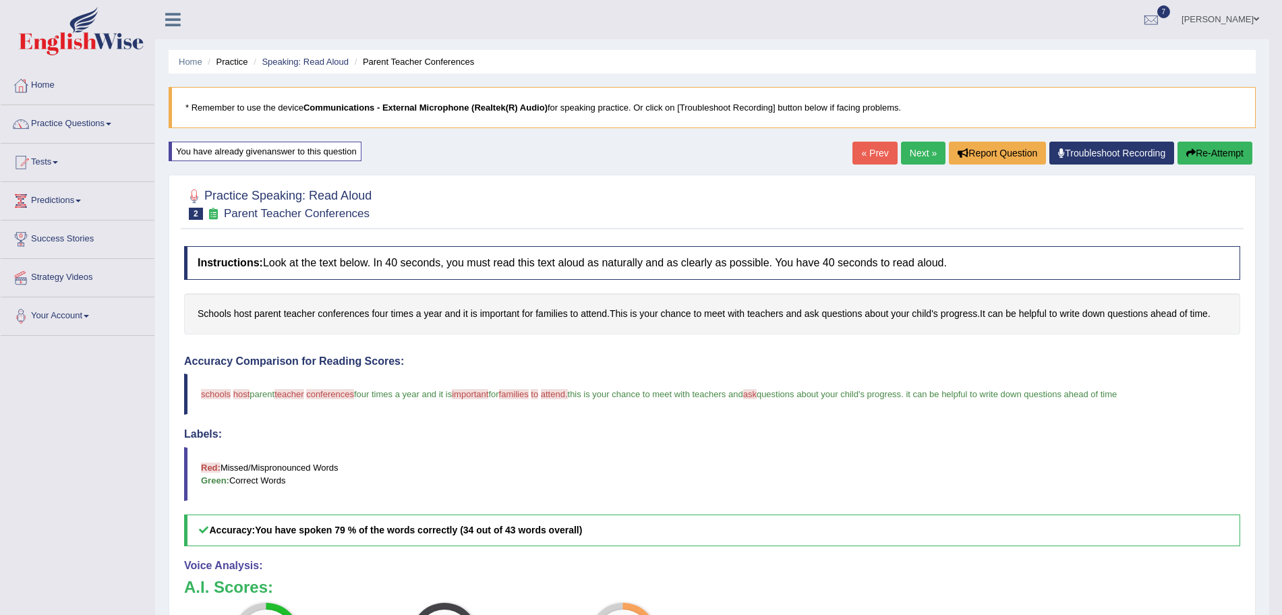
click at [924, 150] on link "Next »" at bounding box center [923, 153] width 45 height 23
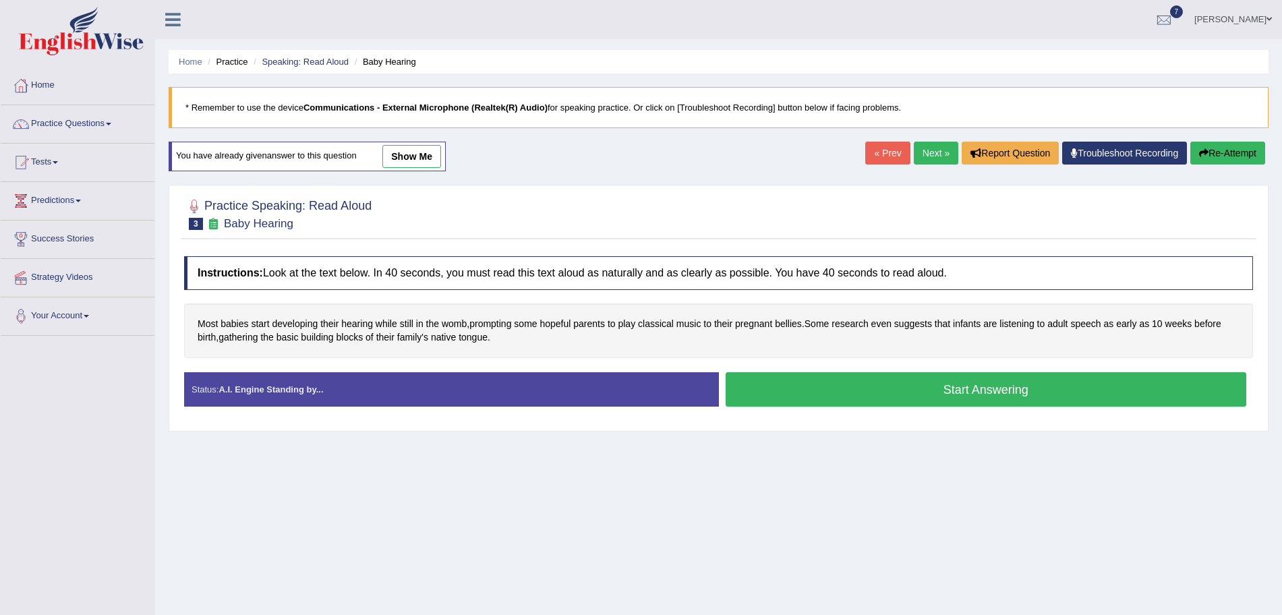
click at [853, 387] on button "Start Answering" at bounding box center [986, 389] width 521 height 34
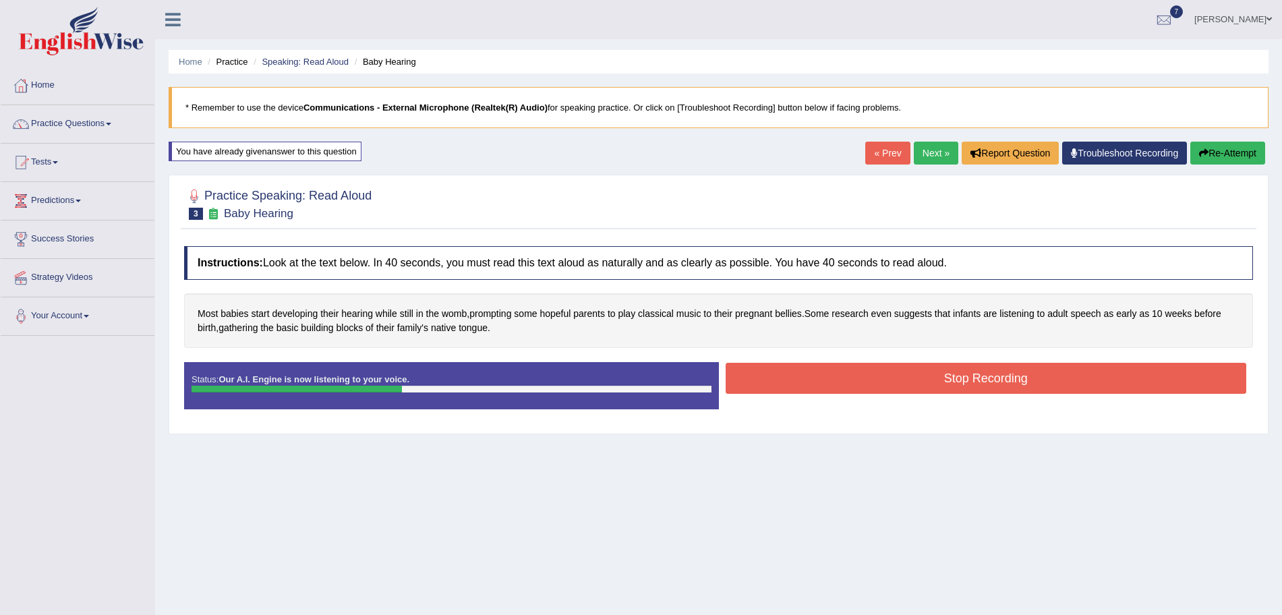
click at [810, 384] on button "Stop Recording" at bounding box center [986, 378] width 521 height 31
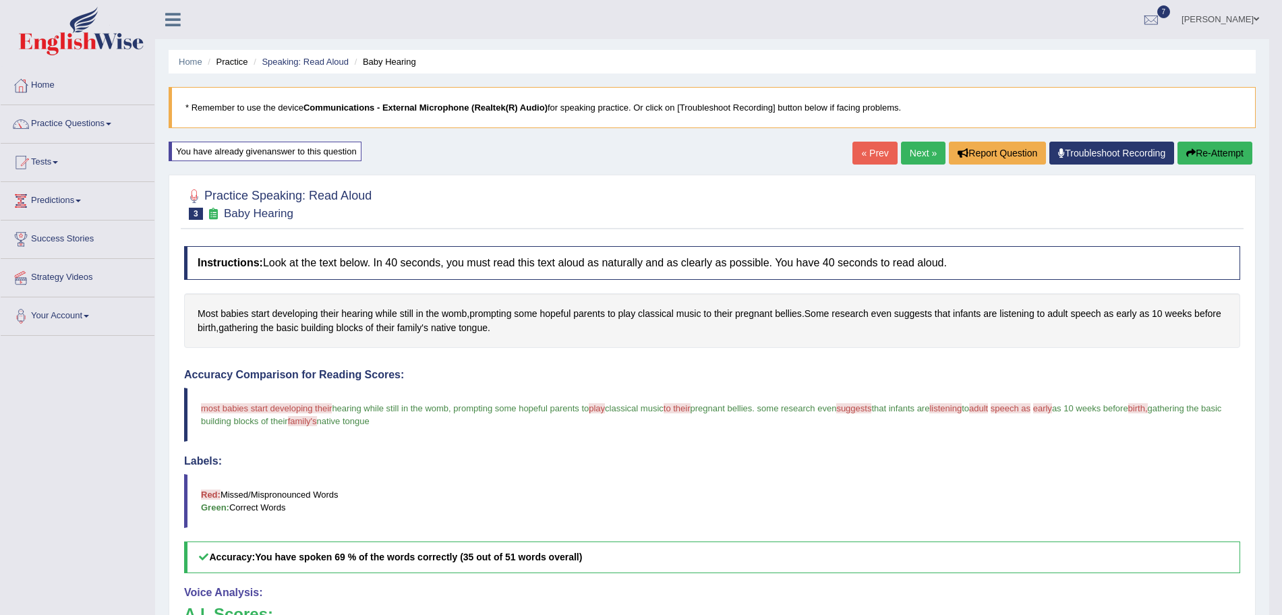
click at [924, 150] on link "Next »" at bounding box center [923, 153] width 45 height 23
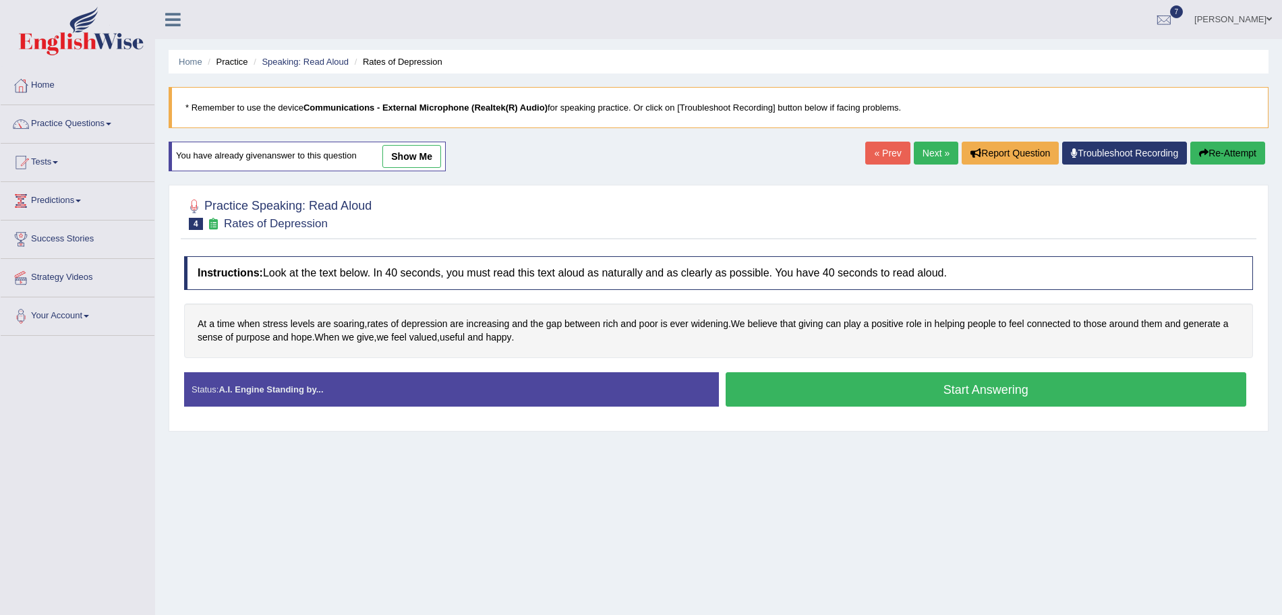
click at [893, 380] on button "Start Answering" at bounding box center [986, 389] width 521 height 34
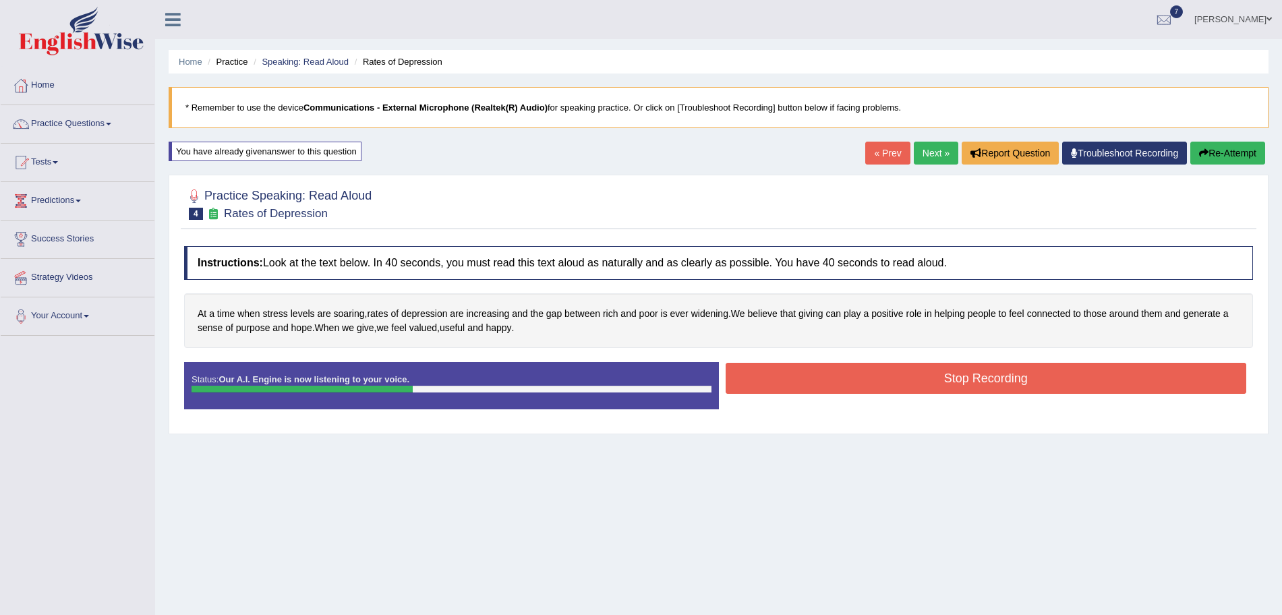
click at [861, 366] on button "Stop Recording" at bounding box center [986, 378] width 521 height 31
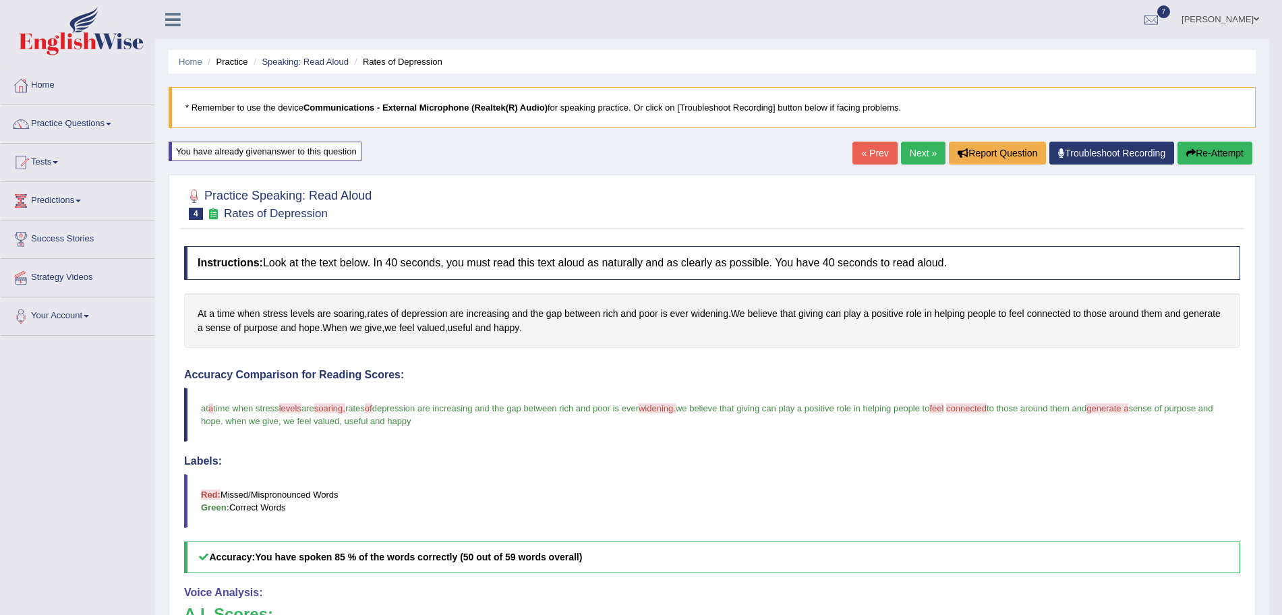
click at [932, 160] on link "Next »" at bounding box center [923, 153] width 45 height 23
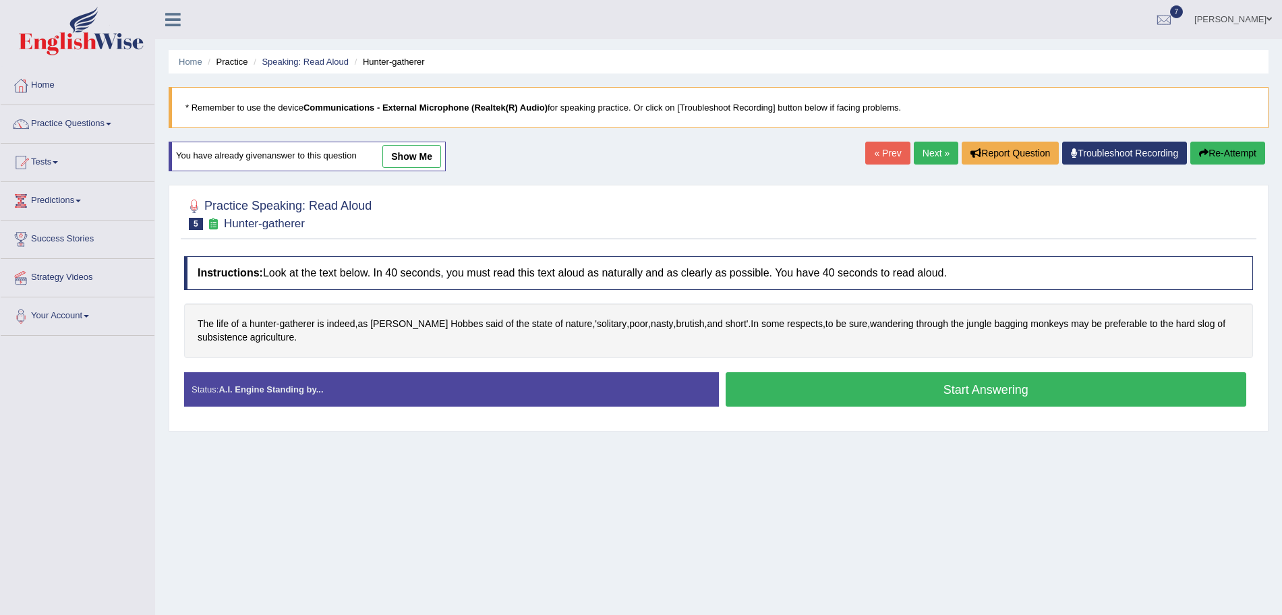
click at [926, 384] on button "Start Answering" at bounding box center [986, 389] width 521 height 34
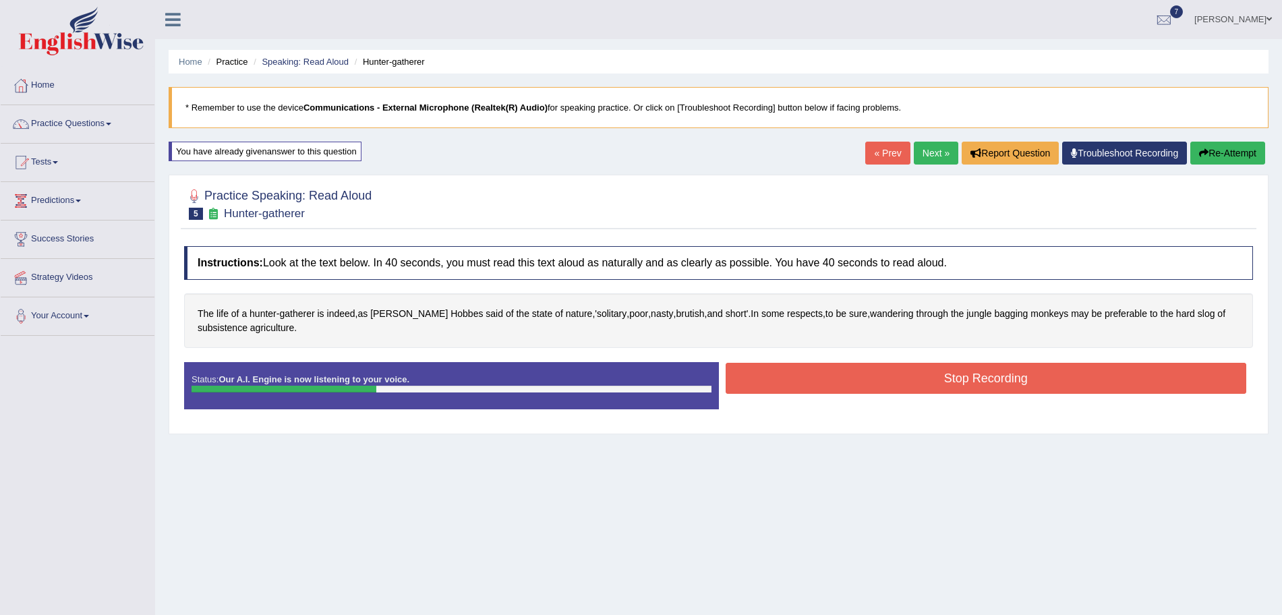
click at [821, 380] on button "Stop Recording" at bounding box center [986, 378] width 521 height 31
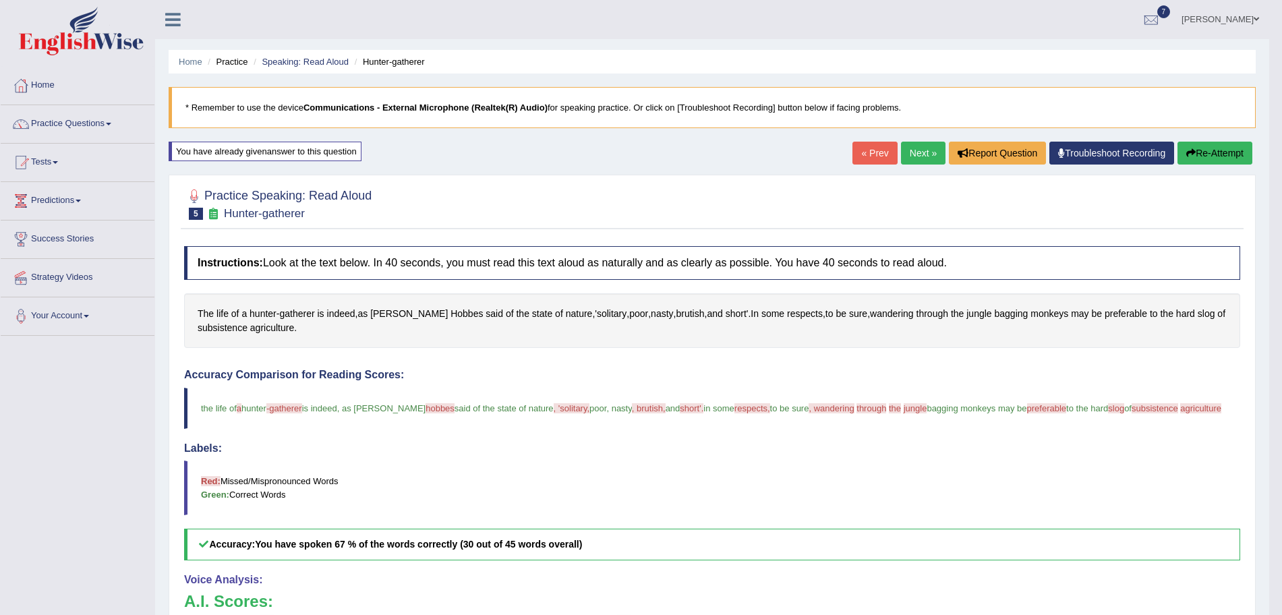
click at [922, 154] on link "Next »" at bounding box center [923, 153] width 45 height 23
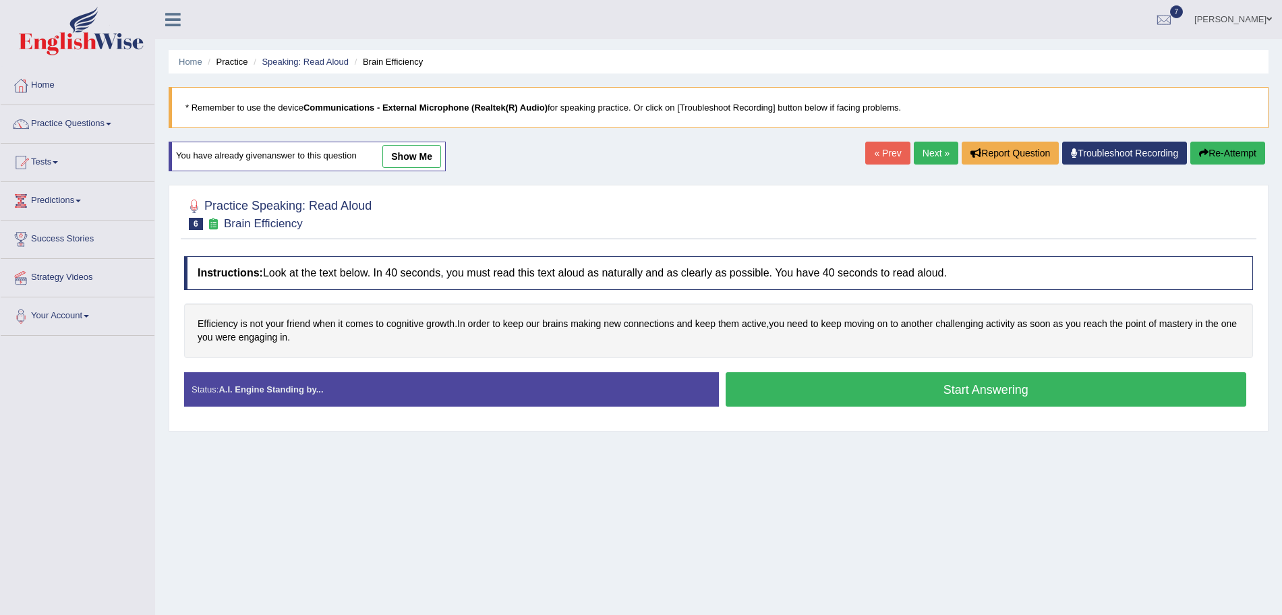
click at [879, 392] on button "Start Answering" at bounding box center [986, 389] width 521 height 34
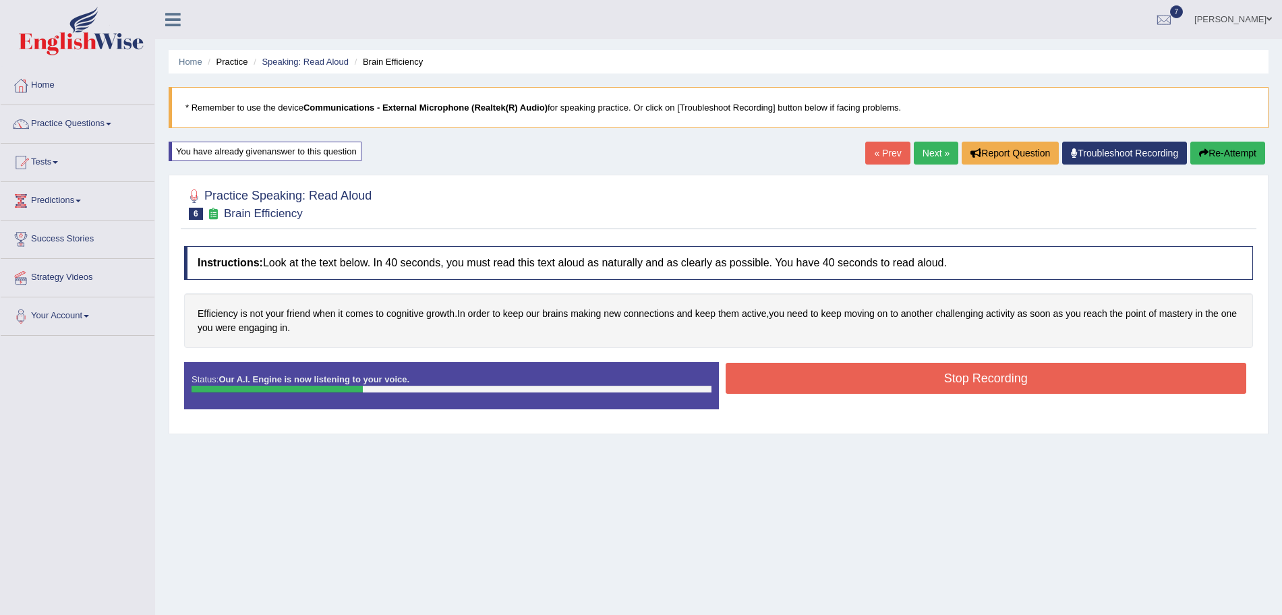
click at [820, 376] on button "Stop Recording" at bounding box center [986, 378] width 521 height 31
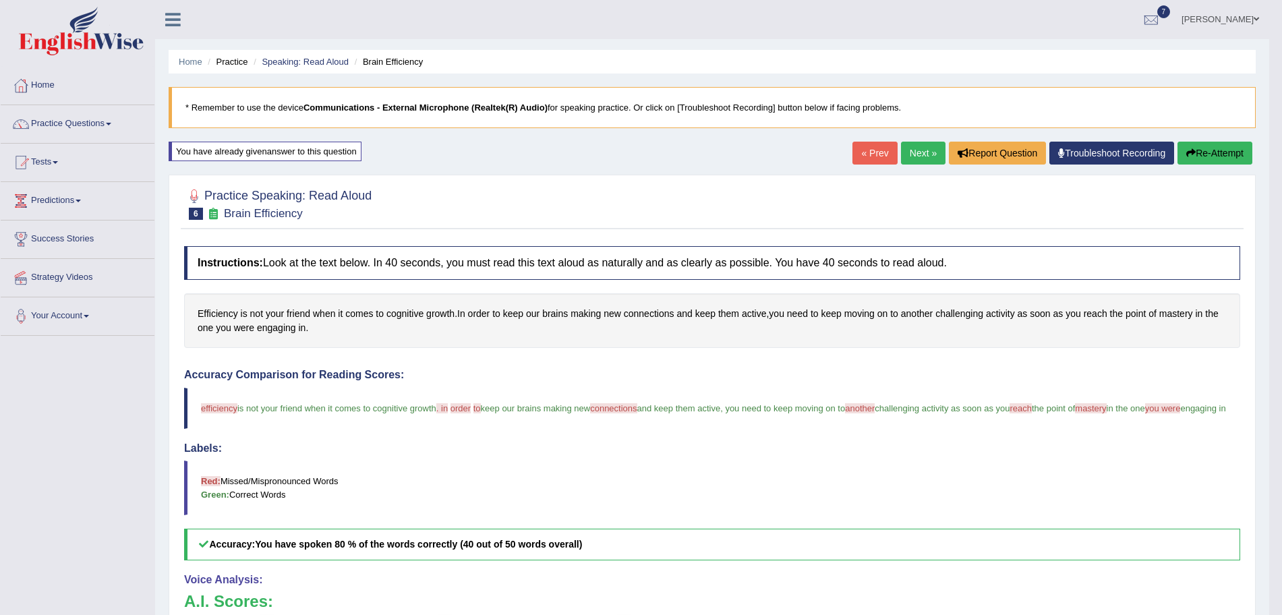
click at [926, 155] on link "Next »" at bounding box center [923, 153] width 45 height 23
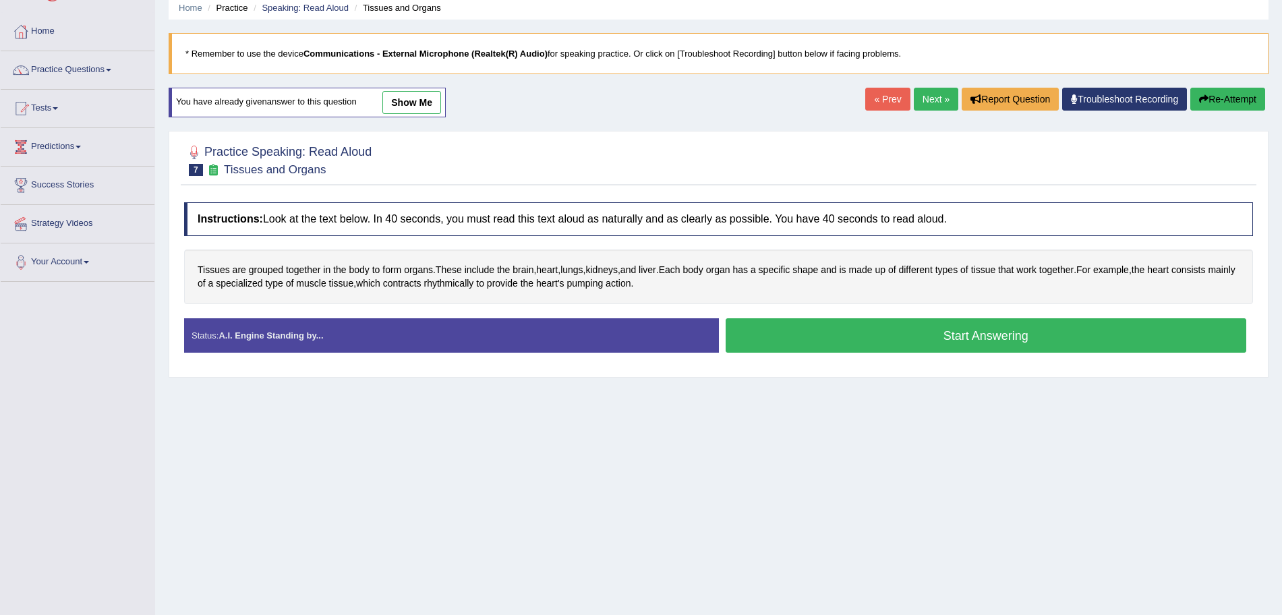
click at [853, 333] on button "Start Answering" at bounding box center [986, 335] width 521 height 34
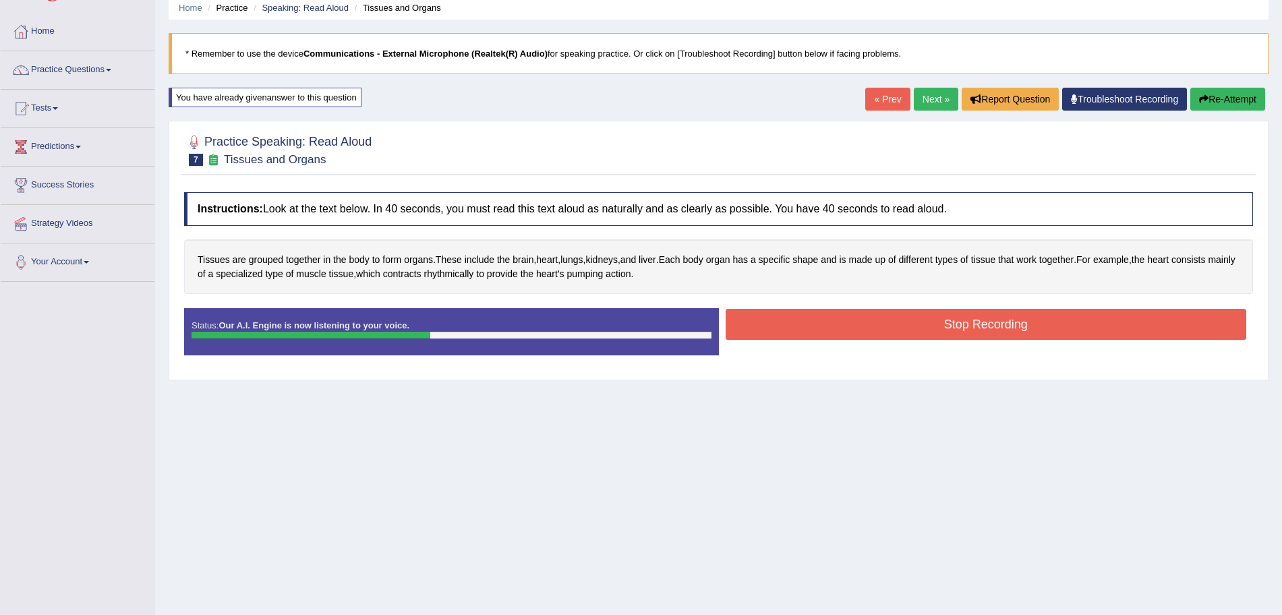
click at [778, 332] on button "Stop Recording" at bounding box center [986, 324] width 521 height 31
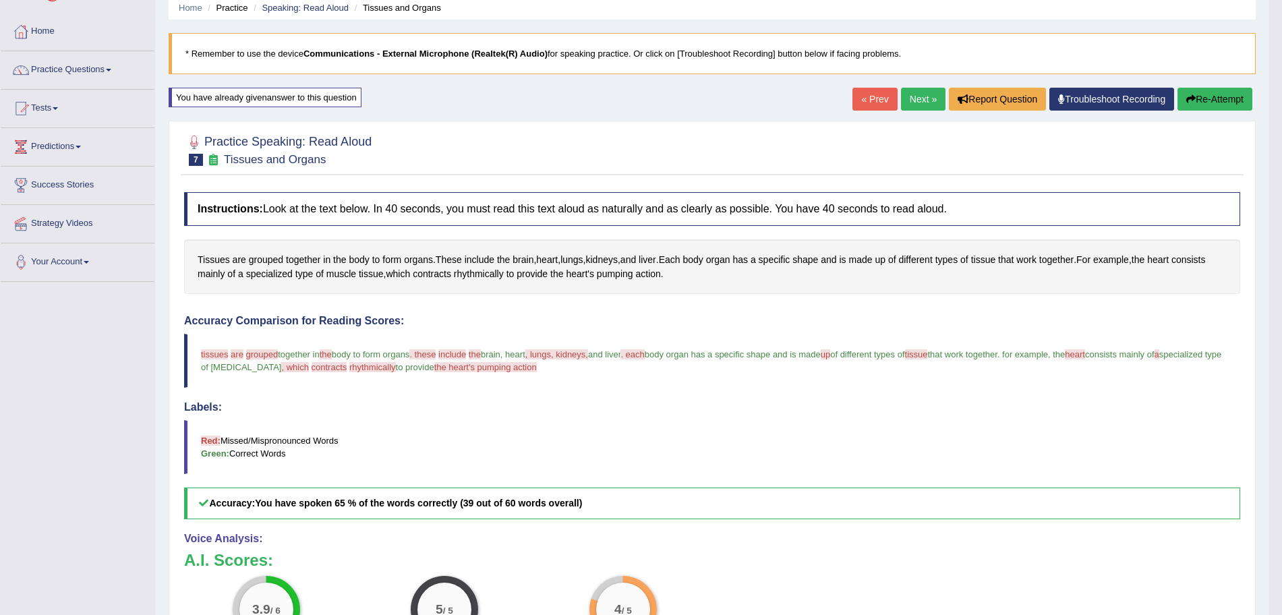
click at [912, 97] on link "Next »" at bounding box center [923, 99] width 45 height 23
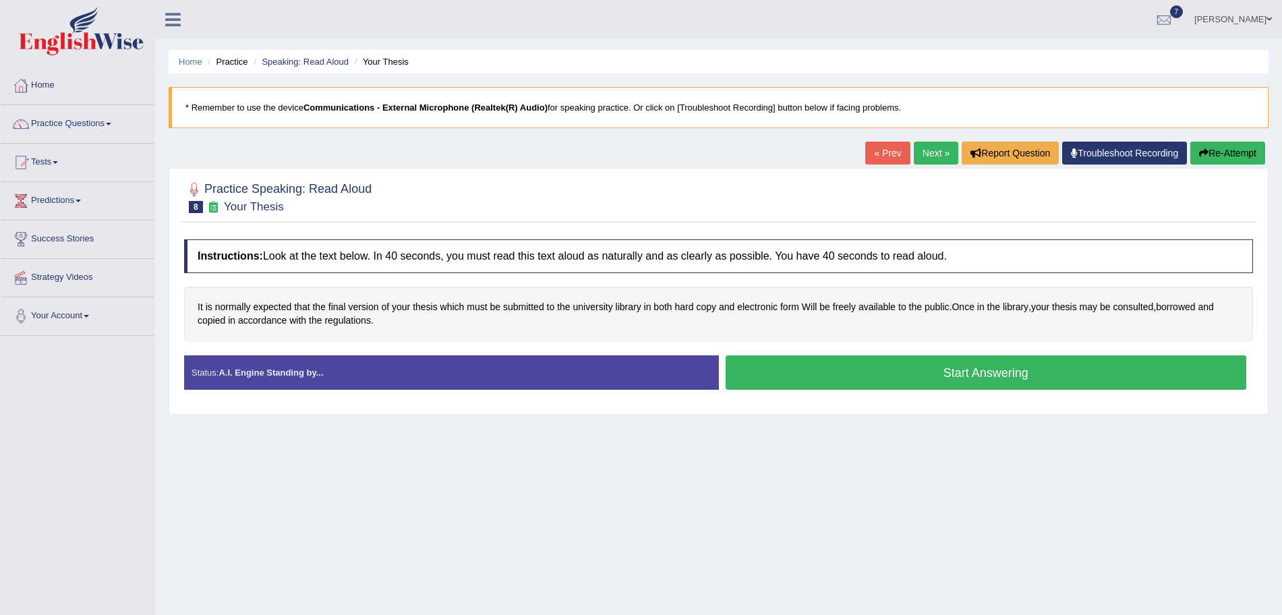
click at [838, 370] on button "Start Answering" at bounding box center [986, 373] width 521 height 34
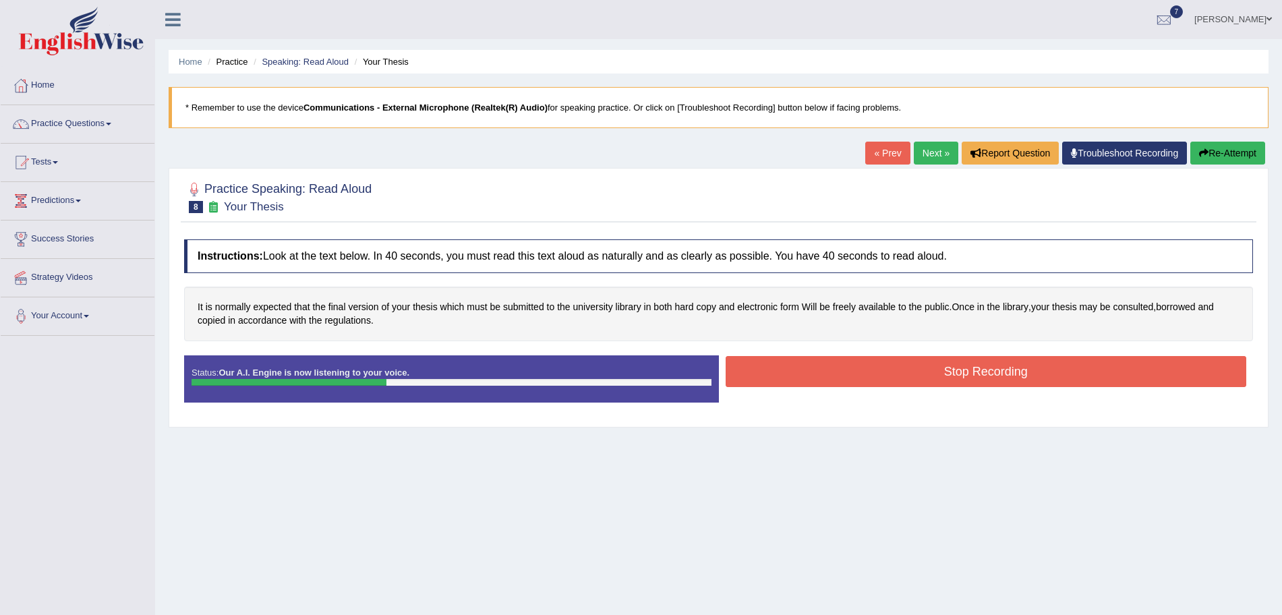
drag, startPoint x: 838, startPoint y: 354, endPoint x: 845, endPoint y: 375, distance: 22.0
click at [845, 375] on div "Instructions: Look at the text below. In 40 seconds, you must read this text al…" at bounding box center [719, 327] width 1076 height 188
click at [845, 375] on button "Stop Recording" at bounding box center [986, 371] width 521 height 31
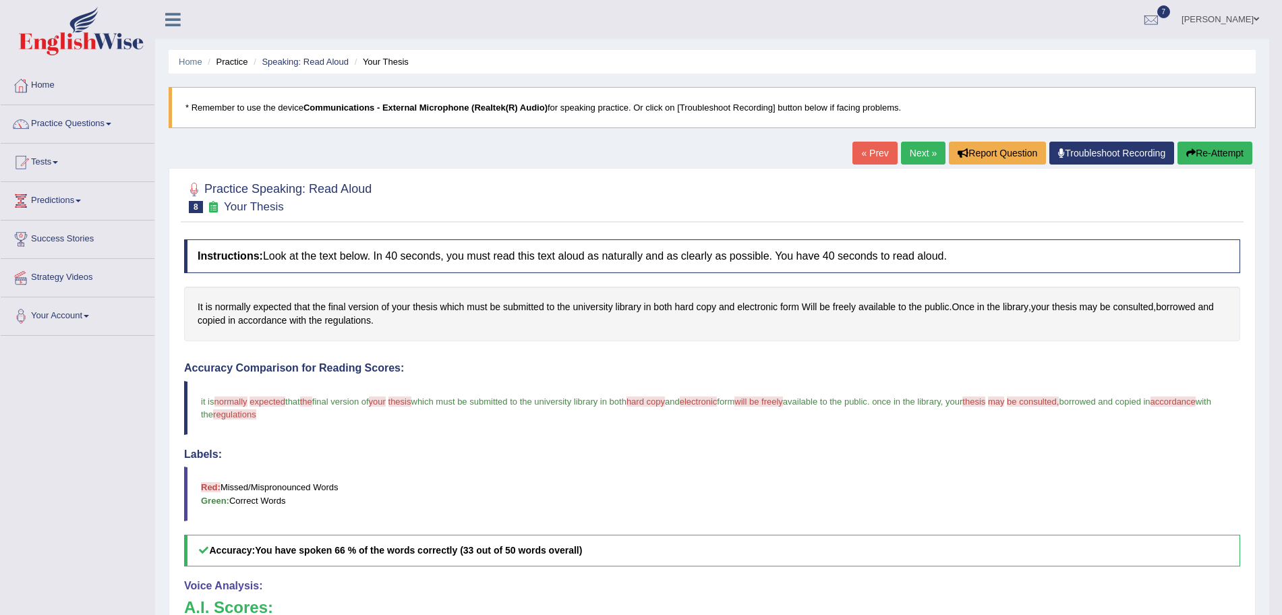
click at [911, 163] on link "Next »" at bounding box center [923, 153] width 45 height 23
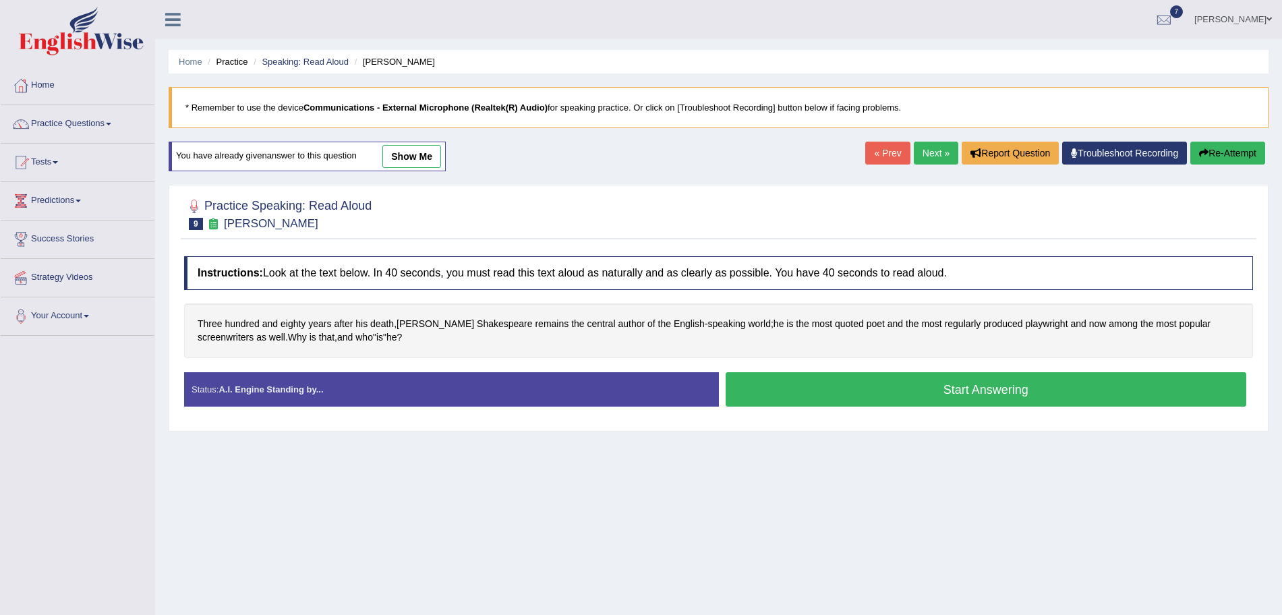
click at [915, 391] on button "Start Answering" at bounding box center [986, 389] width 521 height 34
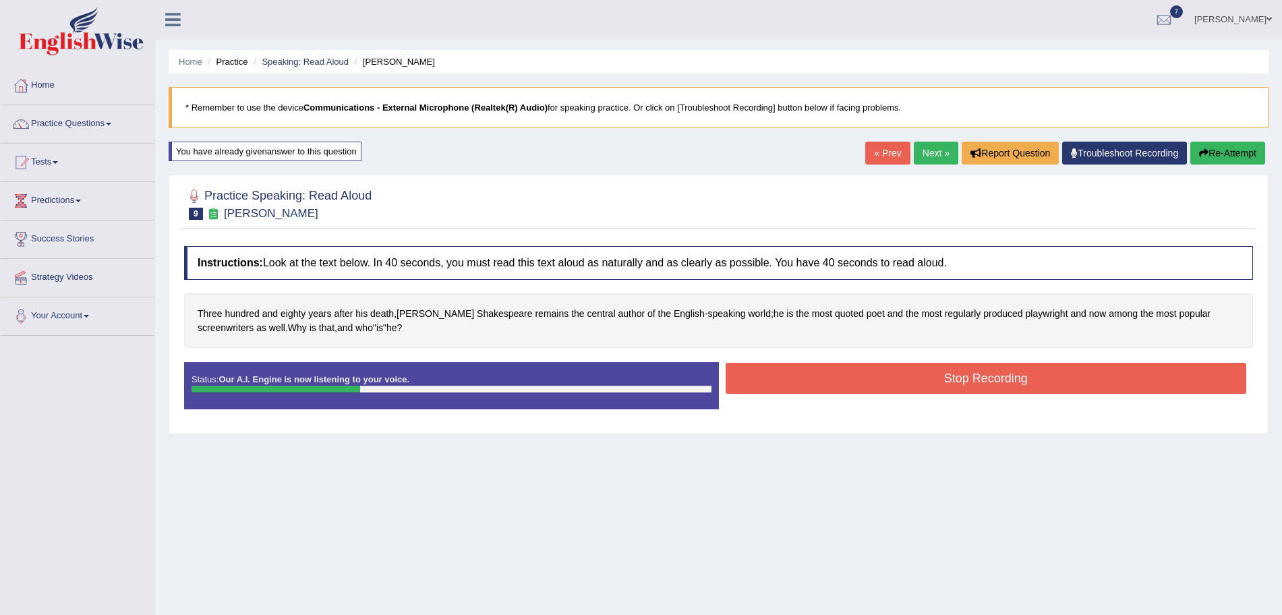
click at [856, 387] on button "Stop Recording" at bounding box center [986, 378] width 521 height 31
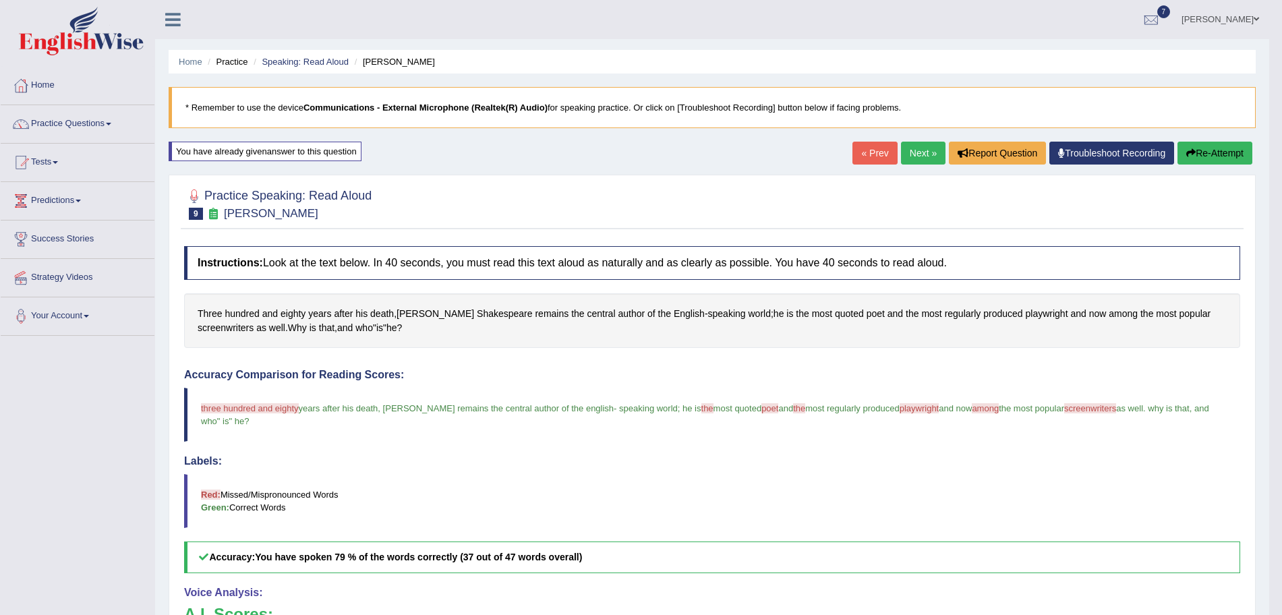
click at [922, 148] on link "Next »" at bounding box center [923, 153] width 45 height 23
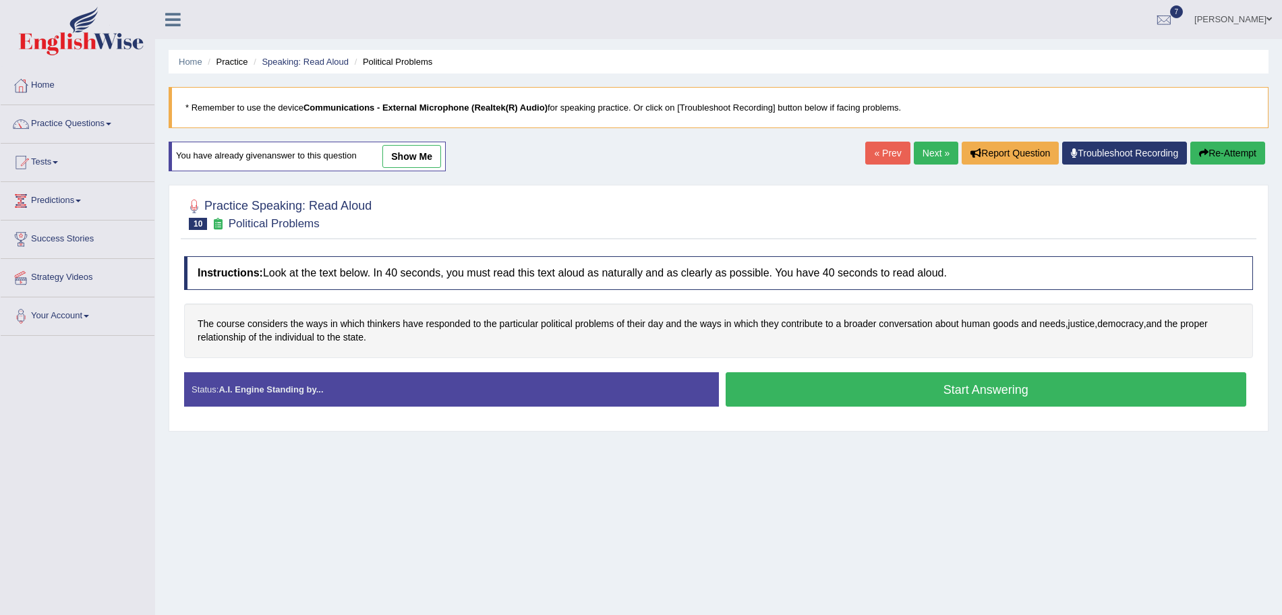
click at [888, 395] on button "Start Answering" at bounding box center [986, 389] width 521 height 34
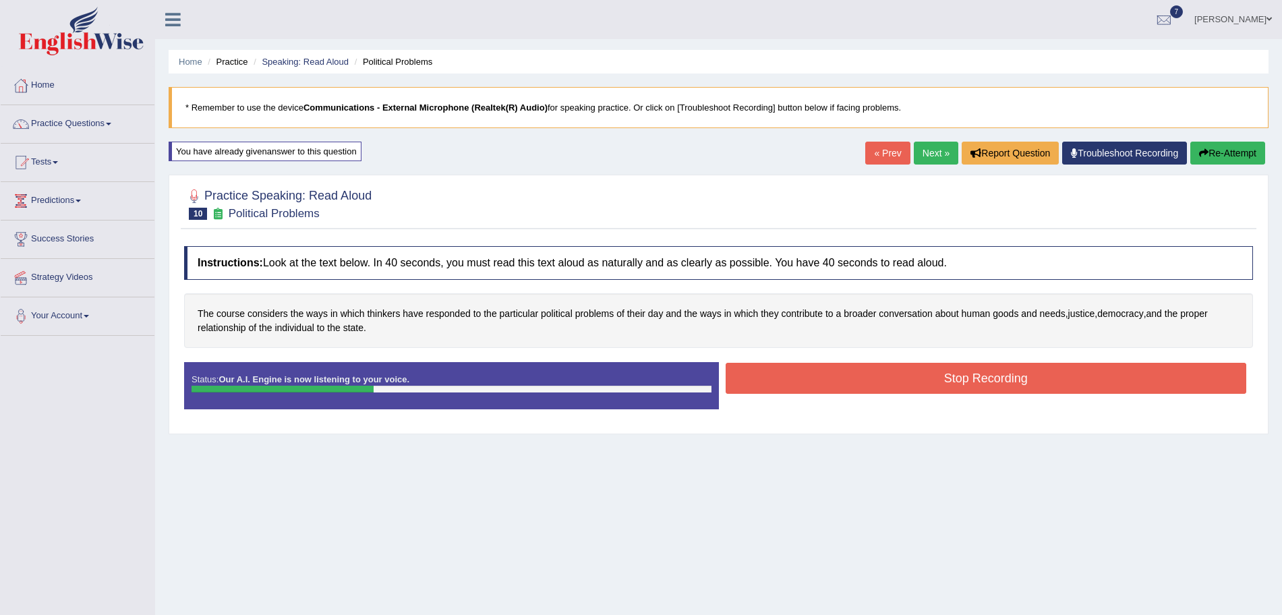
click at [814, 398] on div "Status: Our A.I. Engine is now listening to your voice. Start Answering Stop Re…" at bounding box center [718, 392] width 1069 height 61
click at [795, 384] on button "Stop Recording" at bounding box center [986, 378] width 521 height 31
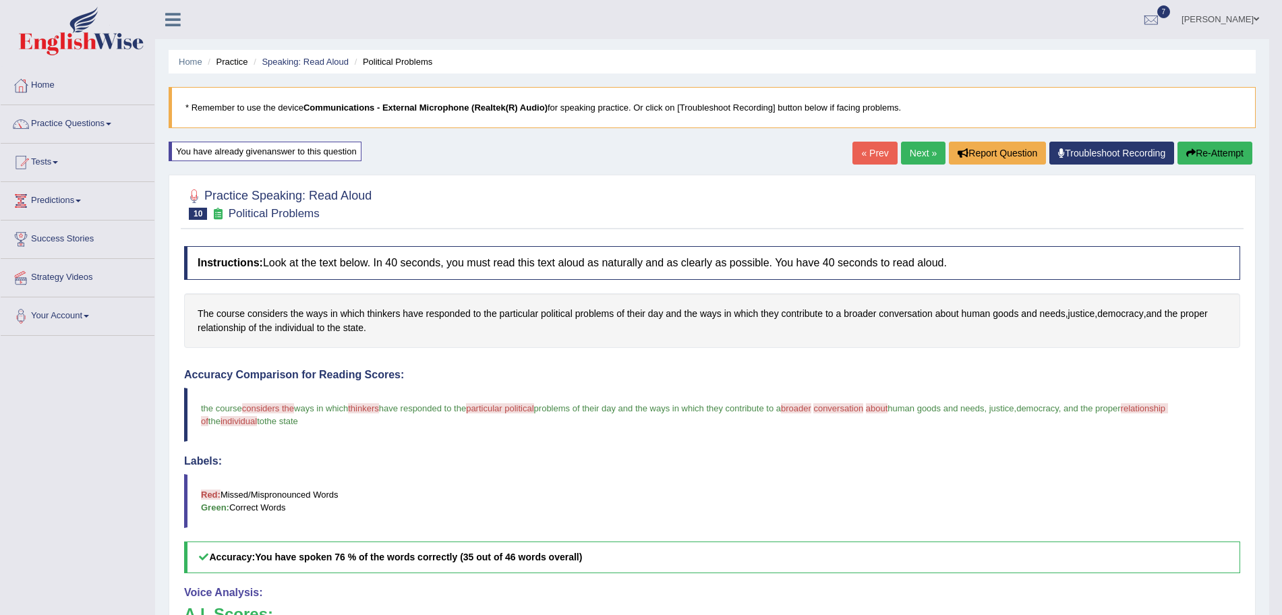
click at [922, 151] on link "Next »" at bounding box center [923, 153] width 45 height 23
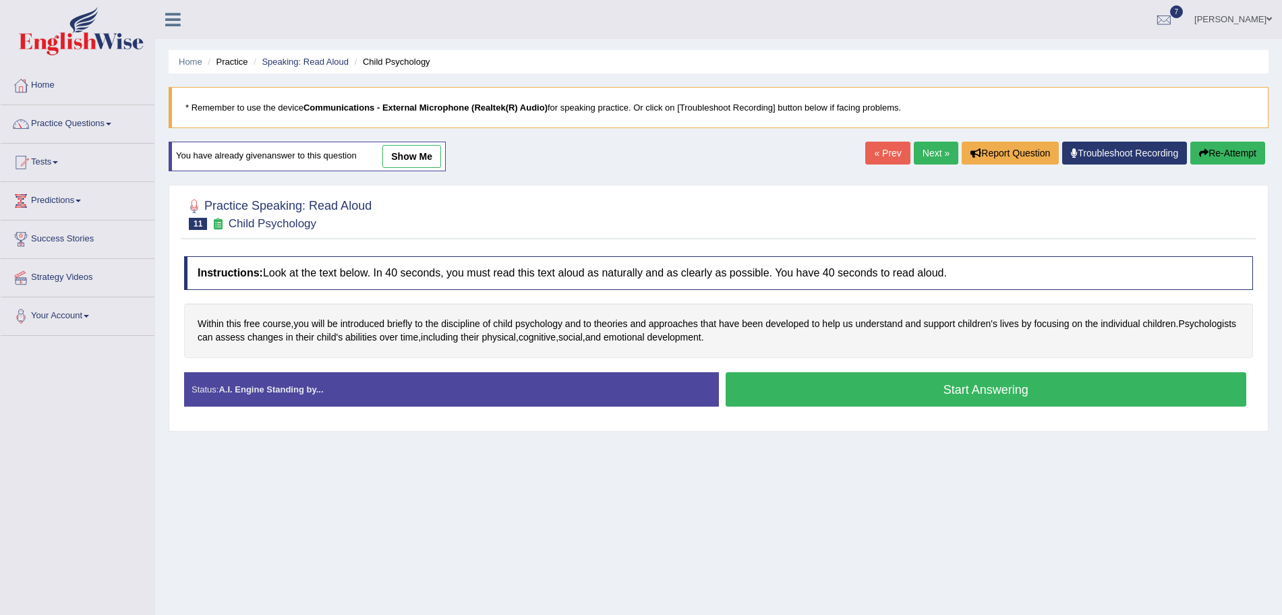
click at [851, 389] on button "Start Answering" at bounding box center [986, 389] width 521 height 34
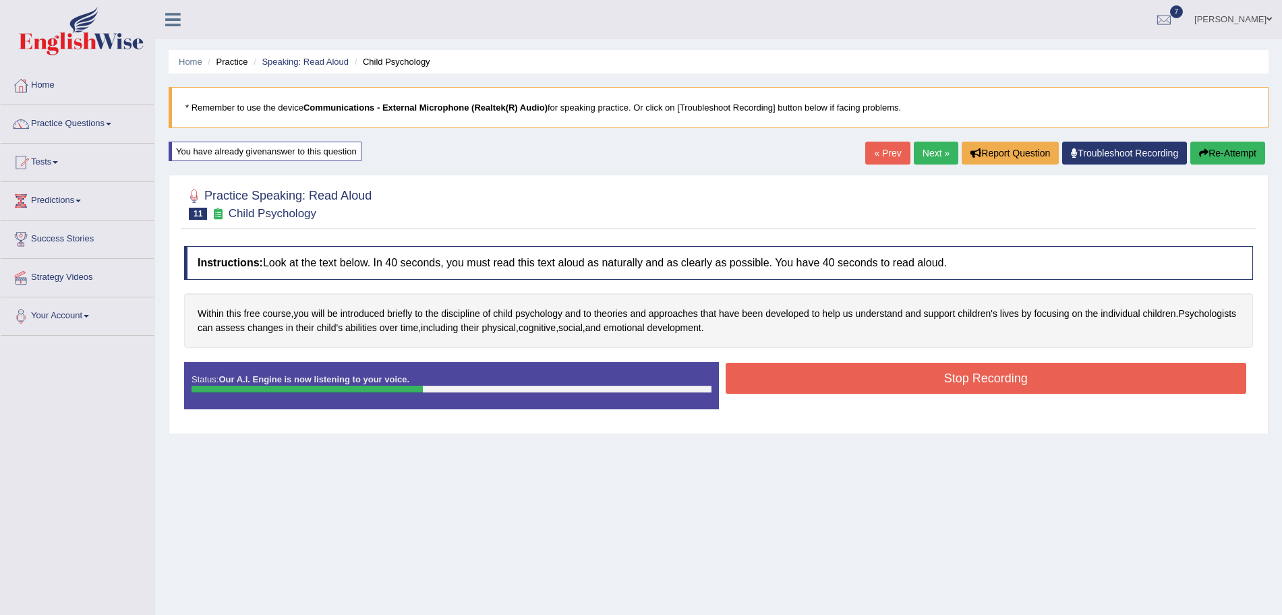
click at [855, 389] on button "Stop Recording" at bounding box center [986, 378] width 521 height 31
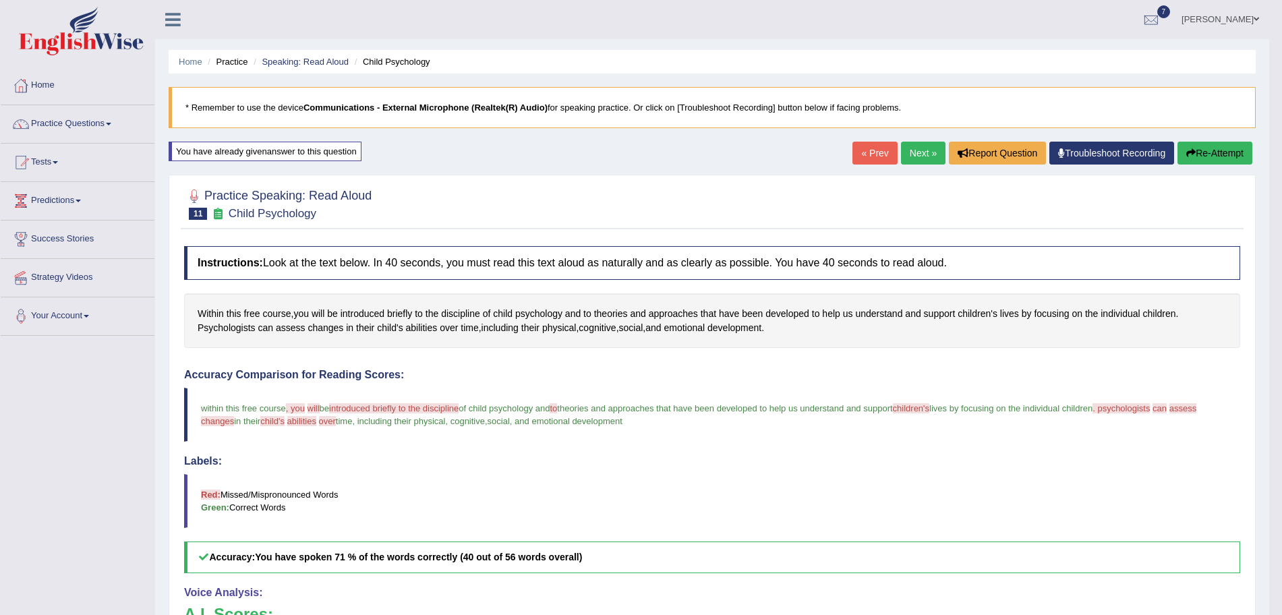
click at [913, 161] on link "Next »" at bounding box center [923, 153] width 45 height 23
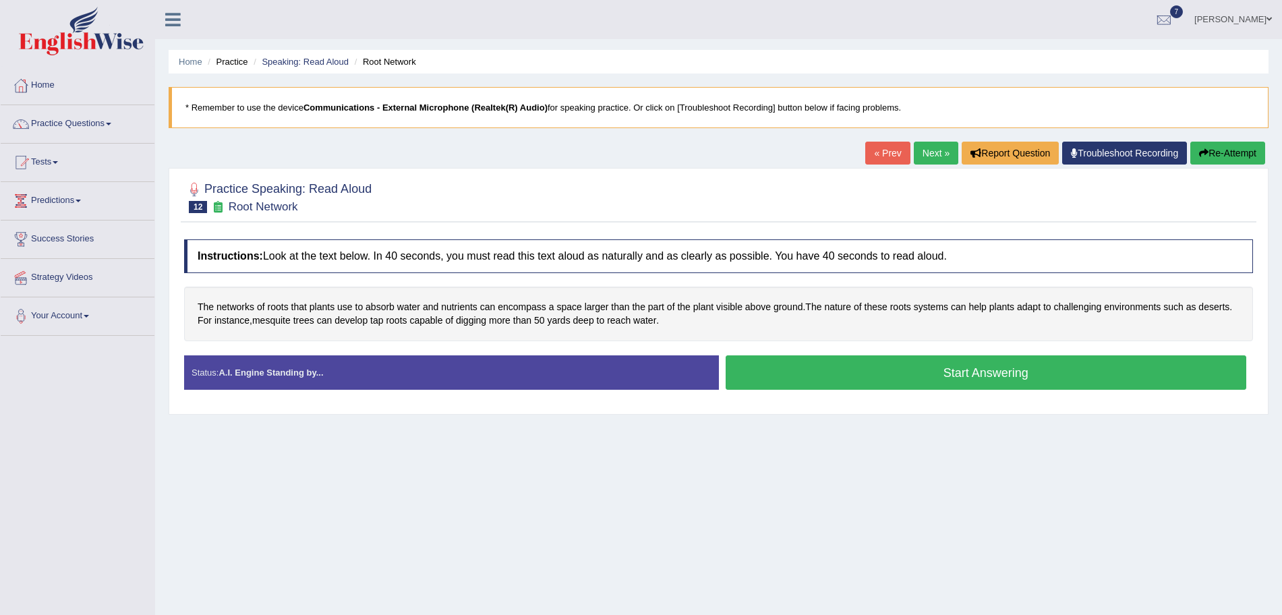
click at [931, 372] on button "Start Answering" at bounding box center [986, 373] width 521 height 34
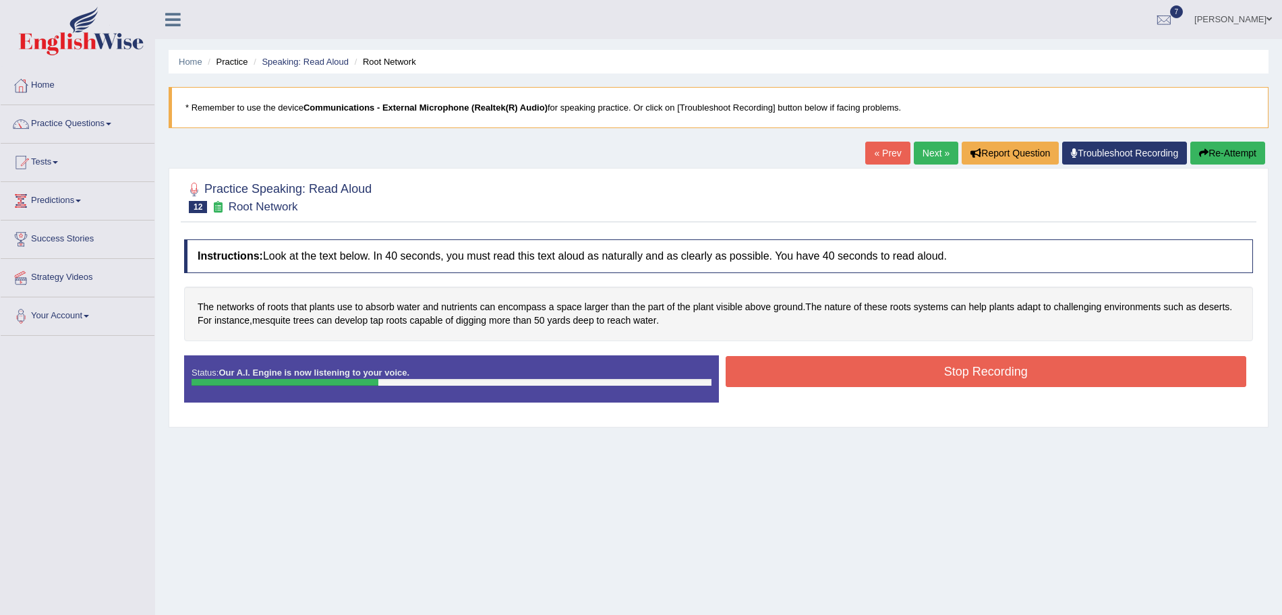
click at [931, 372] on button "Stop Recording" at bounding box center [986, 371] width 521 height 31
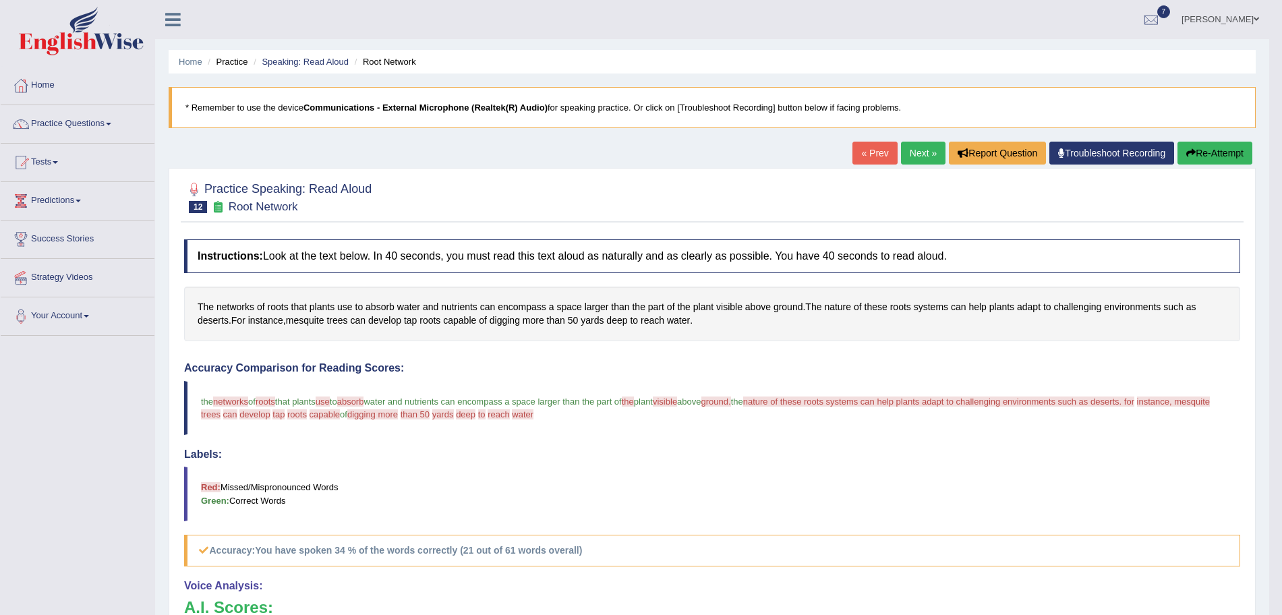
click at [933, 149] on link "Next »" at bounding box center [923, 153] width 45 height 23
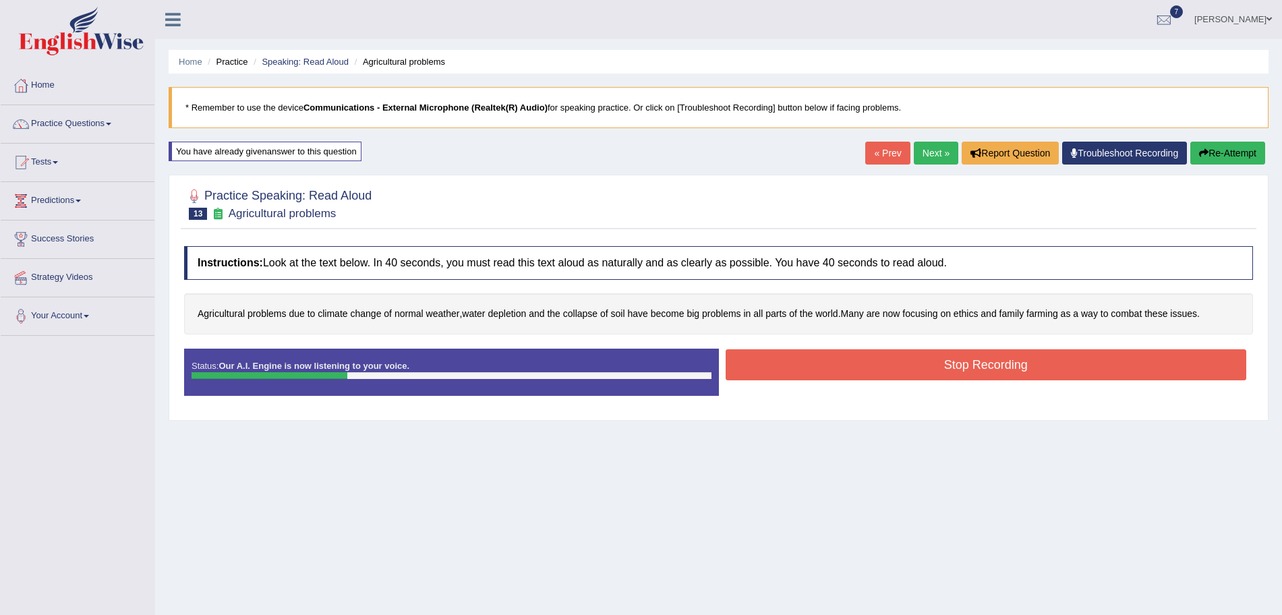
click at [840, 362] on button "Stop Recording" at bounding box center [986, 364] width 521 height 31
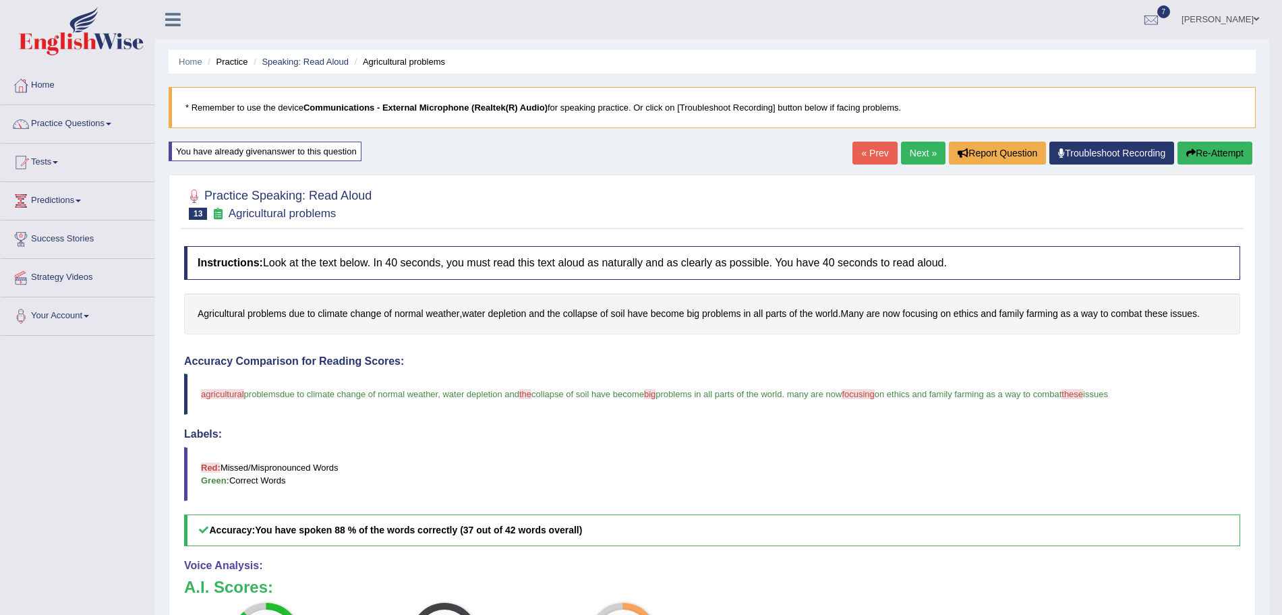
click at [921, 148] on link "Next »" at bounding box center [923, 153] width 45 height 23
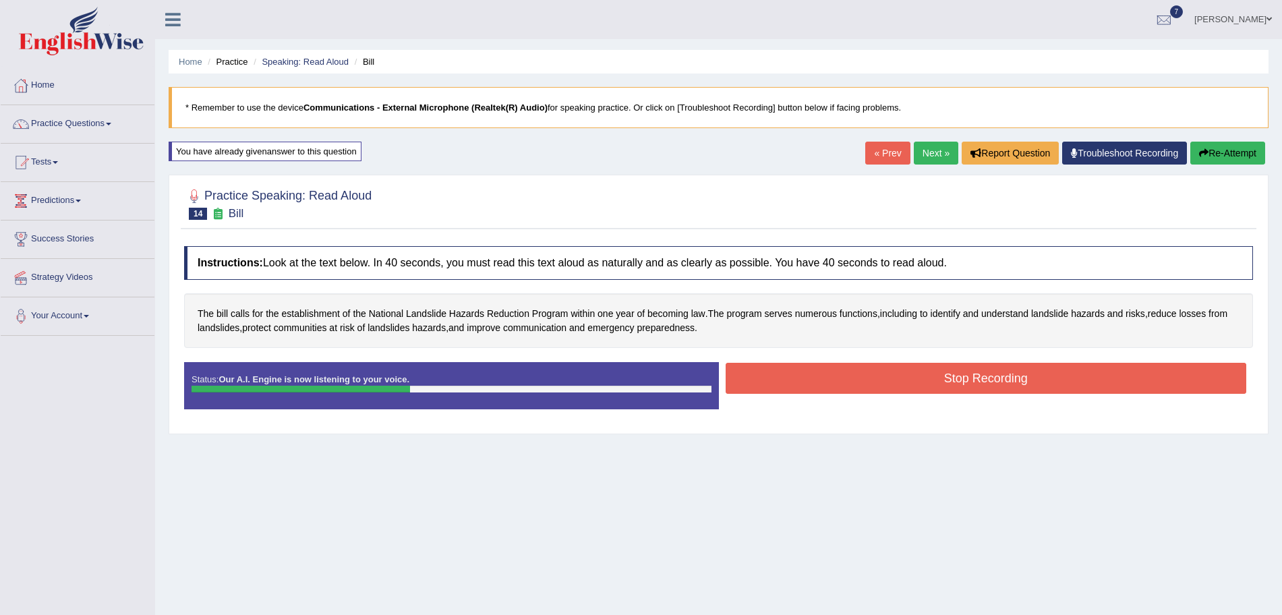
click at [812, 373] on button "Stop Recording" at bounding box center [986, 378] width 521 height 31
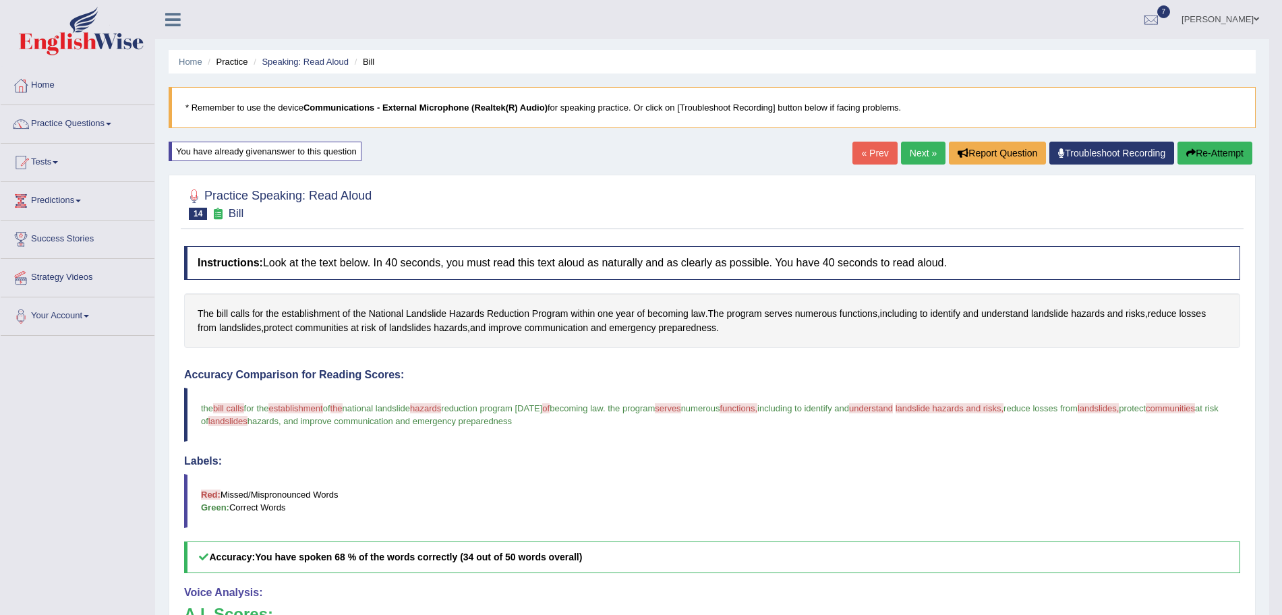
click at [922, 150] on link "Next »" at bounding box center [923, 153] width 45 height 23
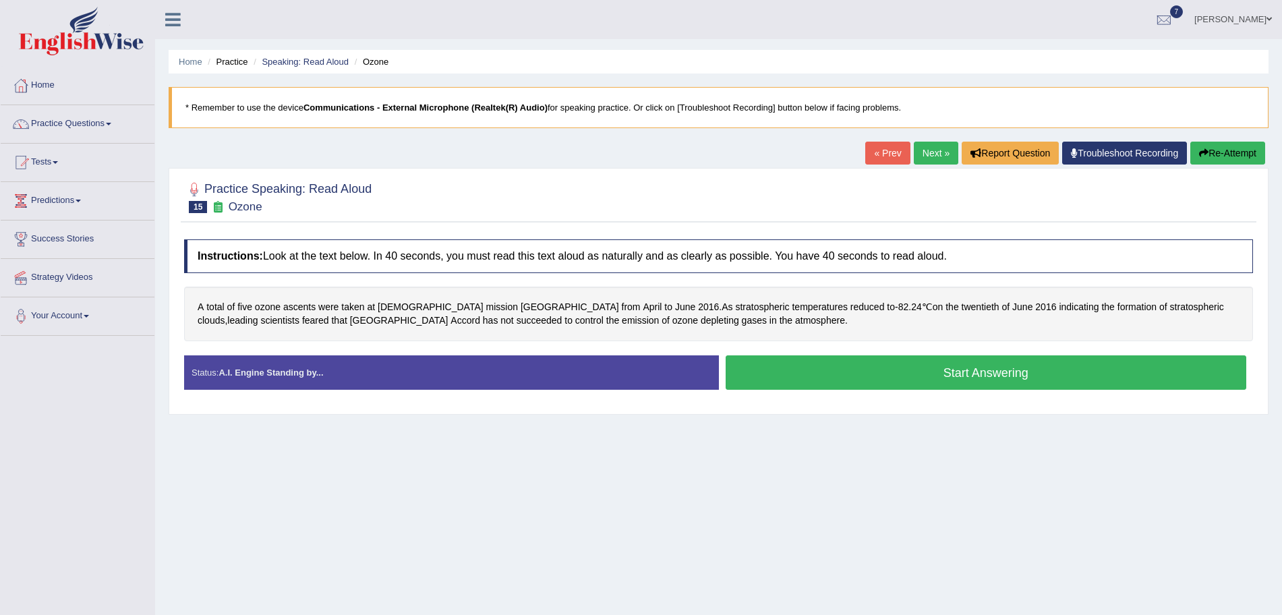
click at [893, 356] on button "Start Answering" at bounding box center [986, 373] width 521 height 34
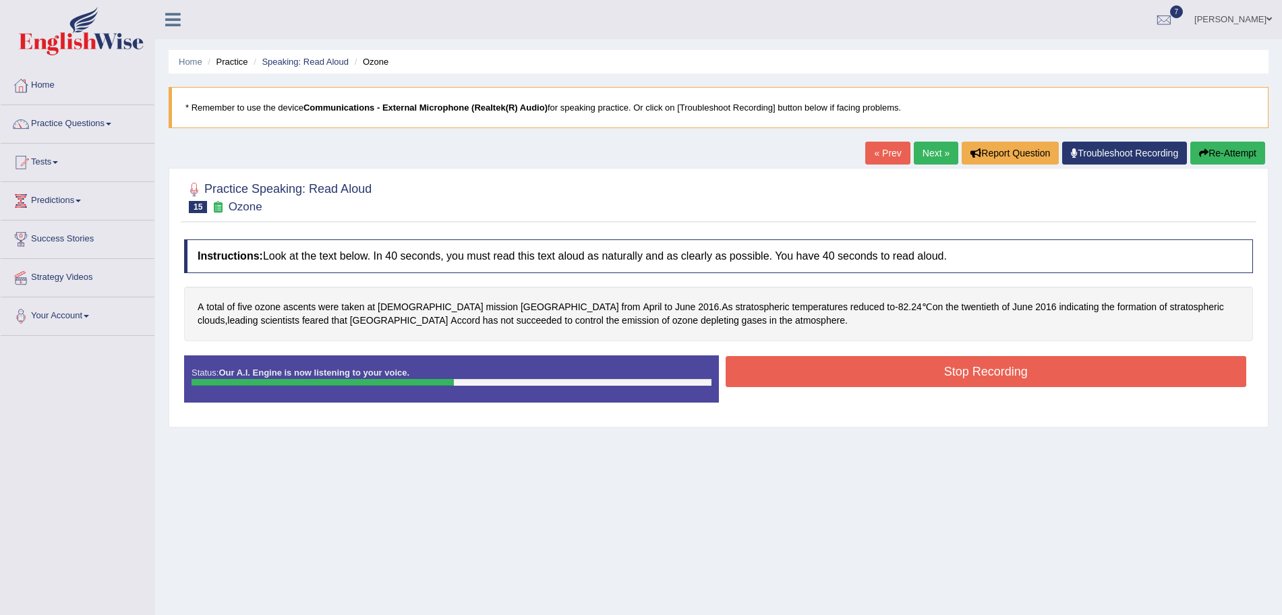
click at [893, 356] on button "Stop Recording" at bounding box center [986, 371] width 521 height 31
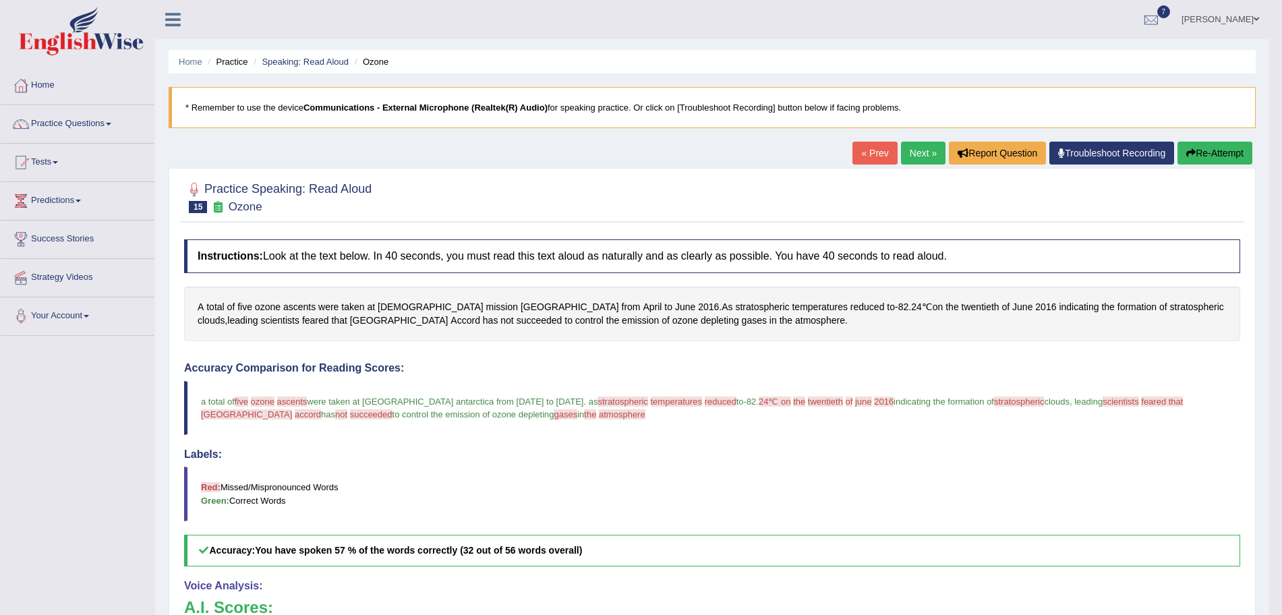
click at [918, 154] on link "Next »" at bounding box center [923, 153] width 45 height 23
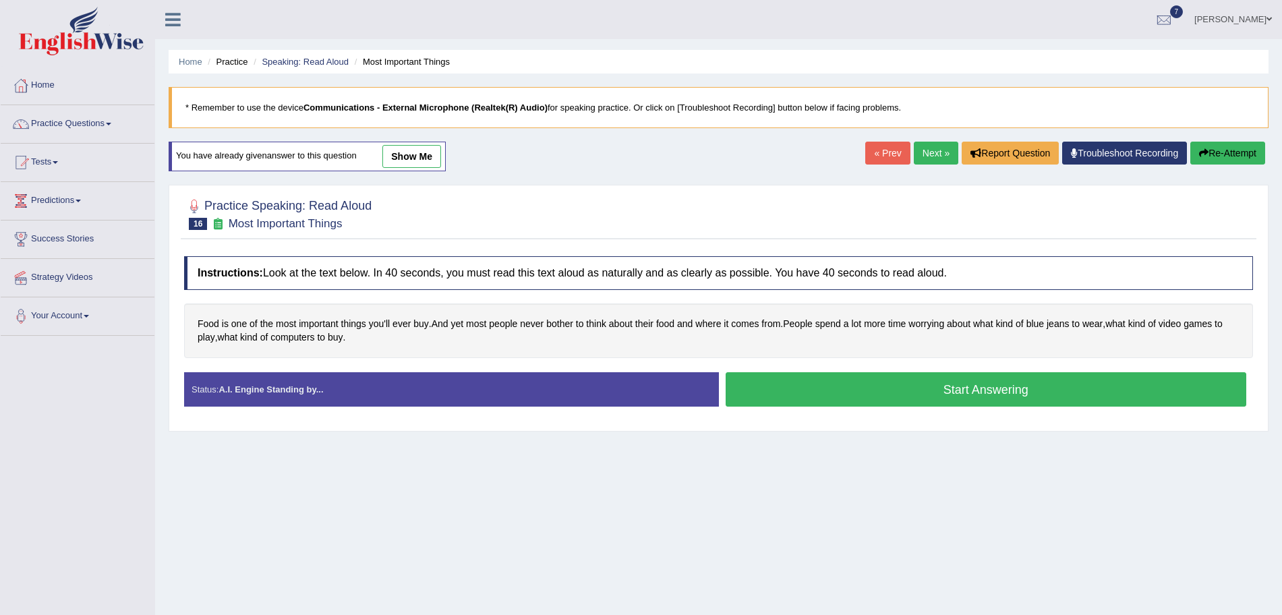
click at [890, 396] on button "Start Answering" at bounding box center [986, 389] width 521 height 34
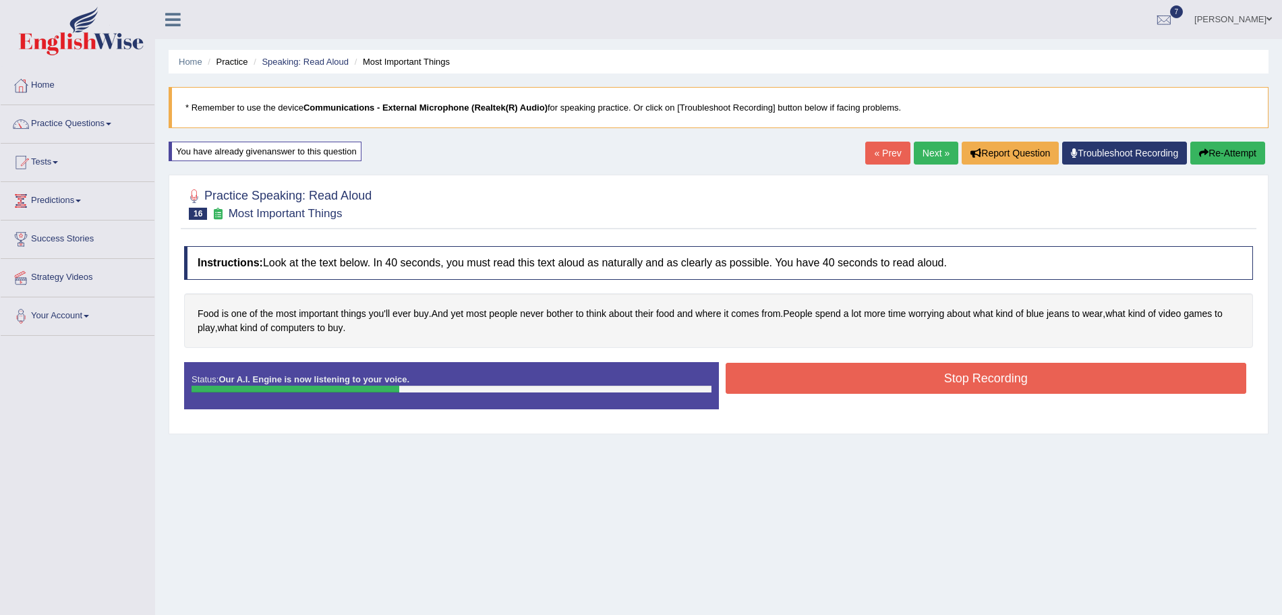
click at [818, 384] on button "Stop Recording" at bounding box center [986, 378] width 521 height 31
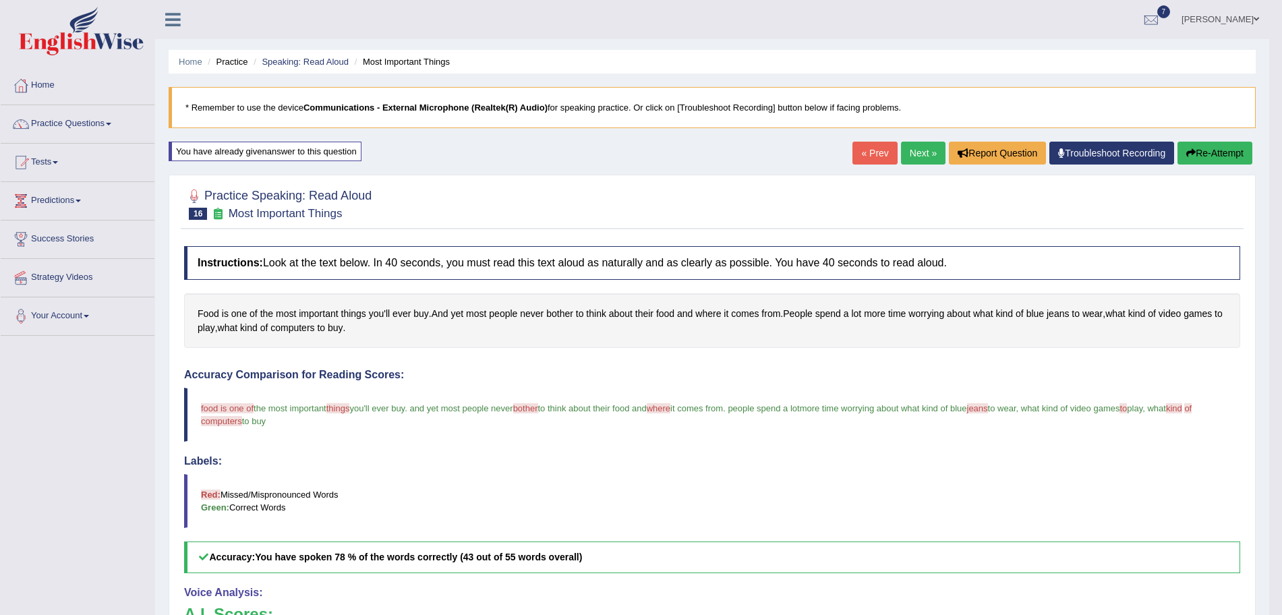
click at [934, 154] on link "Next »" at bounding box center [923, 153] width 45 height 23
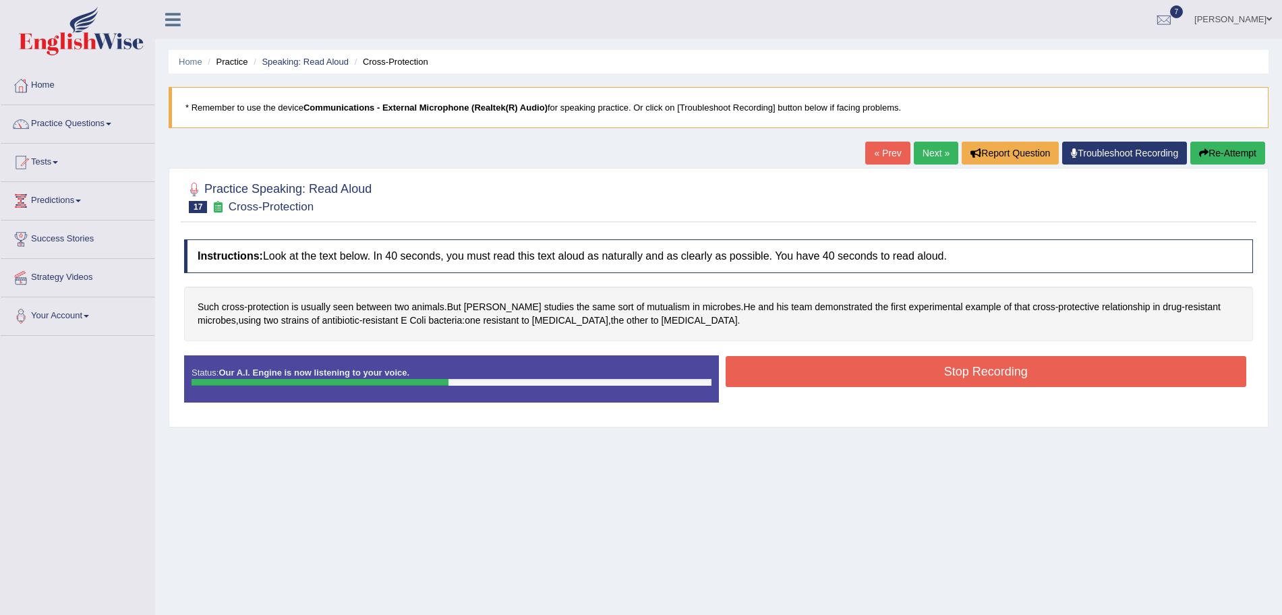
click at [857, 373] on button "Stop Recording" at bounding box center [986, 371] width 521 height 31
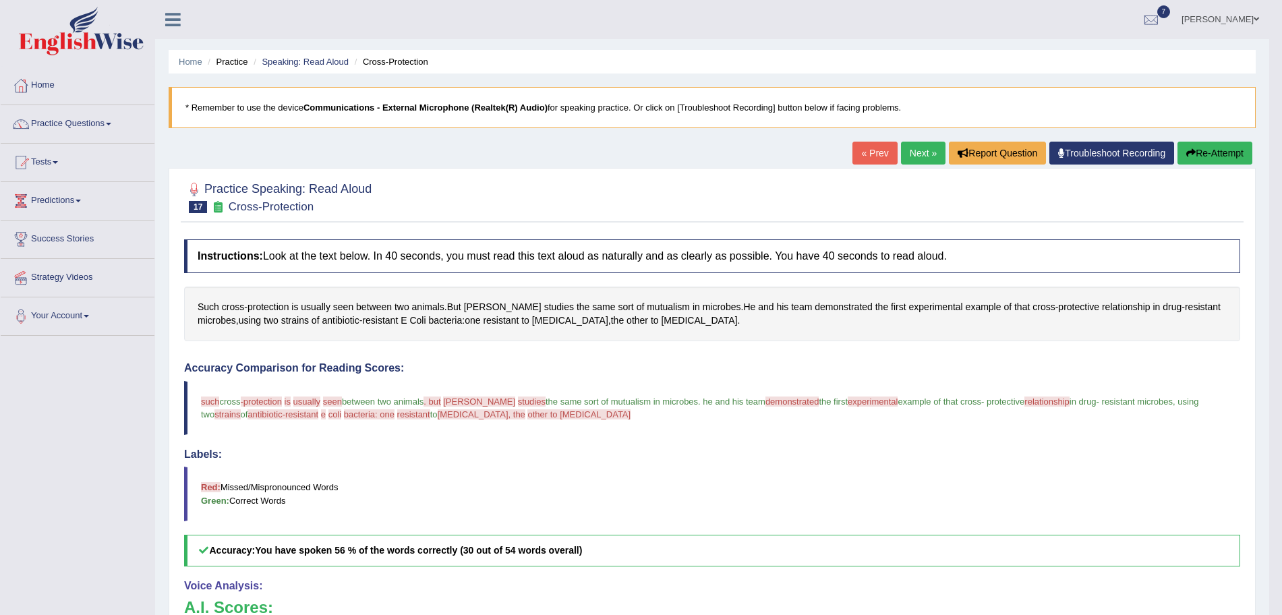
click at [932, 157] on link "Next »" at bounding box center [923, 153] width 45 height 23
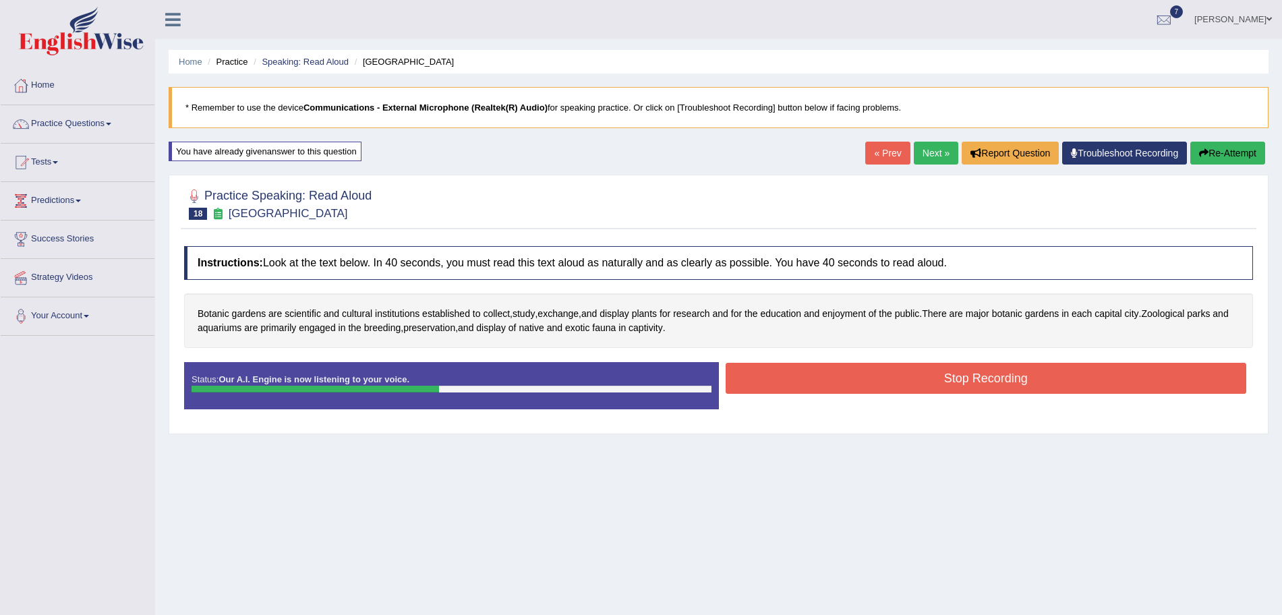
click at [828, 387] on button "Stop Recording" at bounding box center [986, 378] width 521 height 31
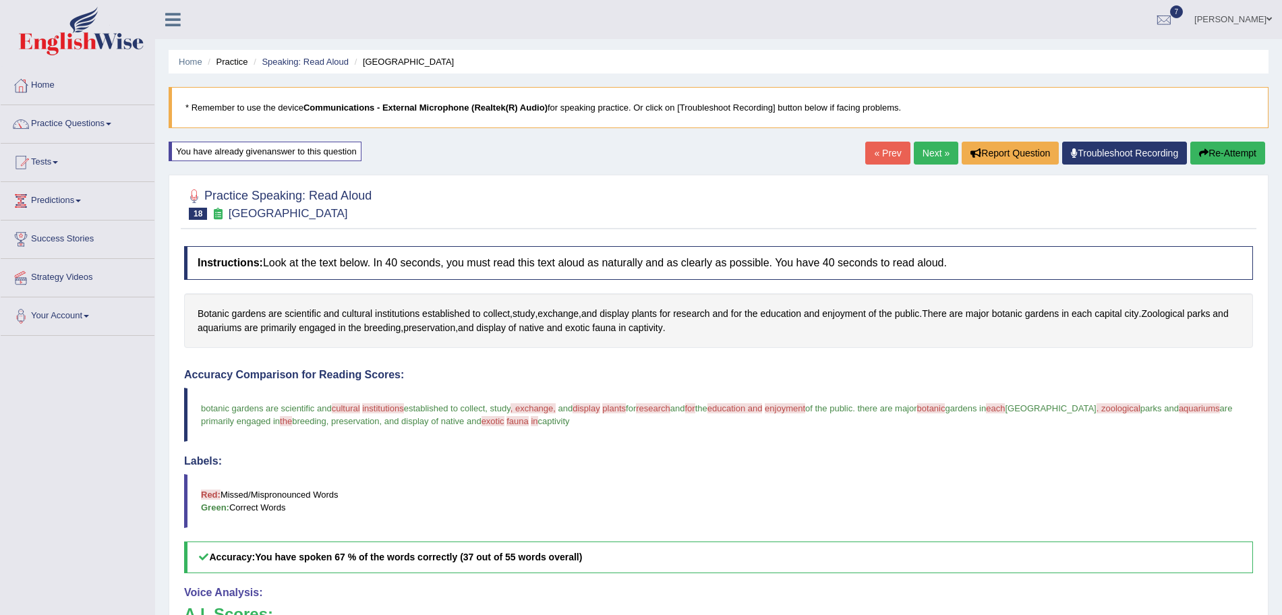
click at [918, 148] on div "Updating answer..." at bounding box center [641, 307] width 1282 height 615
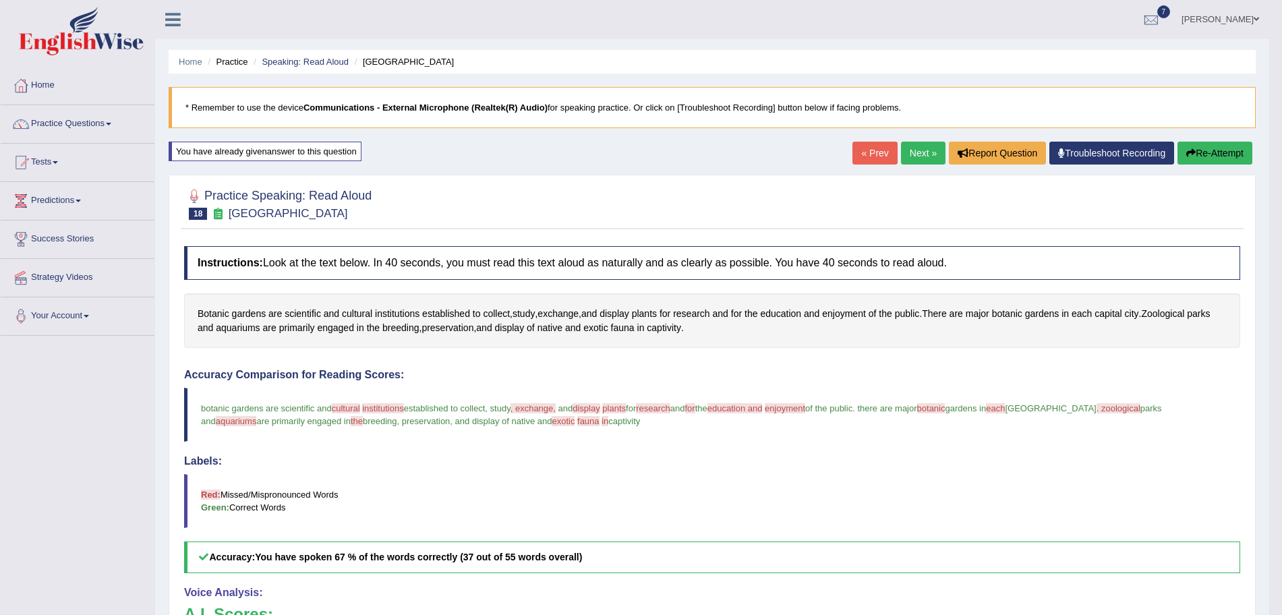
click at [912, 149] on link "Next »" at bounding box center [923, 153] width 45 height 23
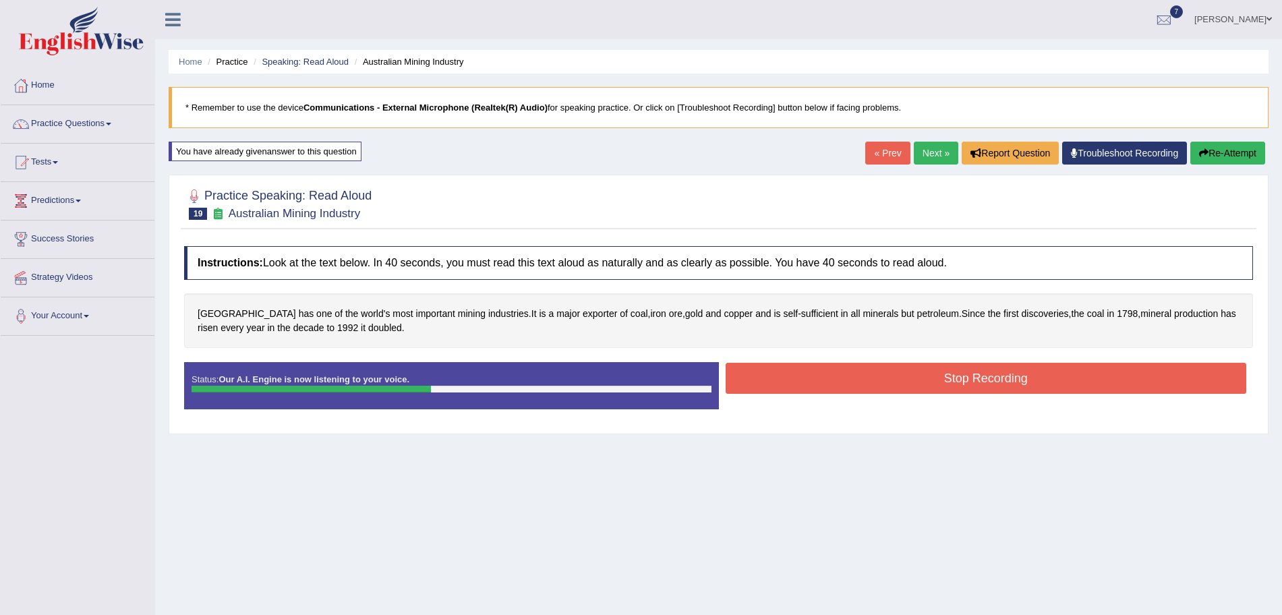
click at [821, 391] on button "Stop Recording" at bounding box center [986, 378] width 521 height 31
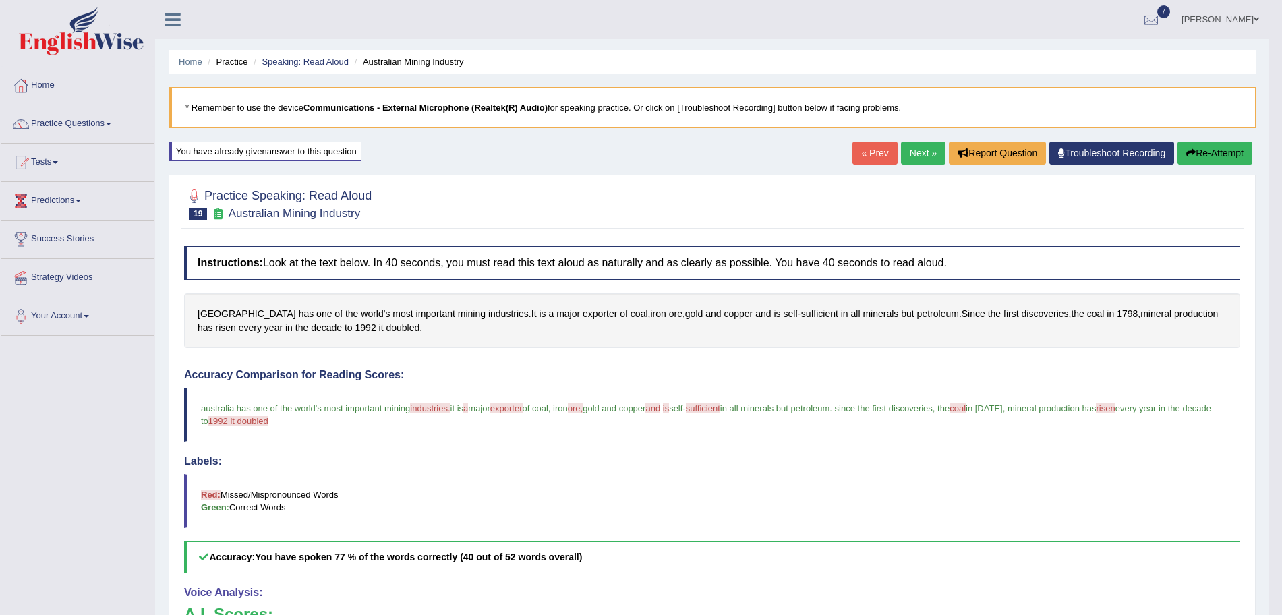
click at [919, 152] on link "Next »" at bounding box center [923, 153] width 45 height 23
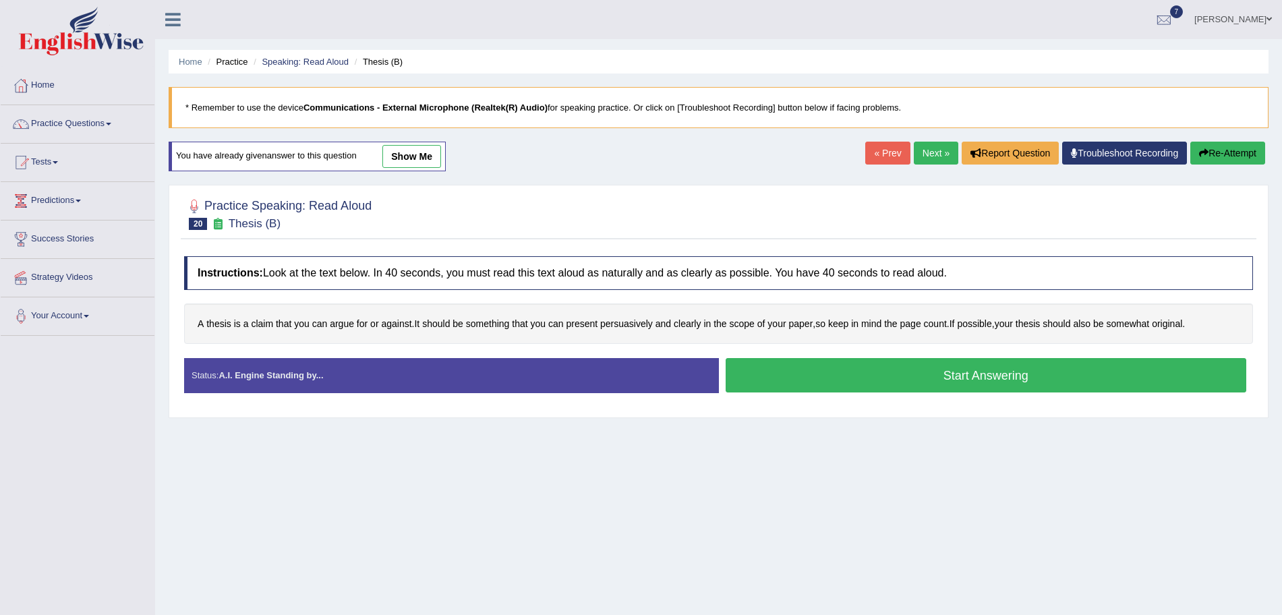
click at [898, 379] on button "Start Answering" at bounding box center [986, 375] width 521 height 34
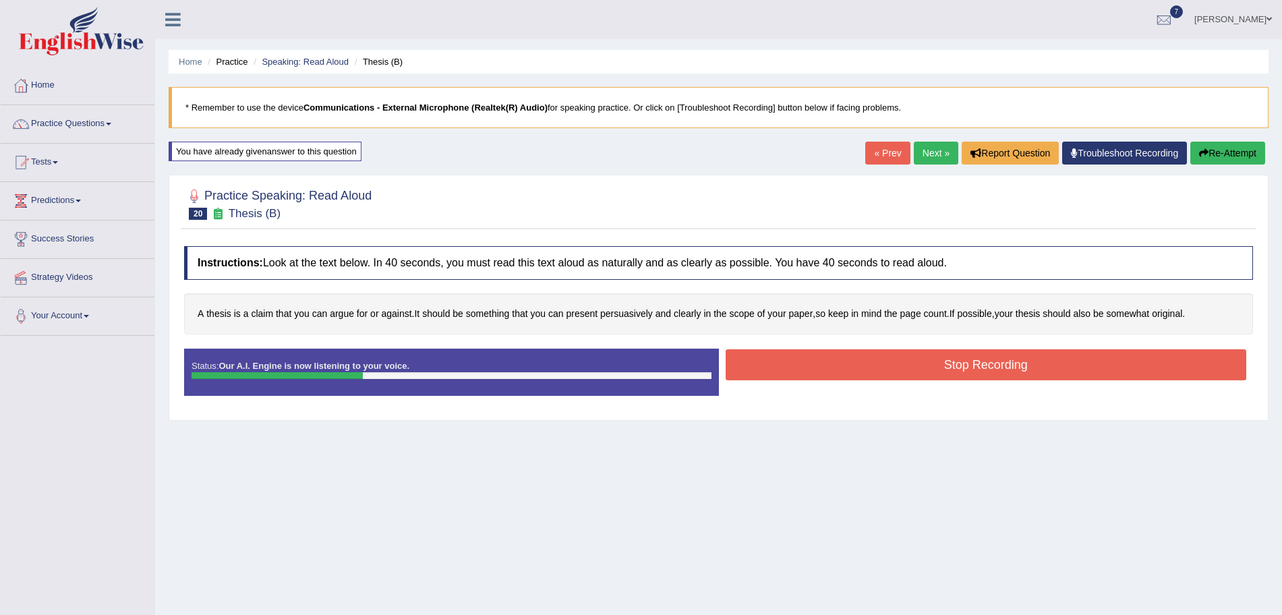
click at [853, 362] on button "Stop Recording" at bounding box center [986, 364] width 521 height 31
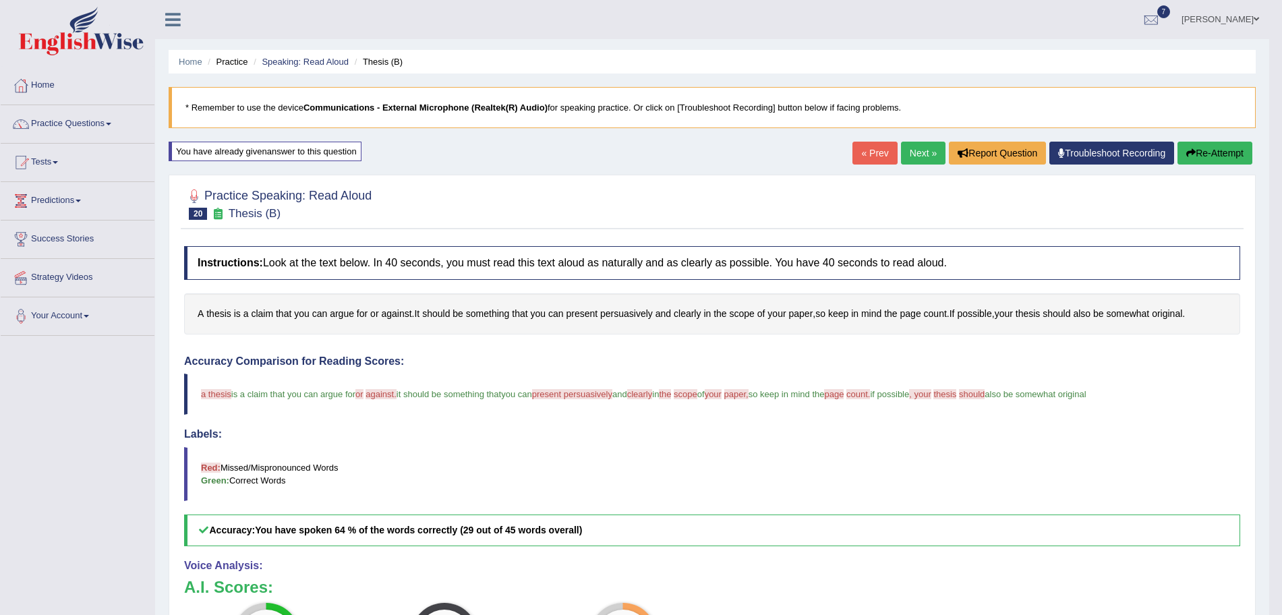
click at [927, 147] on link "Next »" at bounding box center [923, 153] width 45 height 23
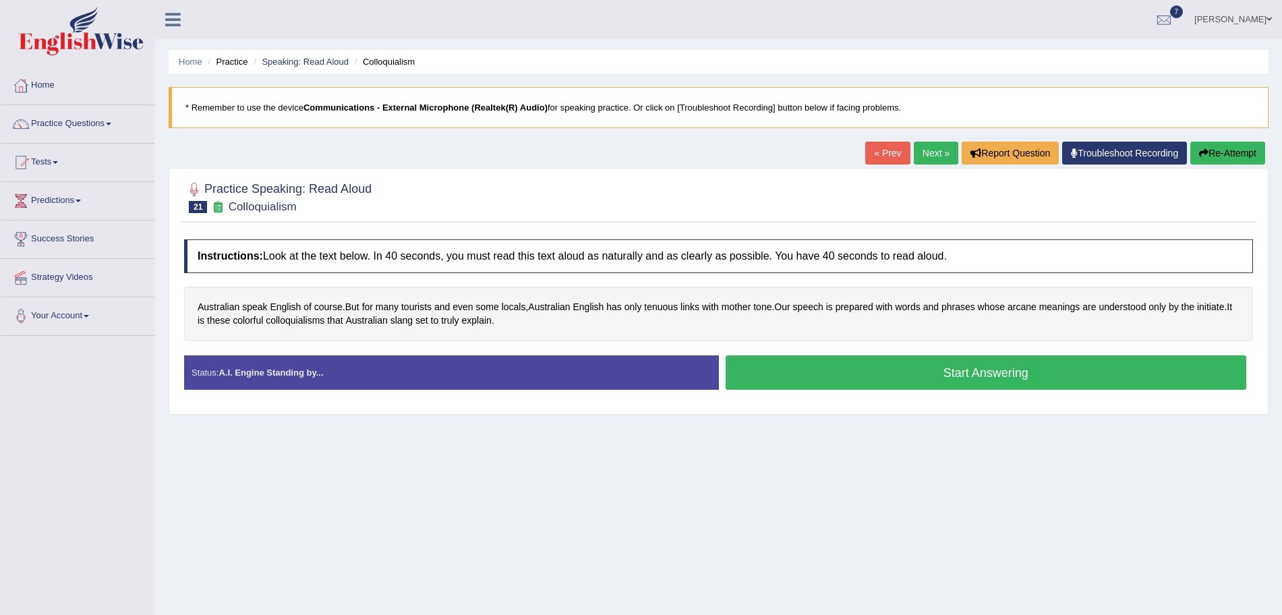
click at [852, 376] on button "Start Answering" at bounding box center [986, 373] width 521 height 34
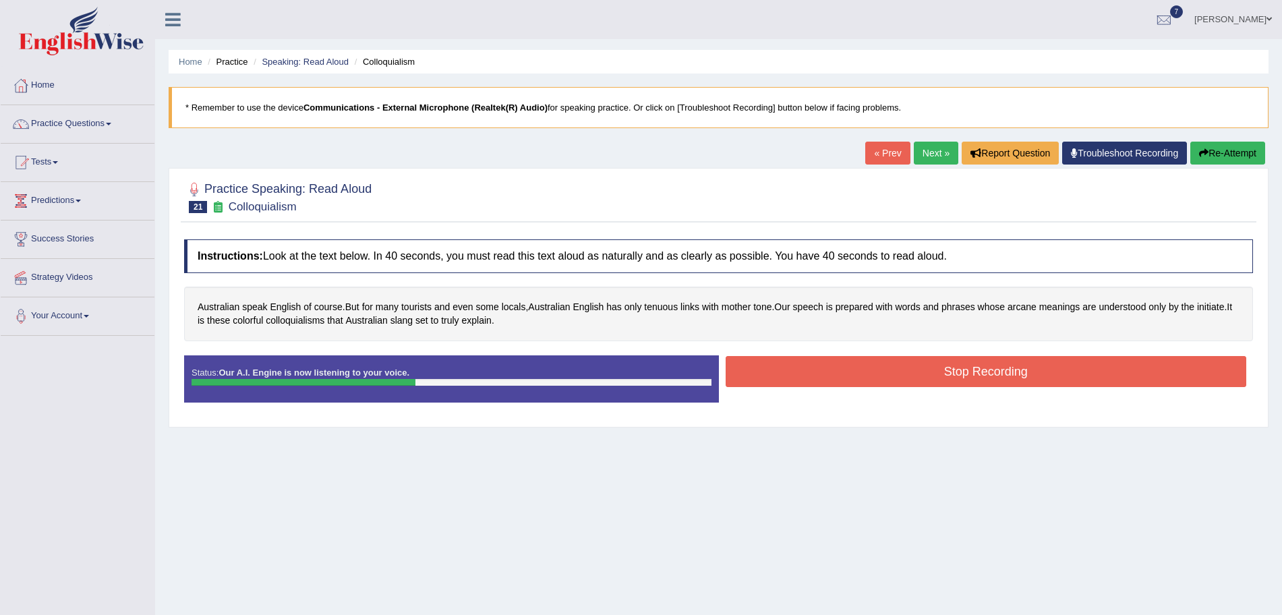
click at [821, 372] on button "Stop Recording" at bounding box center [986, 371] width 521 height 31
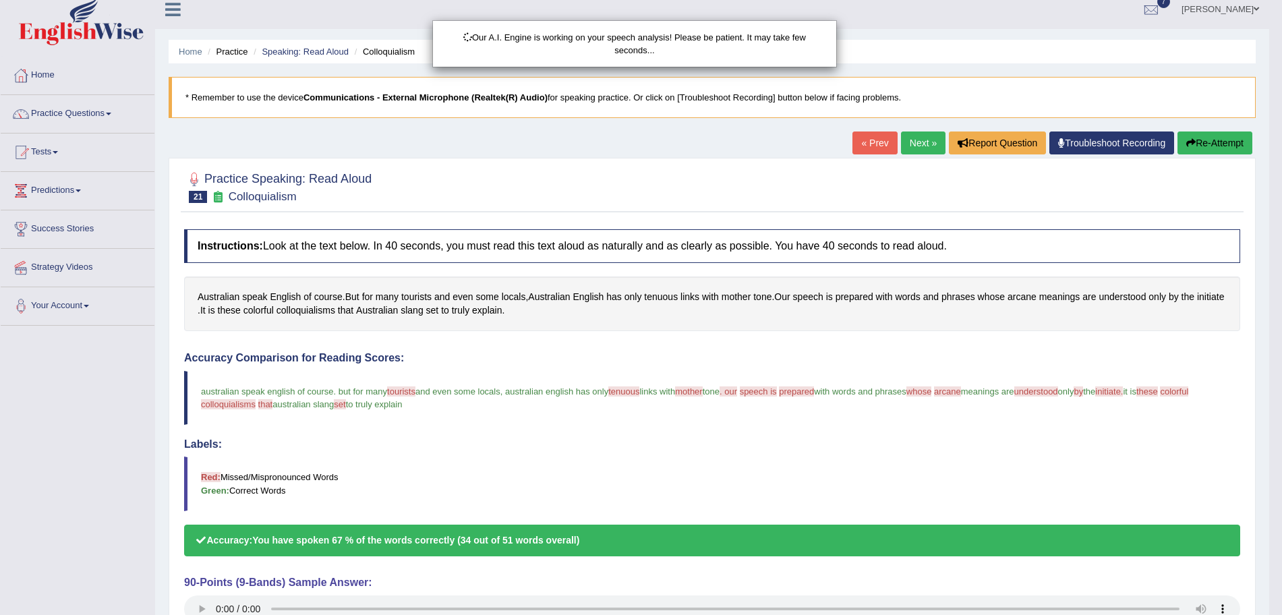
drag, startPoint x: 1295, startPoint y: 248, endPoint x: 1295, endPoint y: 416, distance: 168.7
click at [1282, 416] on html "Toggle navigation Home Practice Questions Speaking Practice Read Aloud Repeat S…" at bounding box center [641, 297] width 1282 height 615
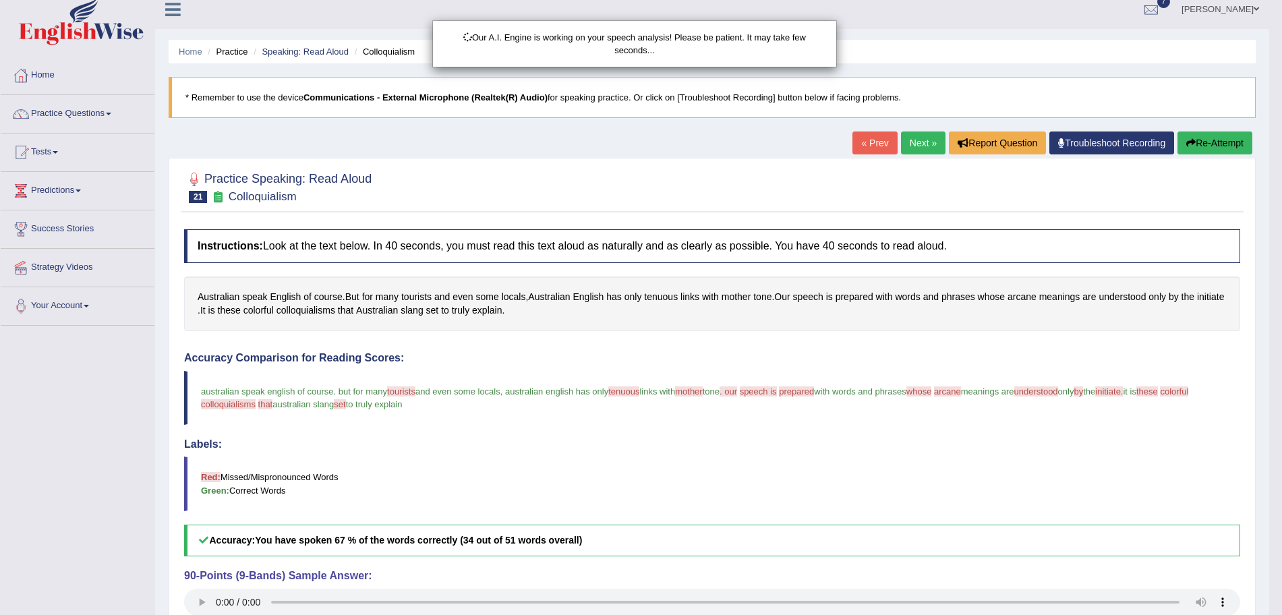
scroll to position [11, 0]
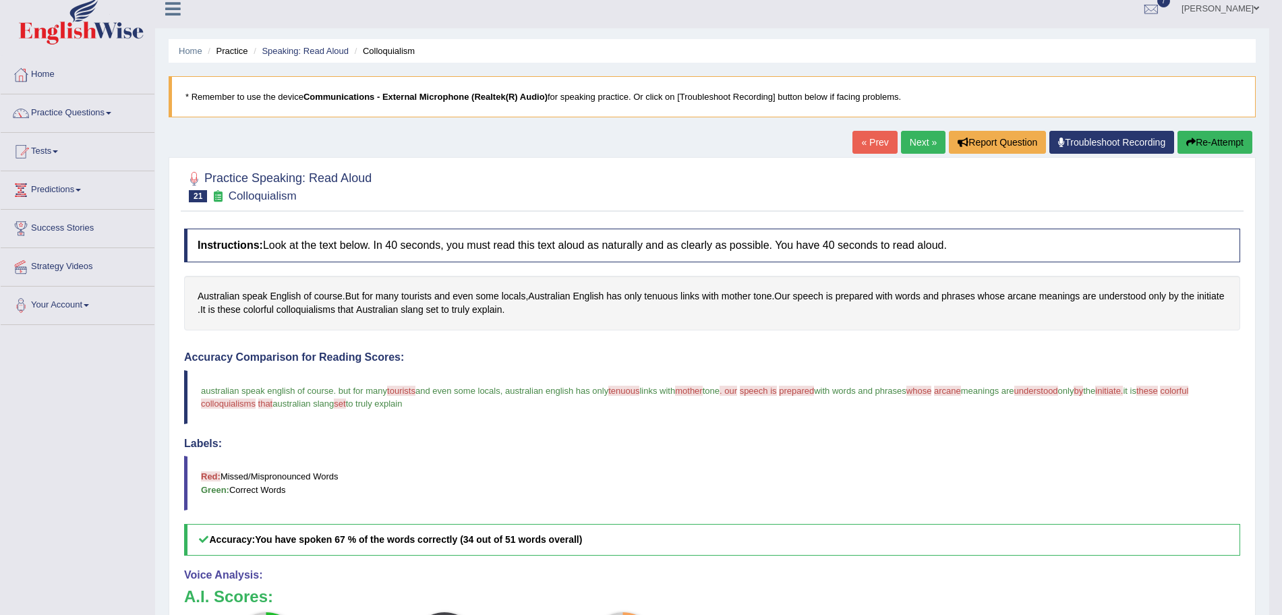
click at [915, 136] on link "Next »" at bounding box center [923, 142] width 45 height 23
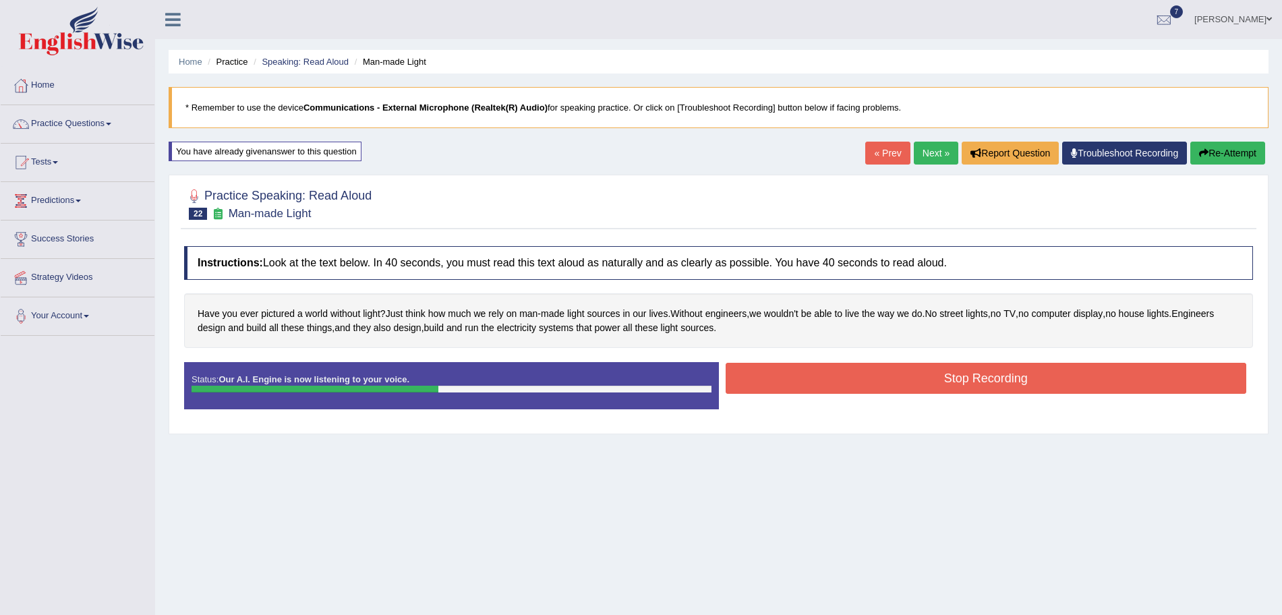
click at [826, 377] on button "Stop Recording" at bounding box center [986, 378] width 521 height 31
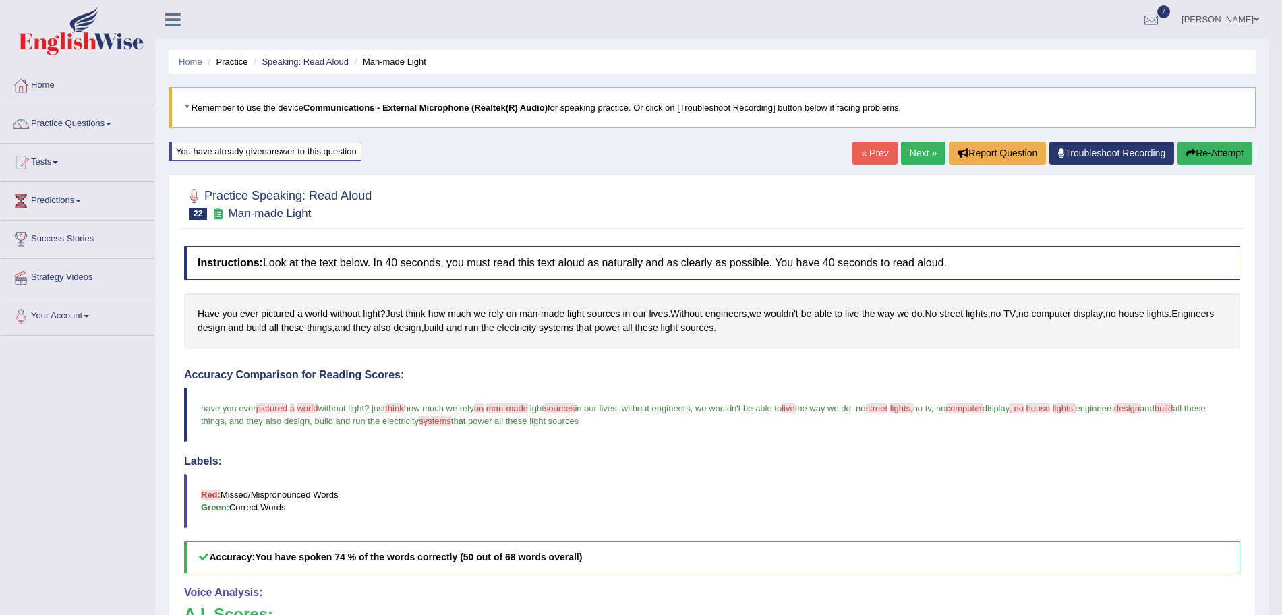
click at [913, 156] on link "Next »" at bounding box center [923, 153] width 45 height 23
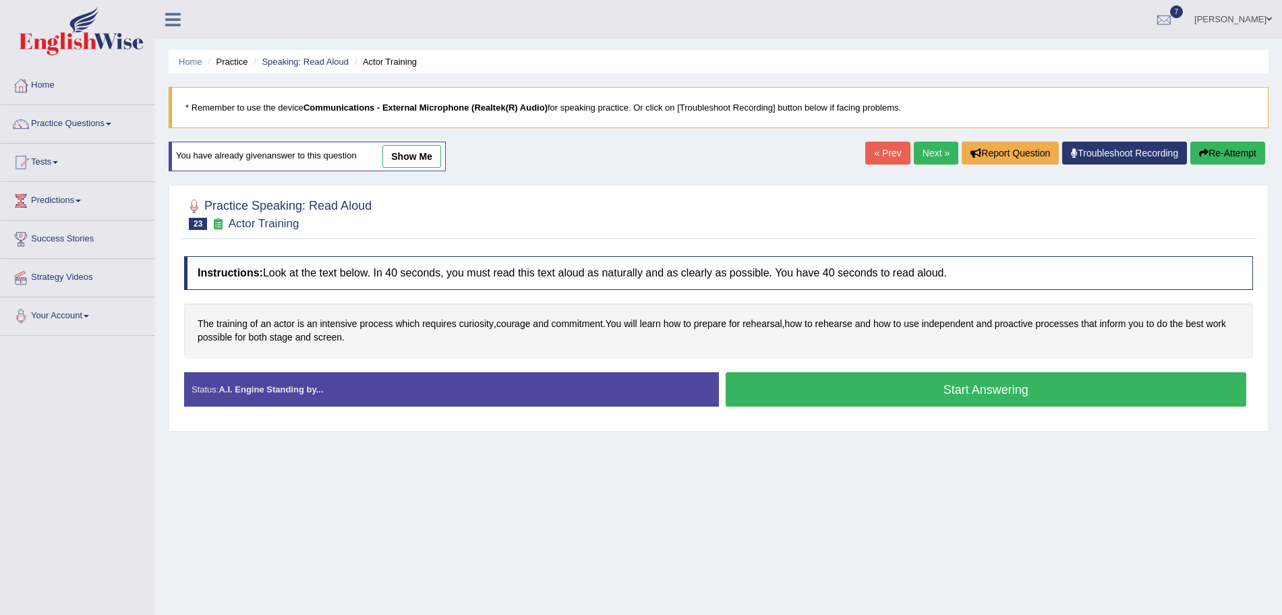
click at [890, 395] on button "Start Answering" at bounding box center [986, 389] width 521 height 34
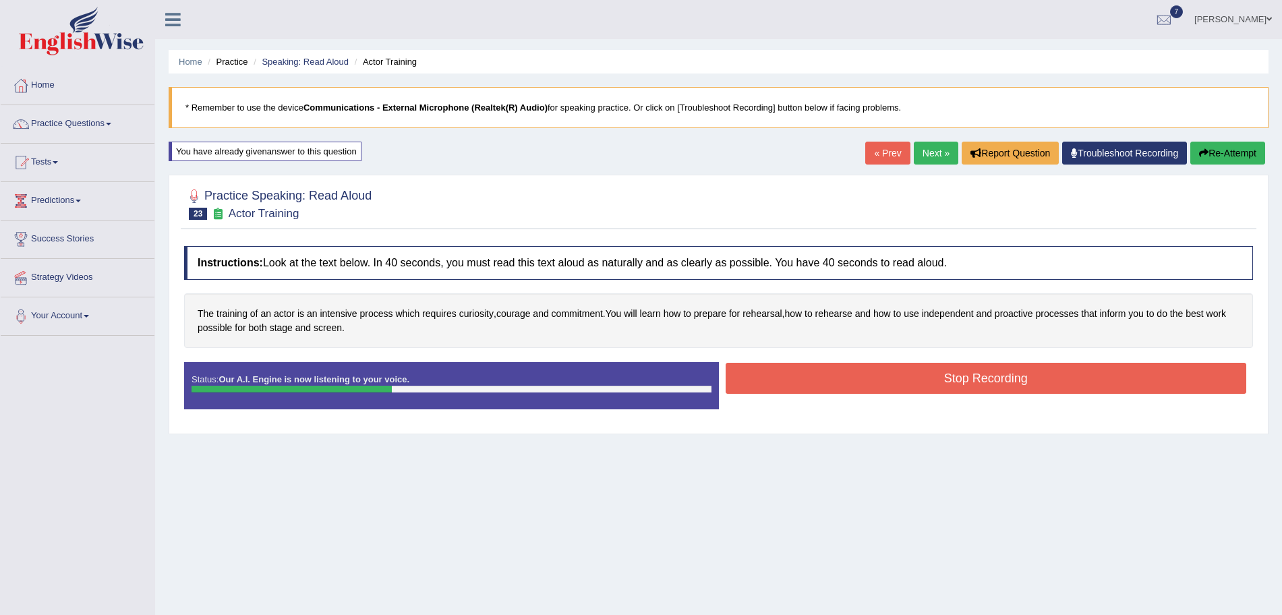
click at [836, 386] on button "Stop Recording" at bounding box center [986, 378] width 521 height 31
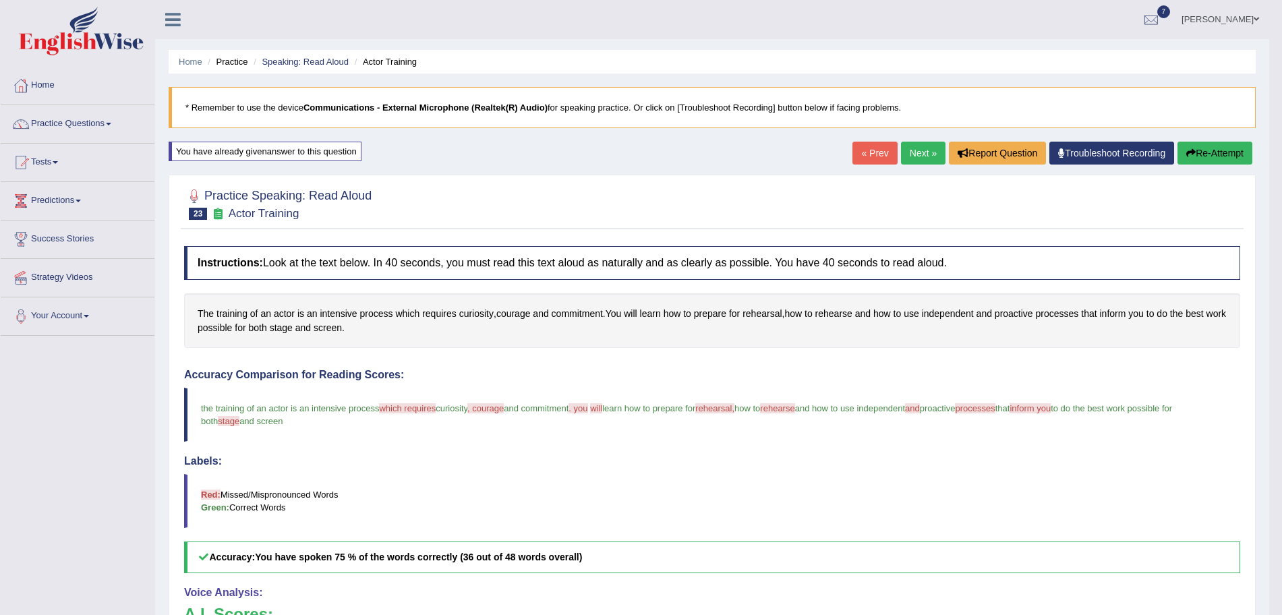
click at [909, 155] on link "Next »" at bounding box center [923, 153] width 45 height 23
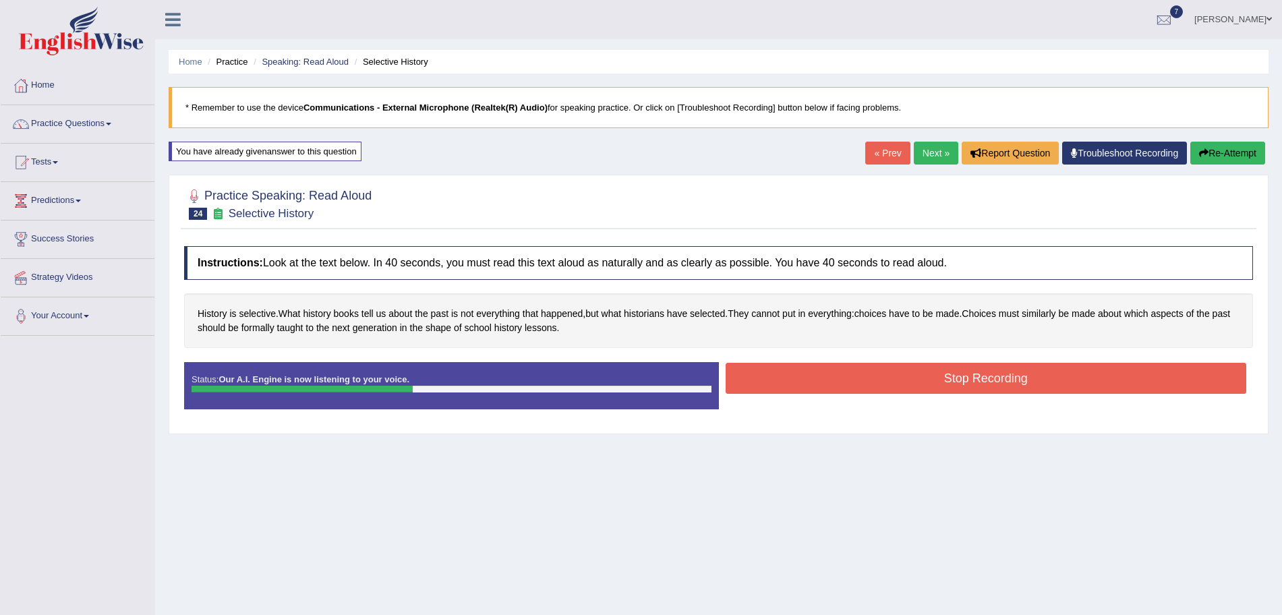
click at [795, 383] on button "Stop Recording" at bounding box center [986, 378] width 521 height 31
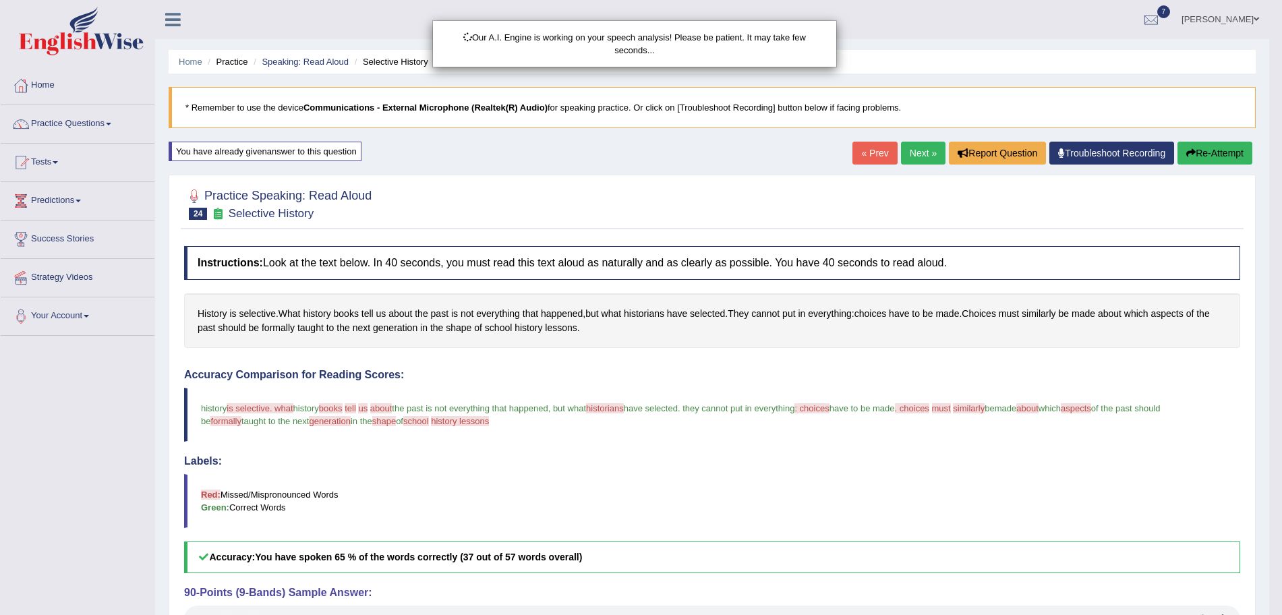
drag, startPoint x: 1295, startPoint y: 223, endPoint x: 1295, endPoint y: 335, distance: 112.0
click at [1282, 335] on html "Toggle navigation Home Practice Questions Speaking Practice Read Aloud Repeat S…" at bounding box center [641, 307] width 1282 height 615
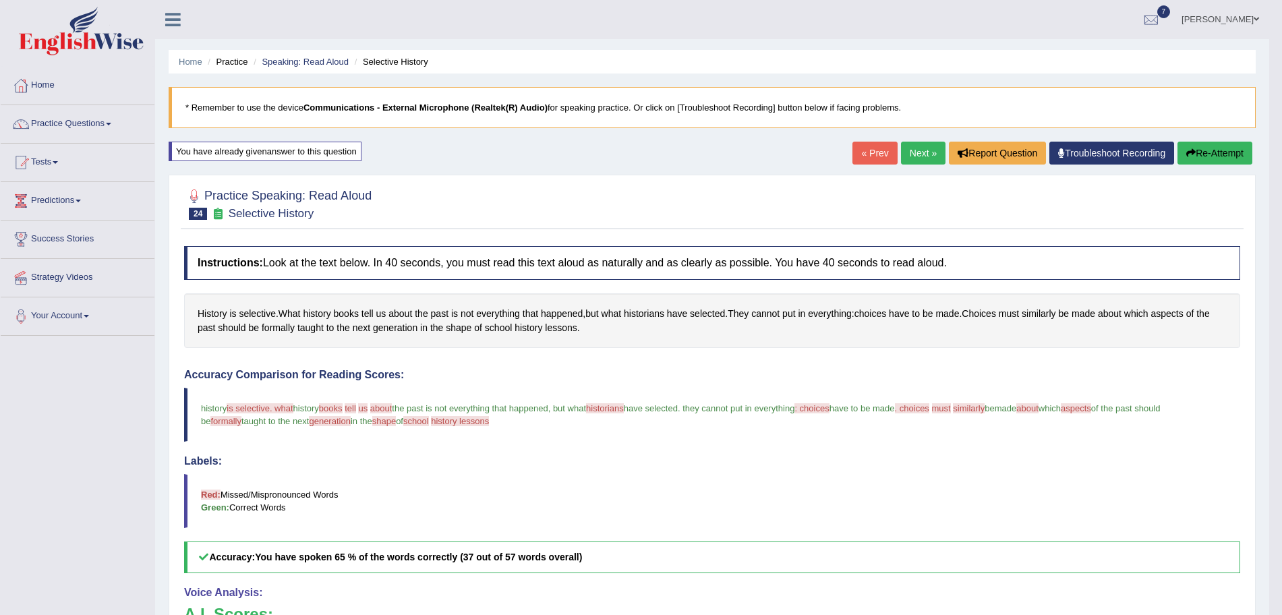
click at [920, 145] on link "Next »" at bounding box center [923, 153] width 45 height 23
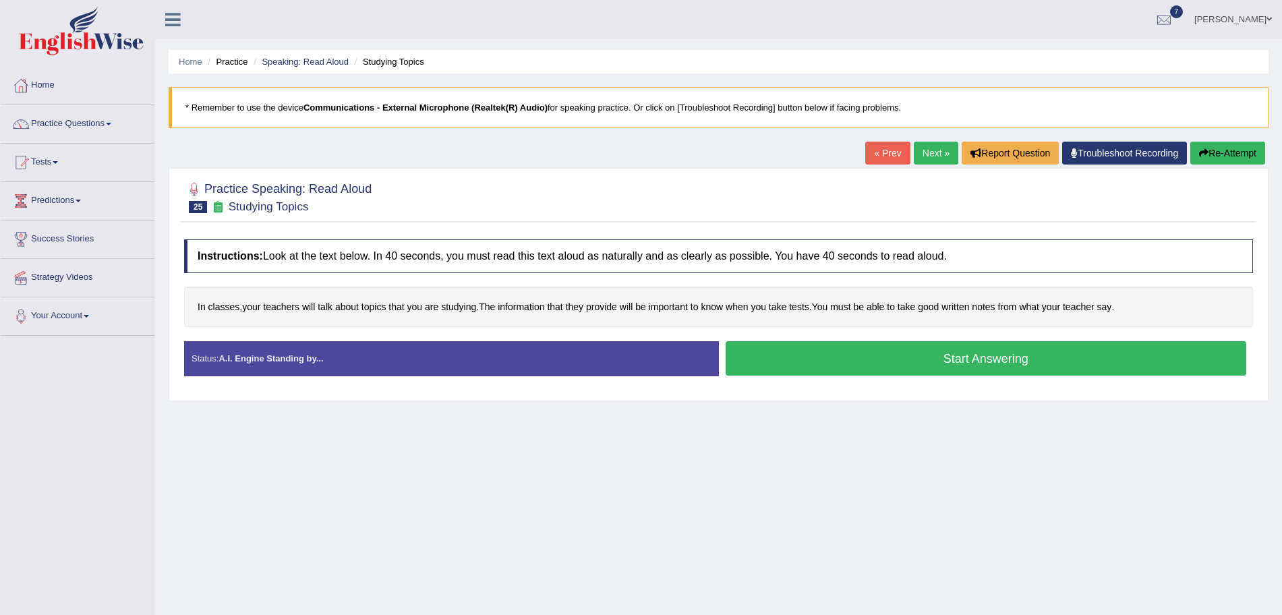
click at [870, 356] on button "Start Answering" at bounding box center [986, 358] width 521 height 34
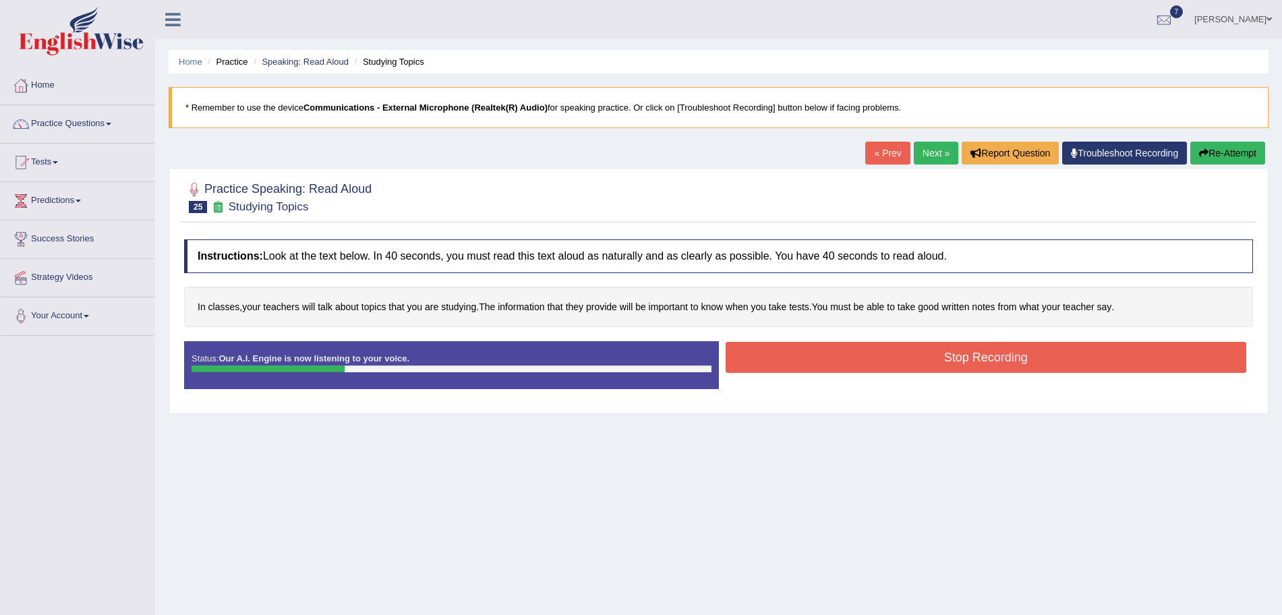
click at [833, 351] on button "Stop Recording" at bounding box center [986, 357] width 521 height 31
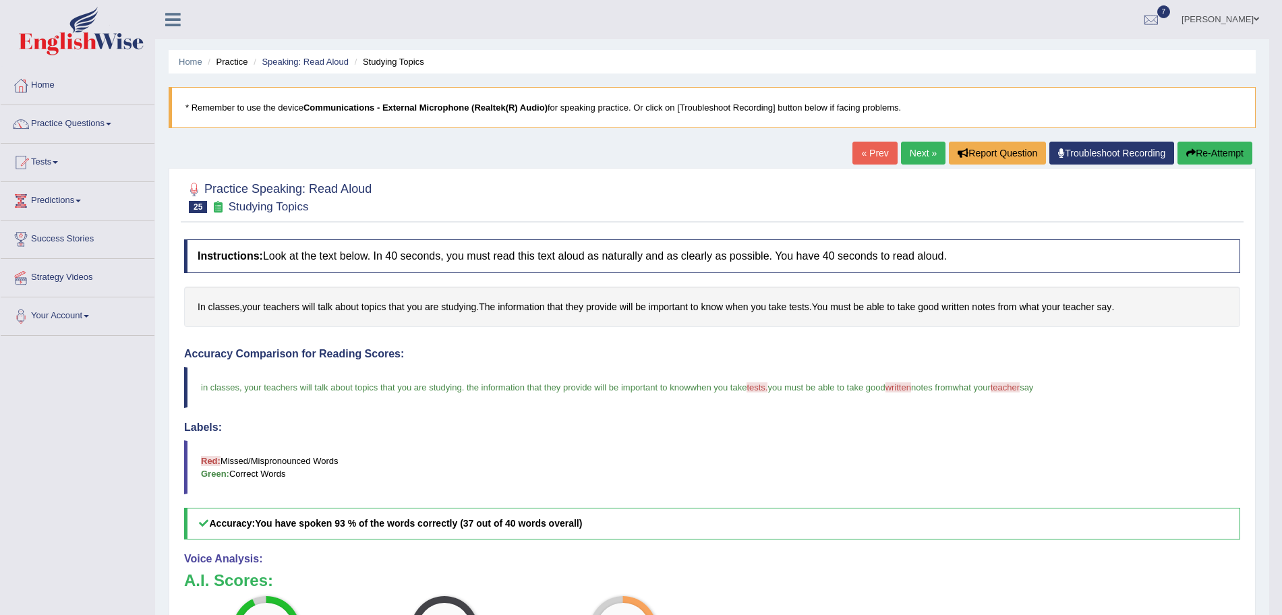
click at [920, 150] on link "Next »" at bounding box center [923, 153] width 45 height 23
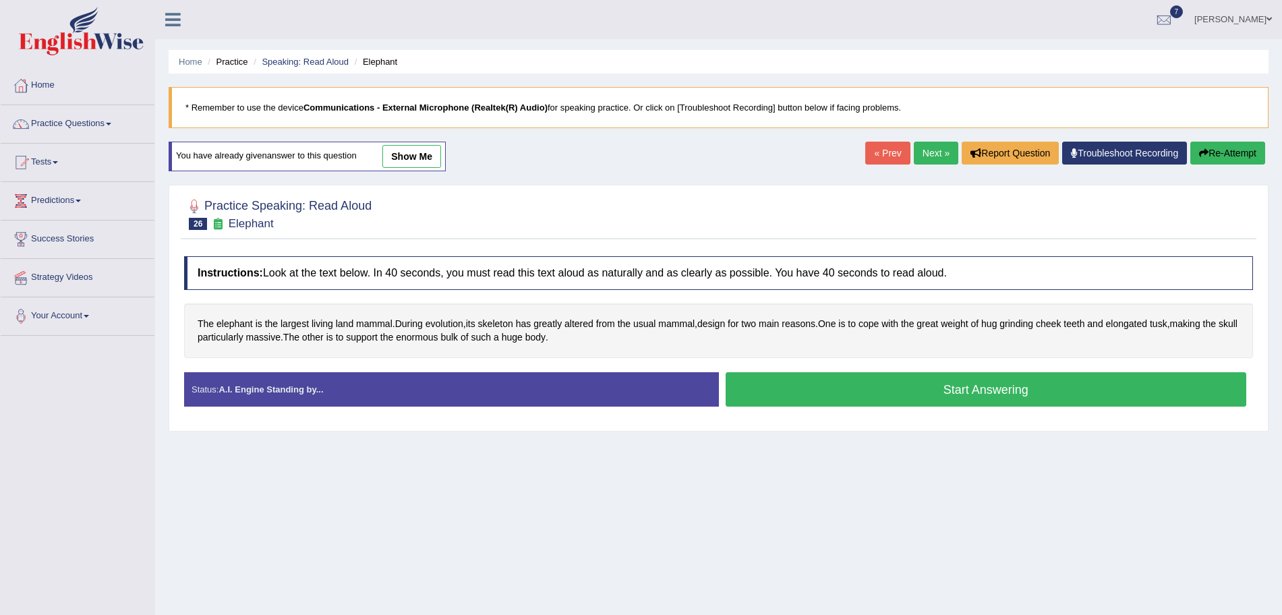
click at [801, 396] on button "Start Answering" at bounding box center [986, 389] width 521 height 34
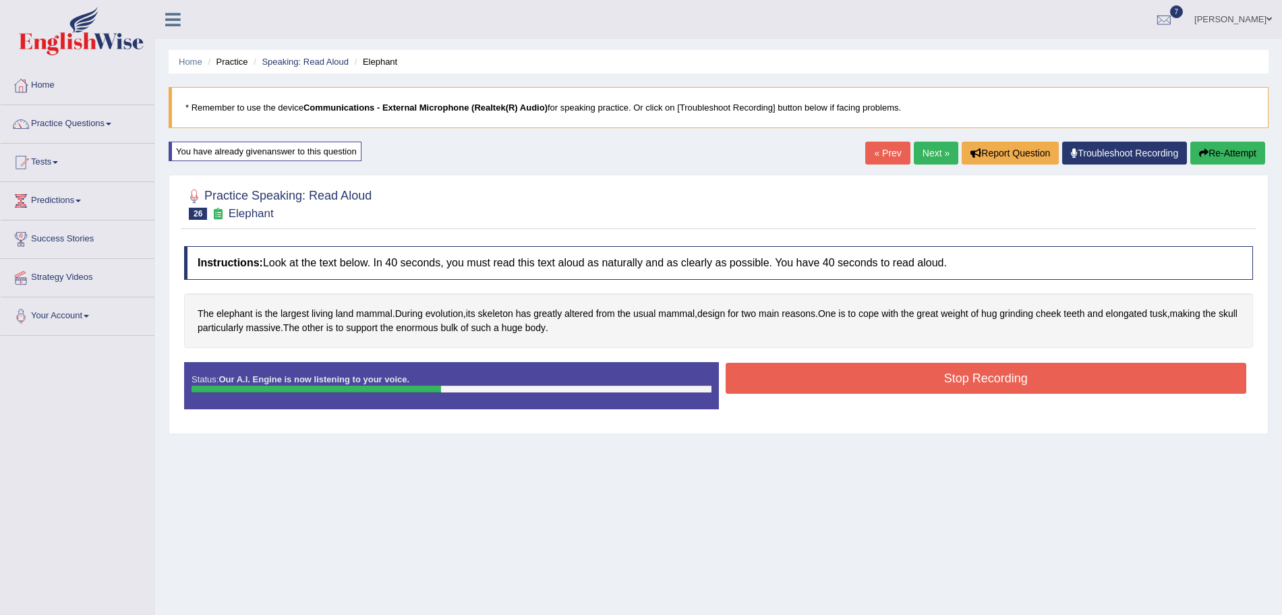
click at [788, 382] on button "Stop Recording" at bounding box center [986, 378] width 521 height 31
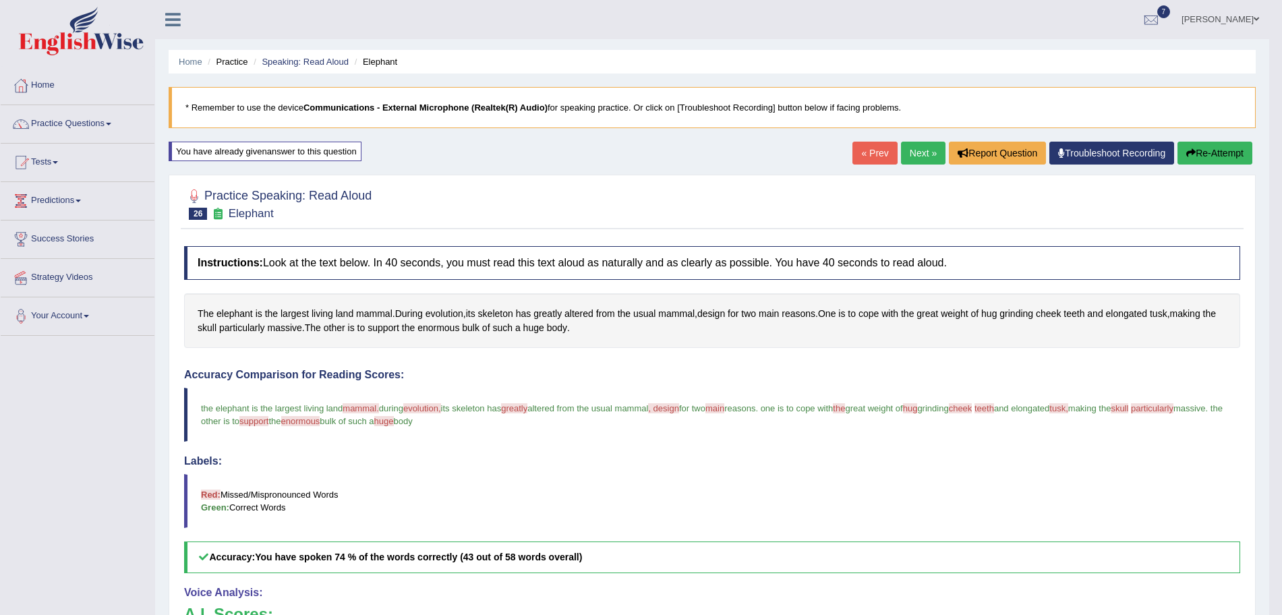
click at [917, 151] on link "Next »" at bounding box center [923, 153] width 45 height 23
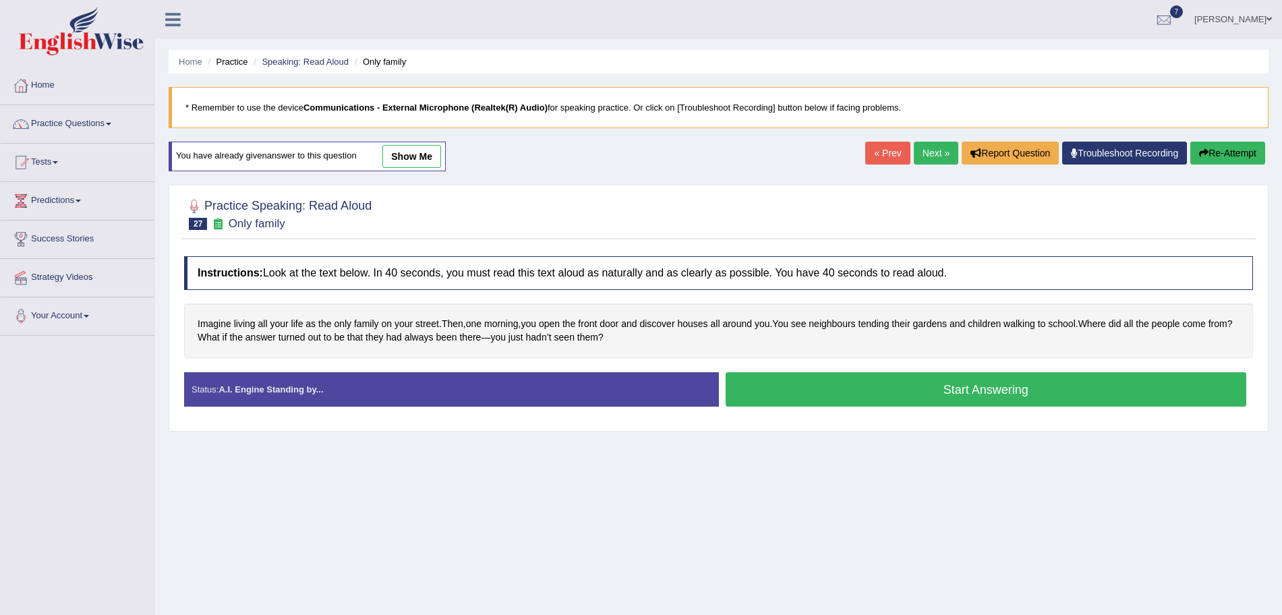
click at [903, 389] on button "Start Answering" at bounding box center [986, 389] width 521 height 34
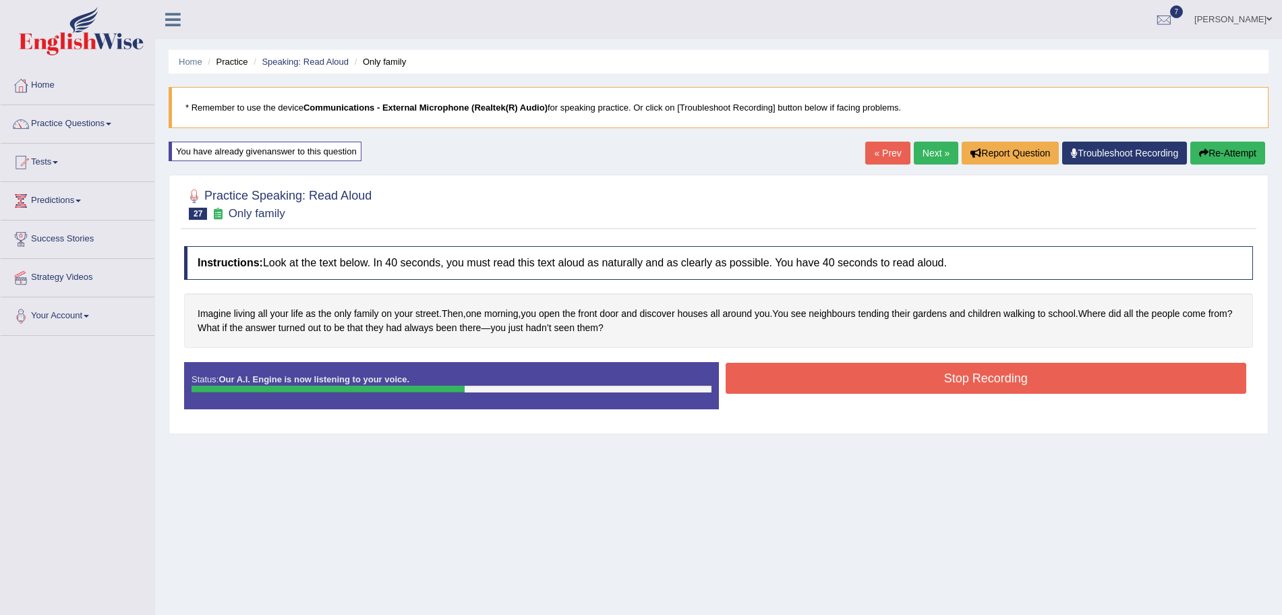
click at [862, 384] on button "Stop Recording" at bounding box center [986, 378] width 521 height 31
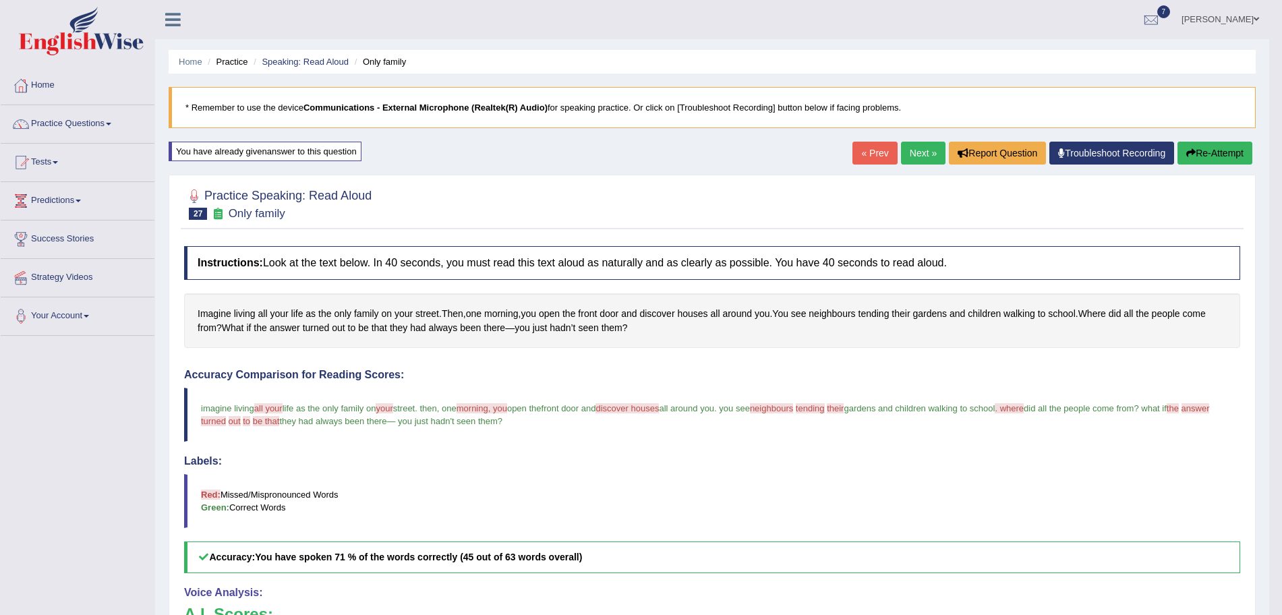
click at [918, 149] on link "Next »" at bounding box center [923, 153] width 45 height 23
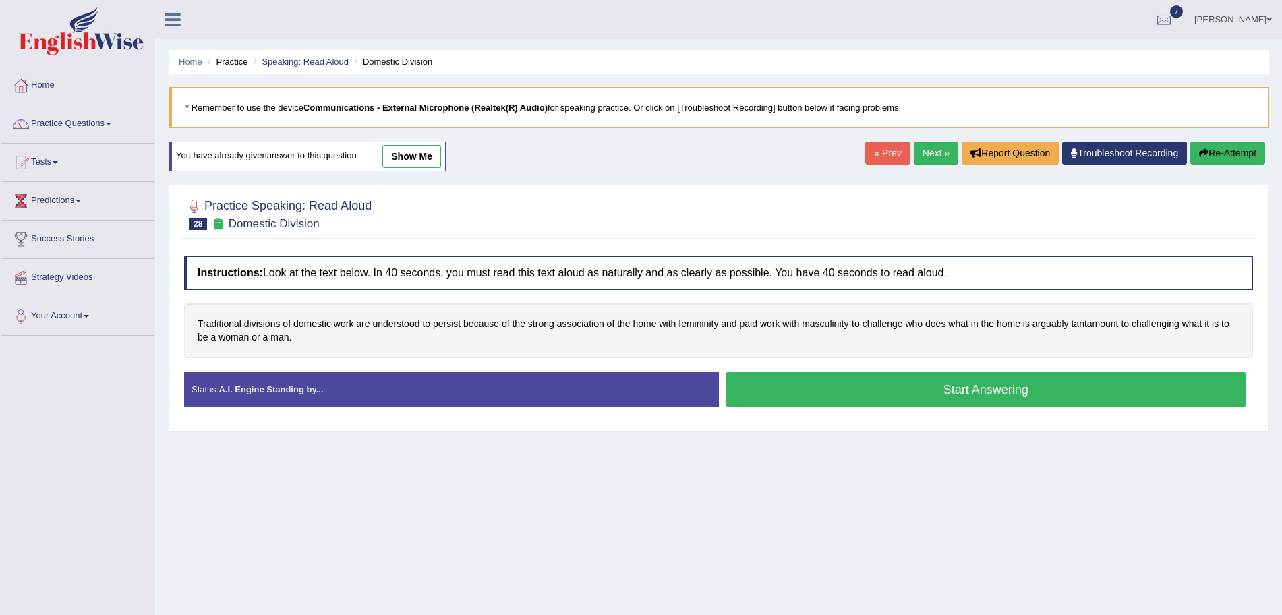
click at [864, 390] on button "Start Answering" at bounding box center [986, 389] width 521 height 34
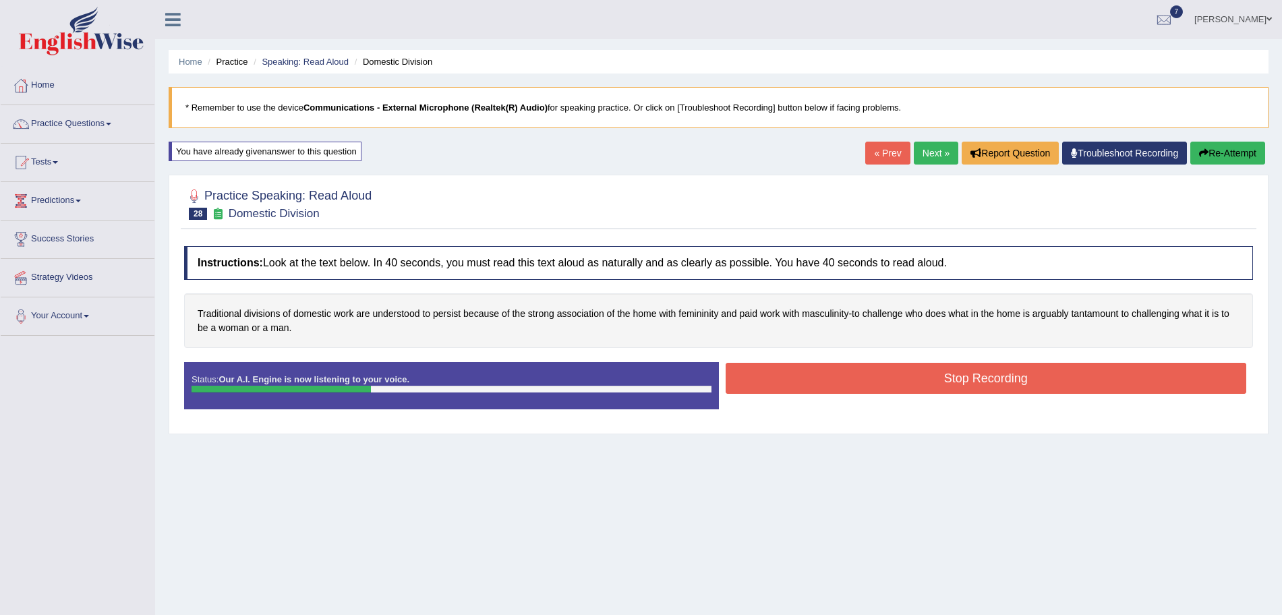
click at [825, 375] on button "Stop Recording" at bounding box center [986, 378] width 521 height 31
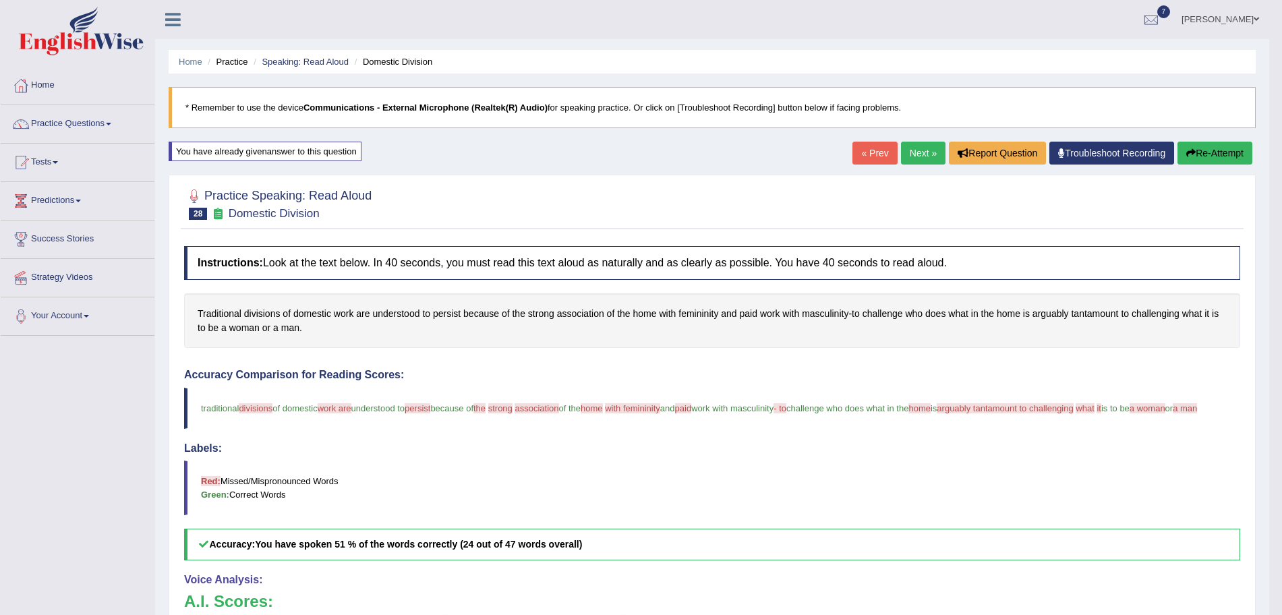
click at [913, 159] on link "Next »" at bounding box center [923, 153] width 45 height 23
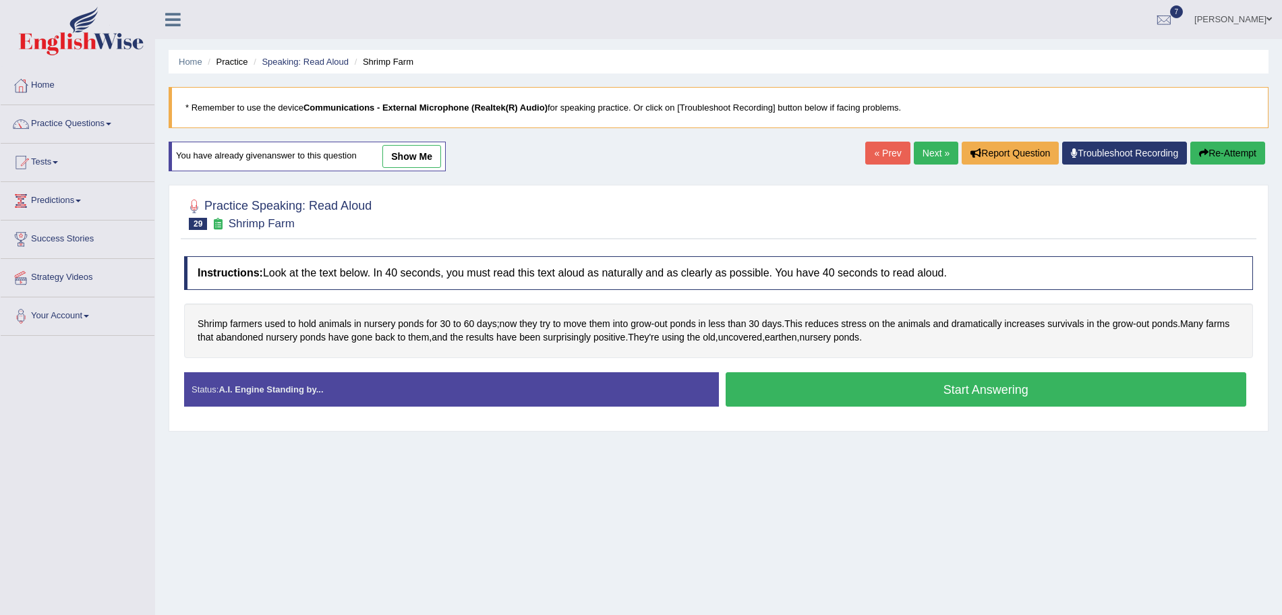
click at [898, 388] on button "Start Answering" at bounding box center [986, 389] width 521 height 34
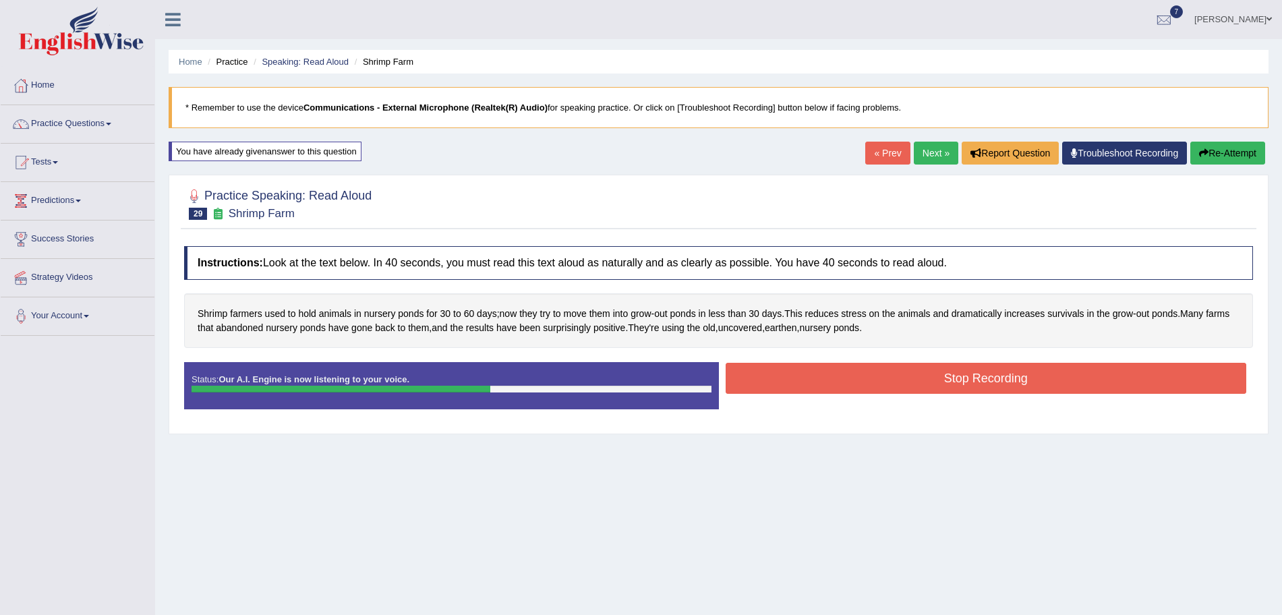
click at [811, 378] on button "Stop Recording" at bounding box center [986, 378] width 521 height 31
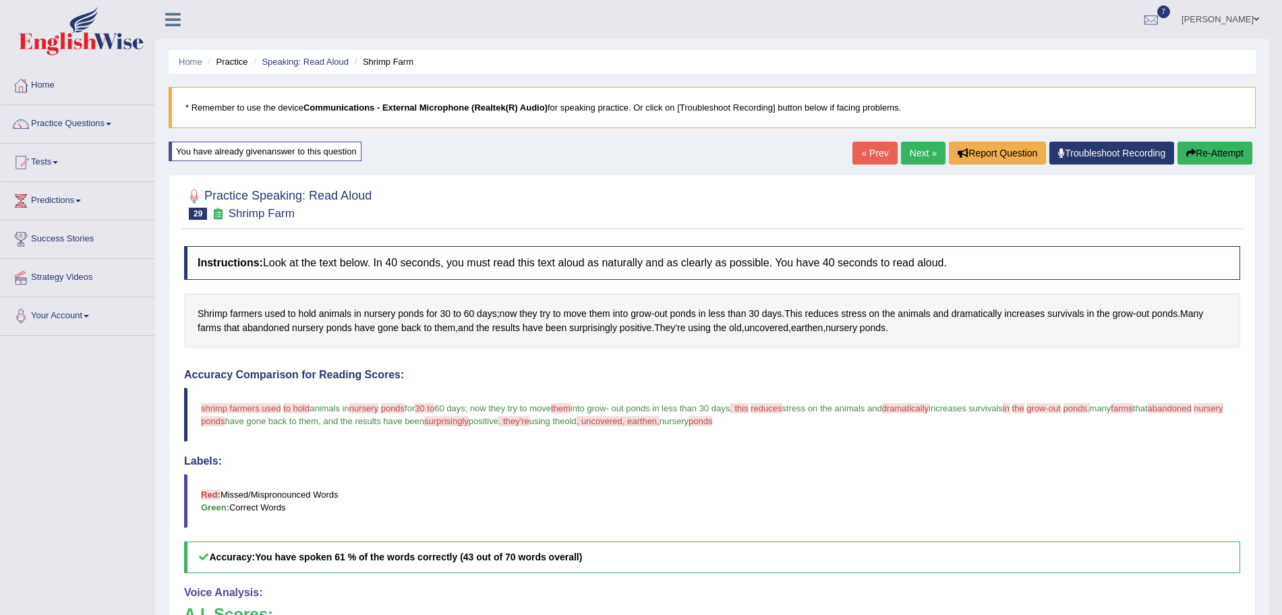
click at [911, 154] on link "Next »" at bounding box center [923, 153] width 45 height 23
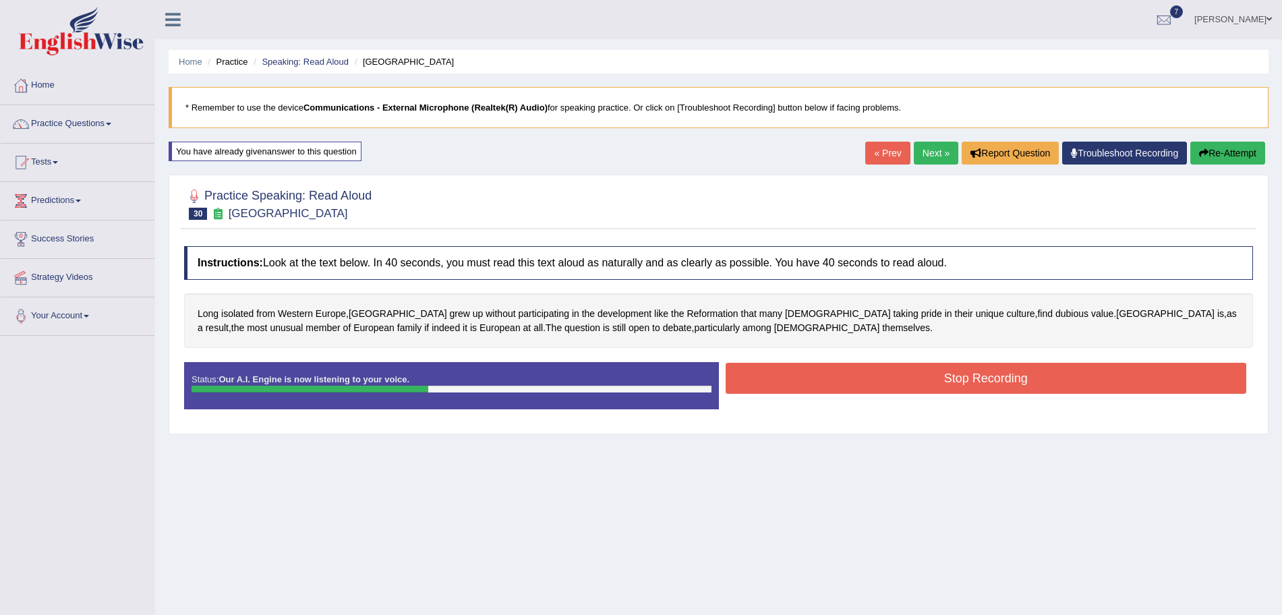
click at [845, 389] on button "Stop Recording" at bounding box center [986, 378] width 521 height 31
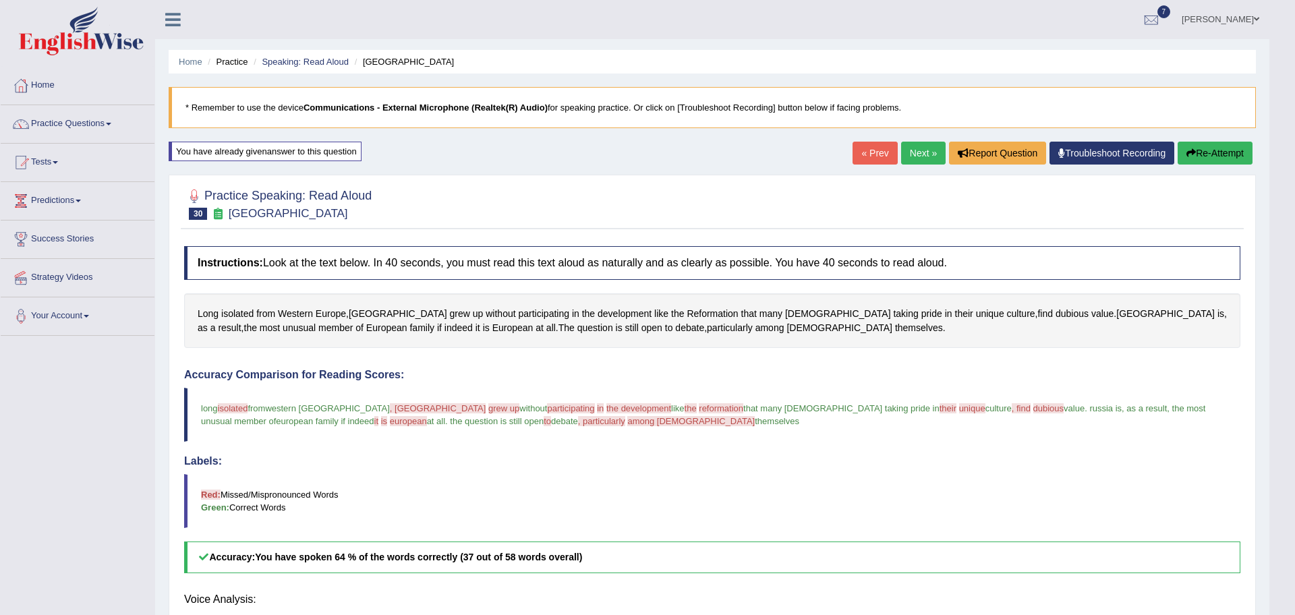
drag, startPoint x: 1295, startPoint y: 207, endPoint x: 1295, endPoint y: 279, distance: 71.5
click at [1282, 279] on body "Toggle navigation Home Practice Questions Speaking Practice Read Aloud Repeat S…" at bounding box center [647, 307] width 1295 height 615
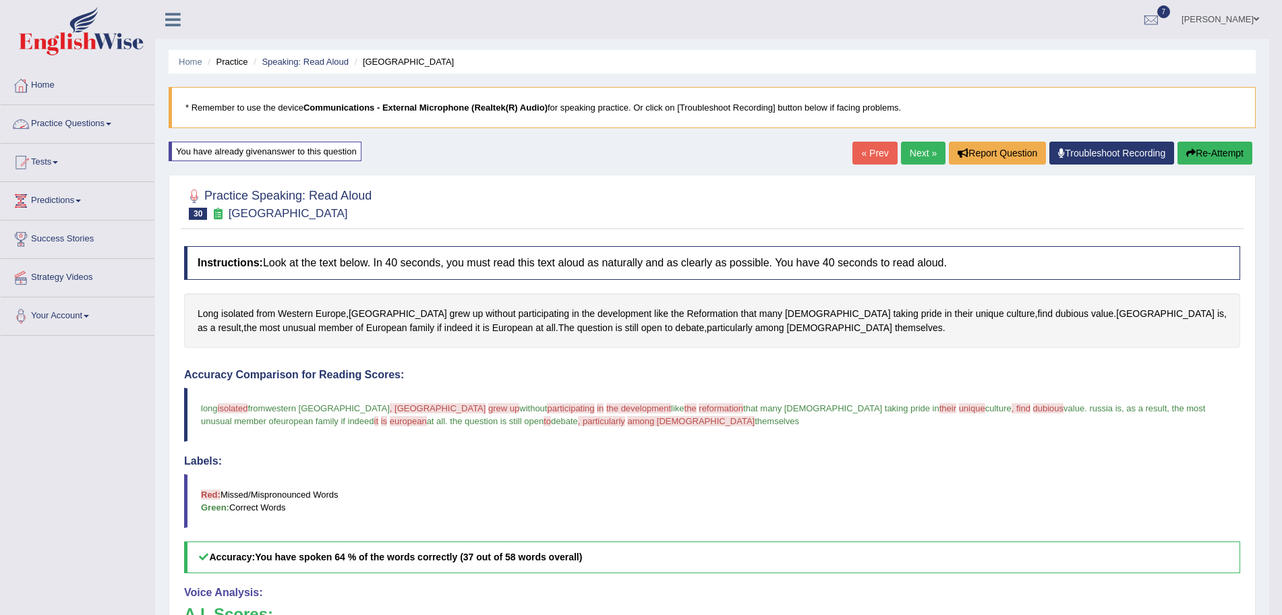
click at [94, 122] on link "Practice Questions" at bounding box center [78, 122] width 154 height 34
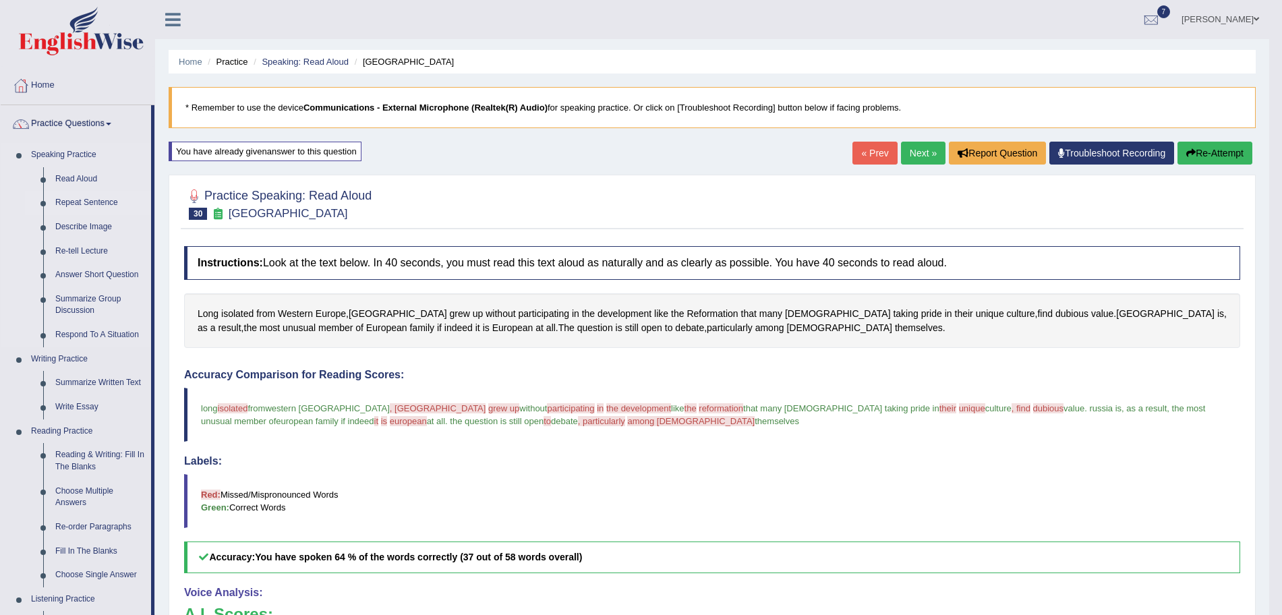
click at [90, 202] on link "Repeat Sentence" at bounding box center [100, 203] width 102 height 24
